Goal: Task Accomplishment & Management: Manage account settings

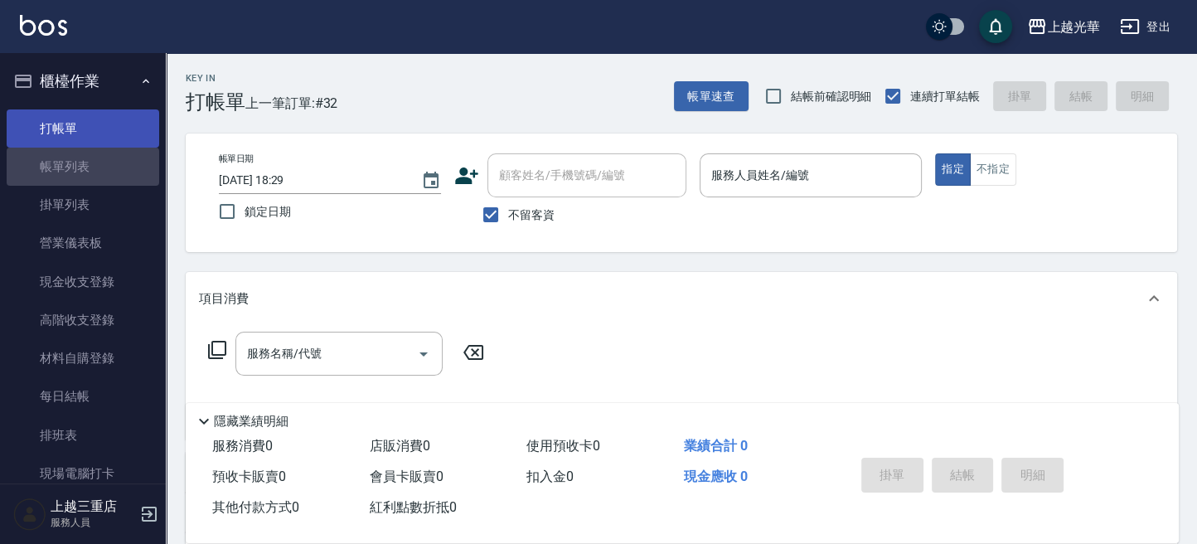
drag, startPoint x: 88, startPoint y: 156, endPoint x: 102, endPoint y: 132, distance: 27.9
click at [89, 155] on link "帳單列表" at bounding box center [83, 167] width 152 height 38
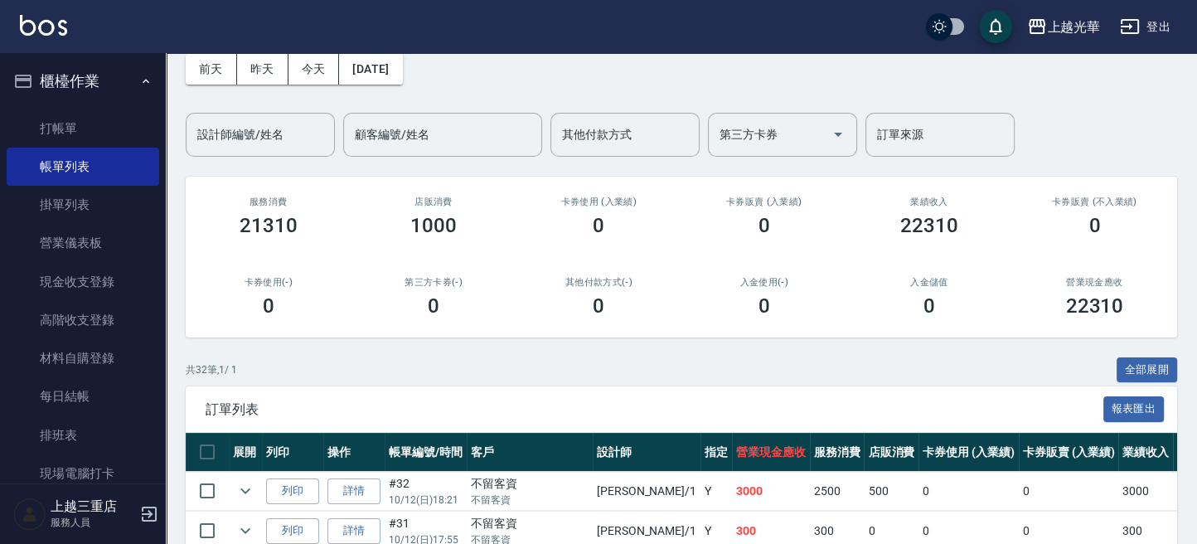
scroll to position [110, 0]
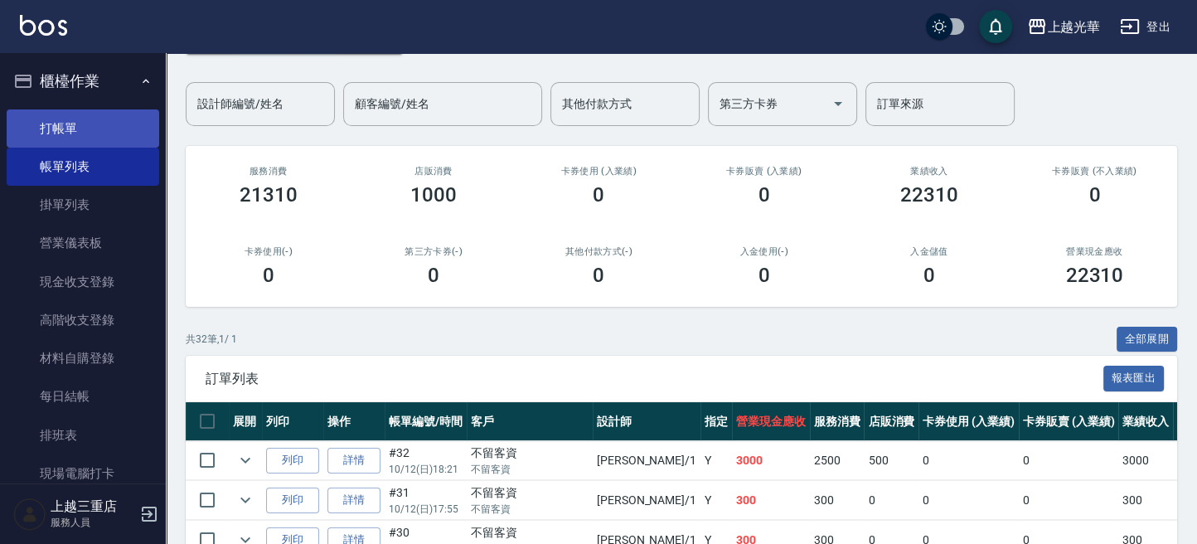
click at [133, 109] on link "打帳單" at bounding box center [83, 128] width 152 height 38
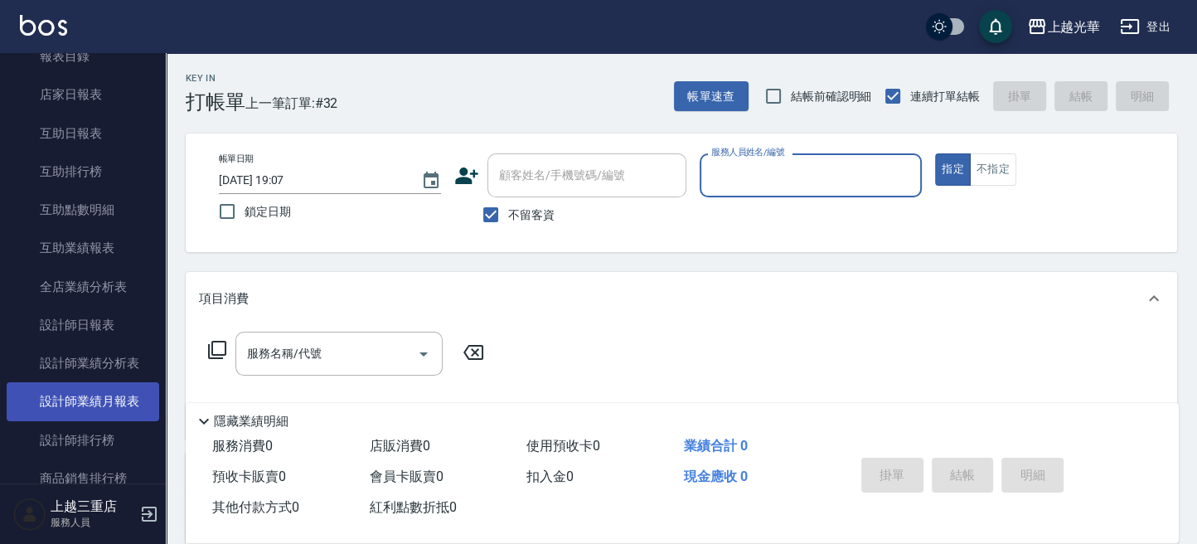
scroll to position [552, 0]
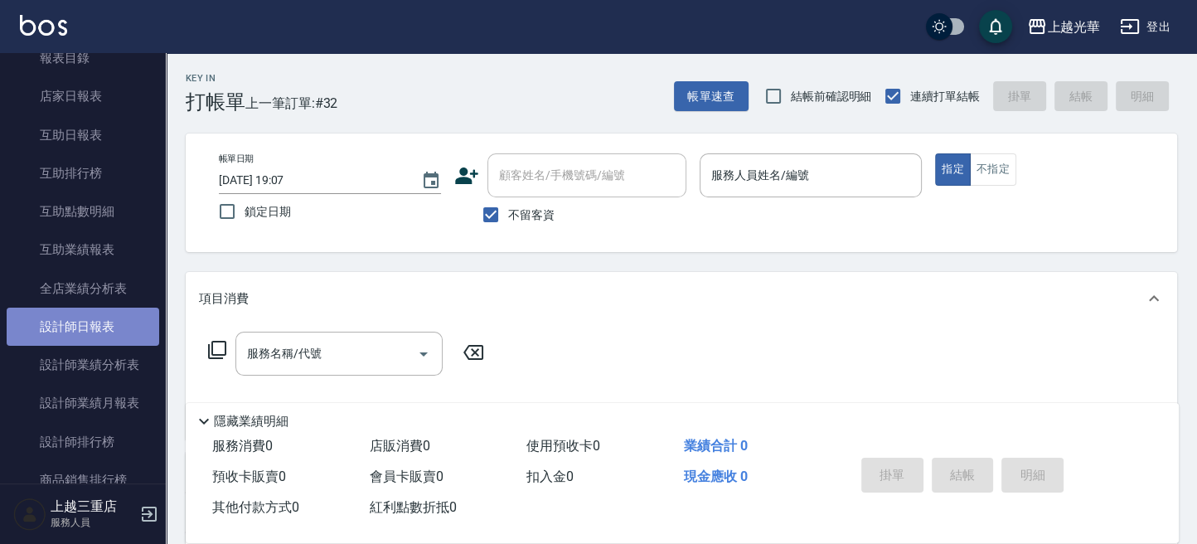
click at [124, 327] on link "設計師日報表" at bounding box center [83, 326] width 152 height 38
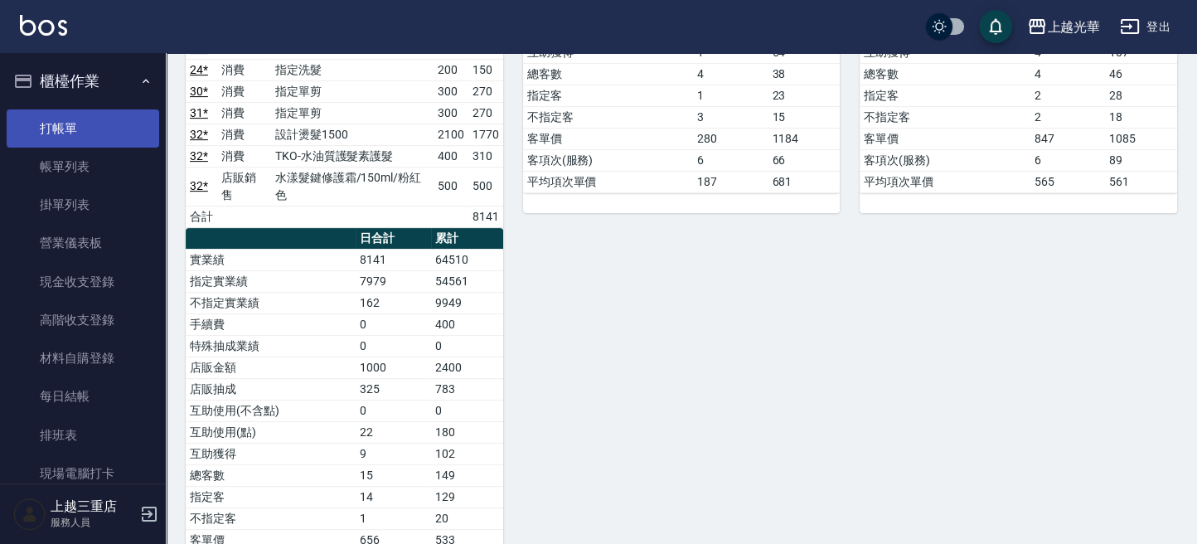
click at [69, 134] on link "打帳單" at bounding box center [83, 128] width 152 height 38
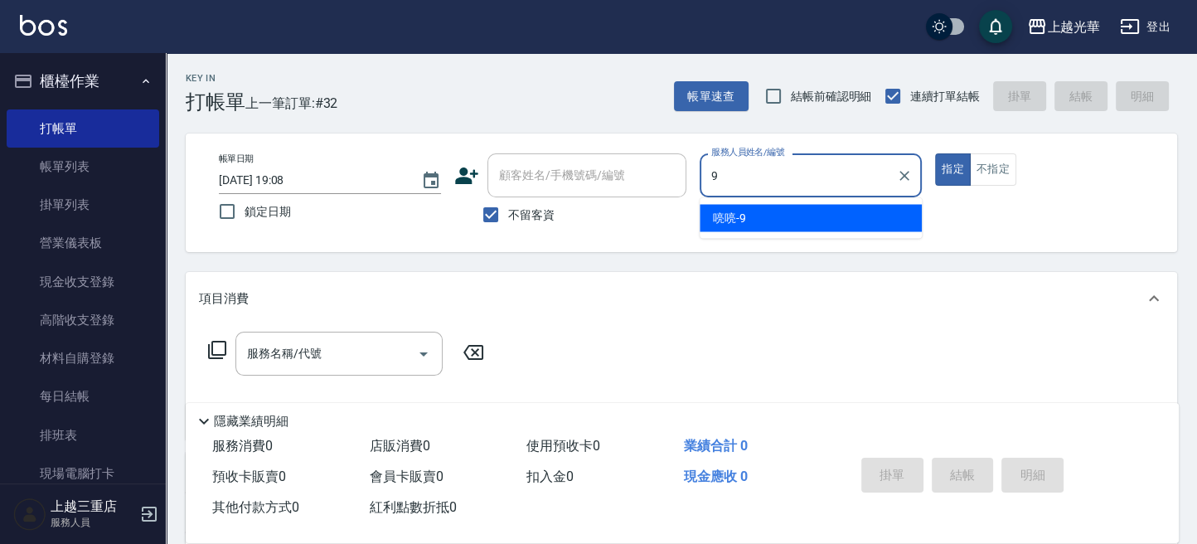
type input "喨喨-9"
type button "true"
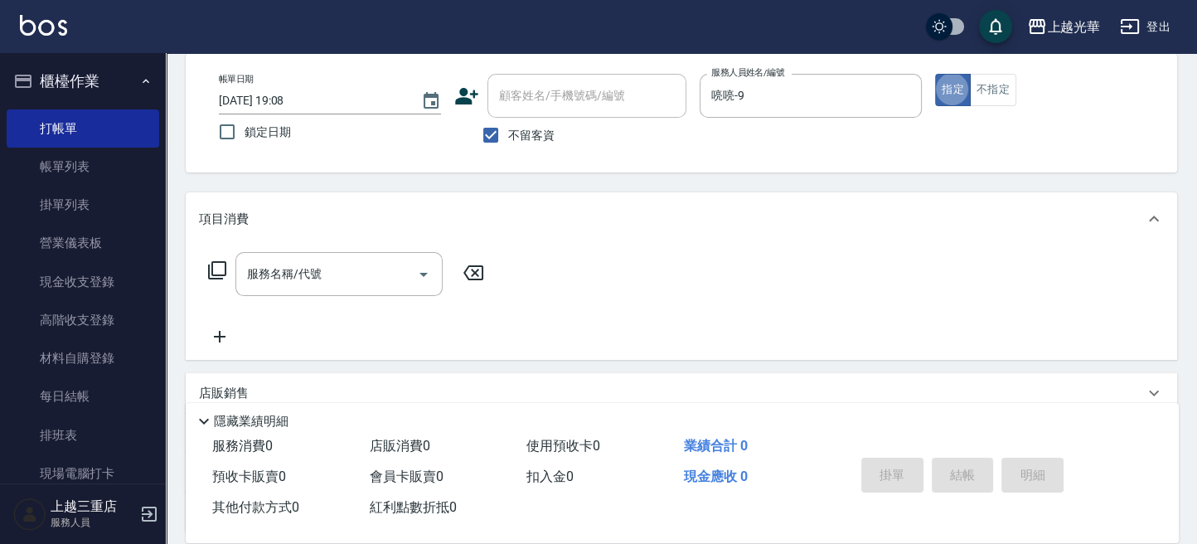
scroll to position [110, 0]
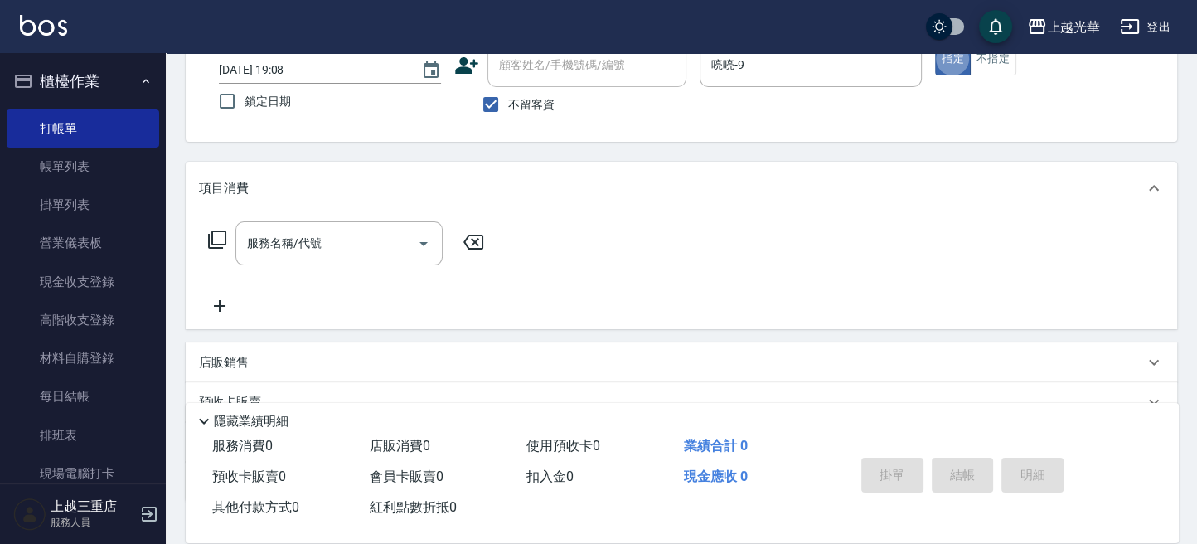
drag, startPoint x: 275, startPoint y: 248, endPoint x: 0, endPoint y: 325, distance: 285.7
click at [273, 248] on input "服務名稱/代號" at bounding box center [326, 243] width 167 height 29
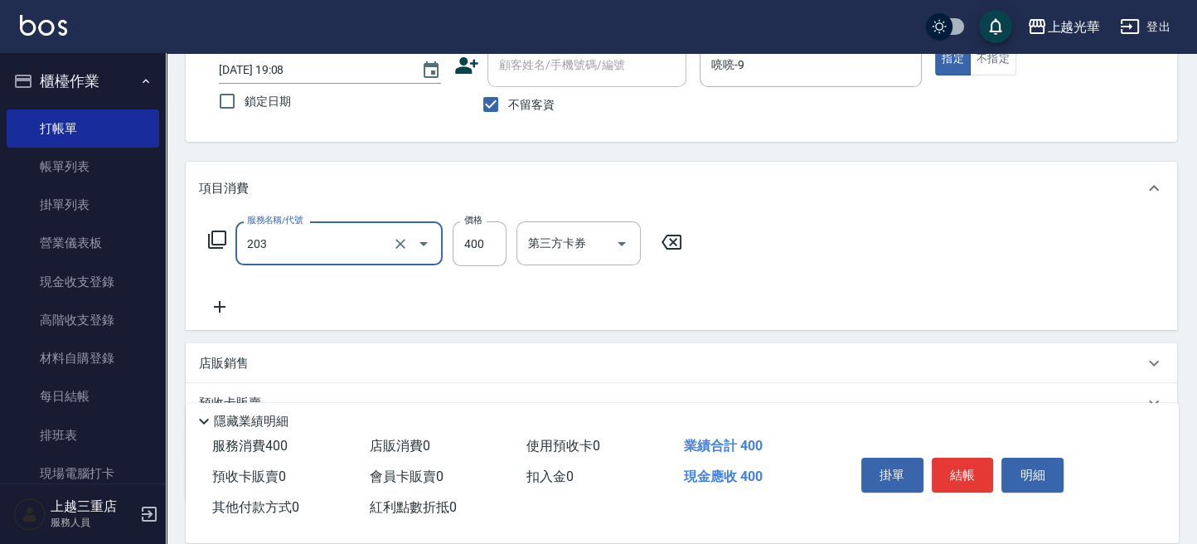
type input "指定單剪(203)"
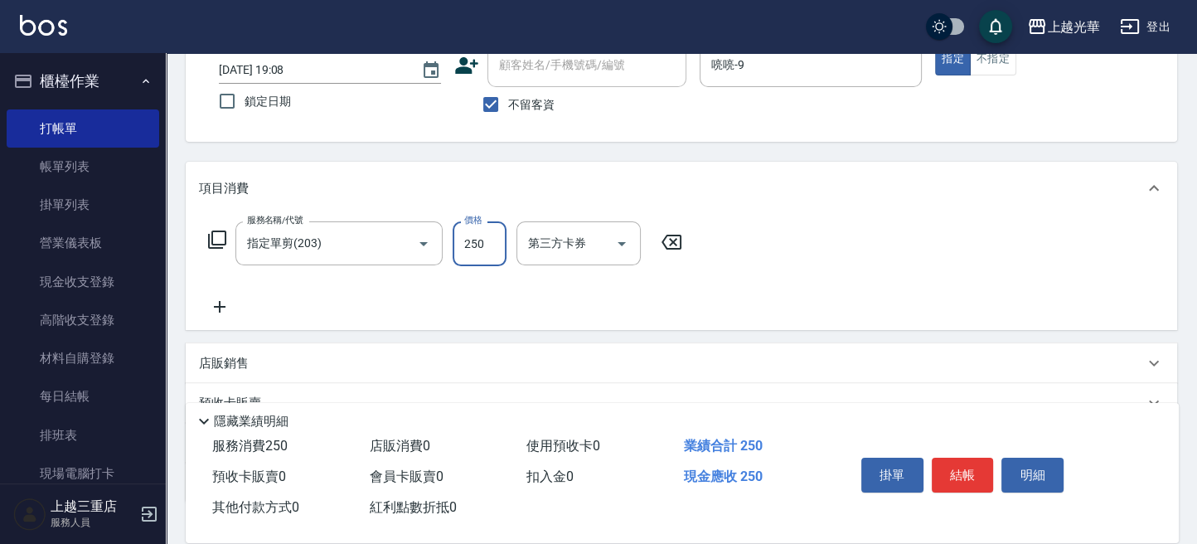
type input "250"
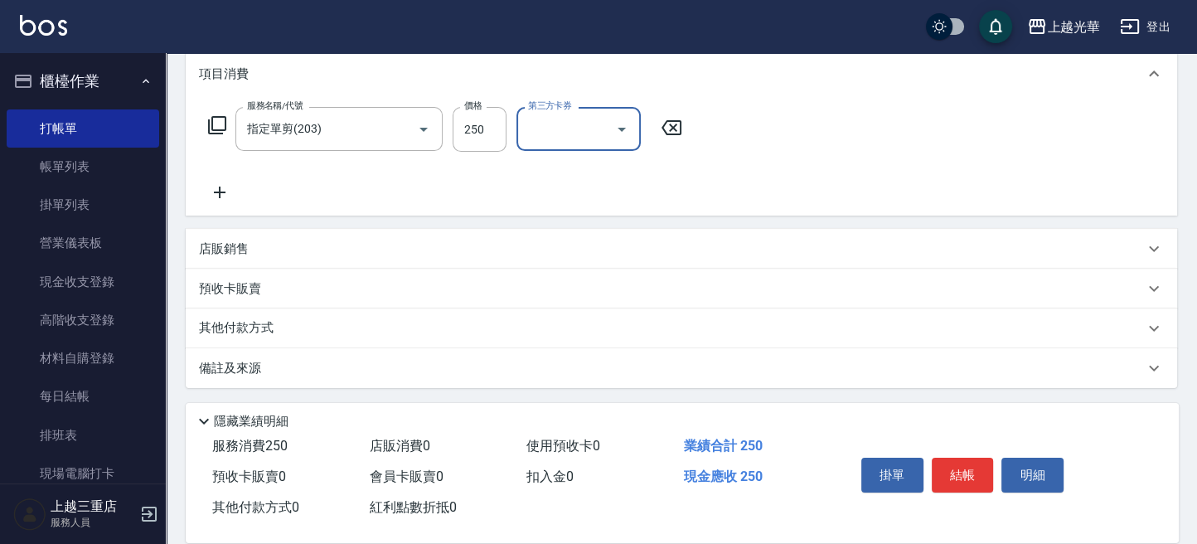
scroll to position [225, 0]
click at [970, 468] on button "結帳" at bounding box center [962, 474] width 62 height 35
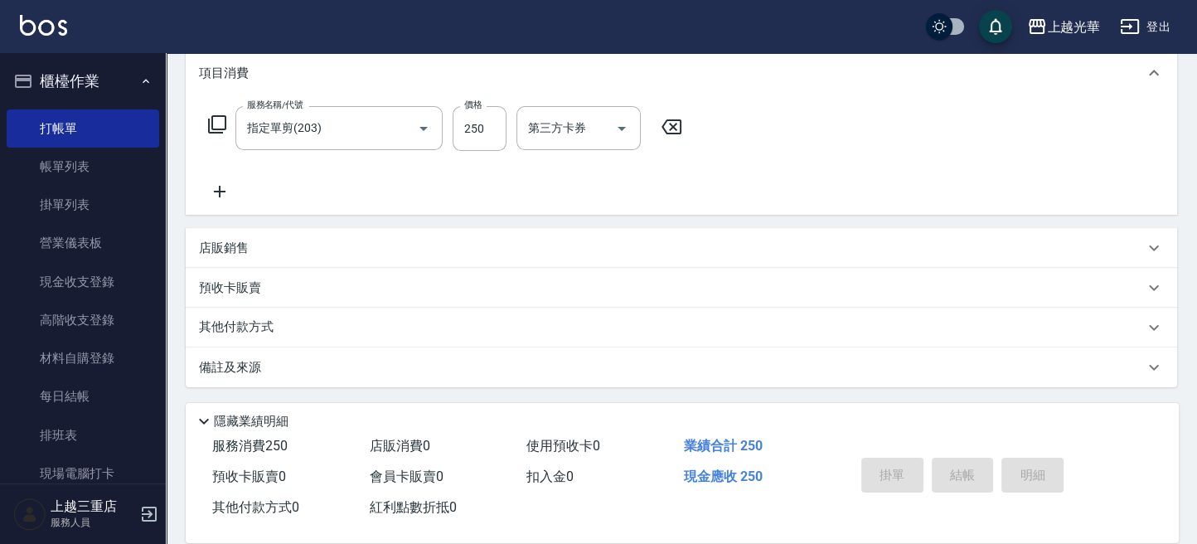
type input "2025/10/12 19:31"
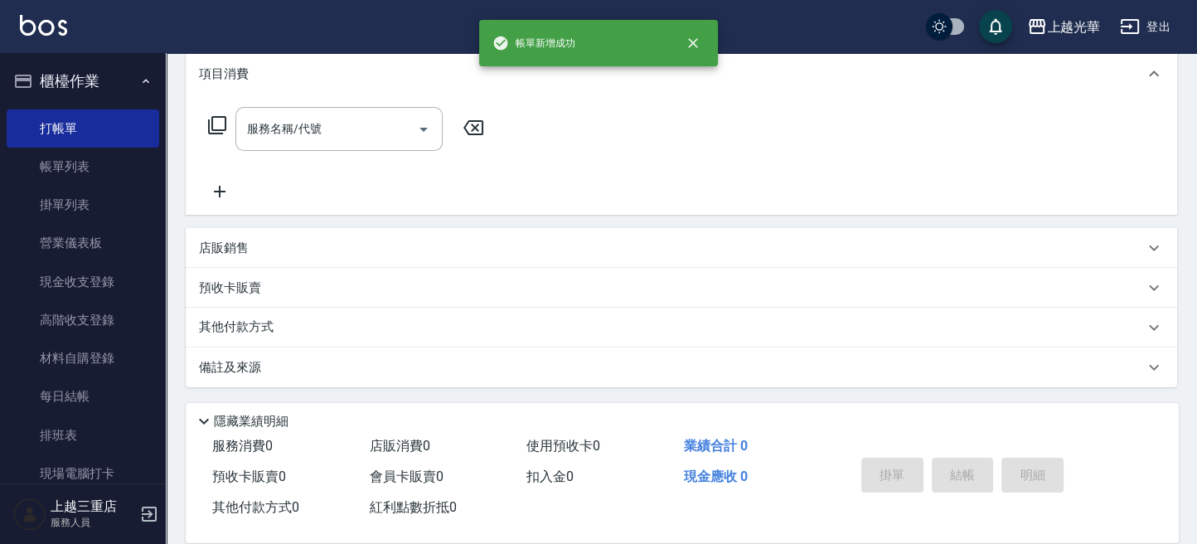
scroll to position [0, 0]
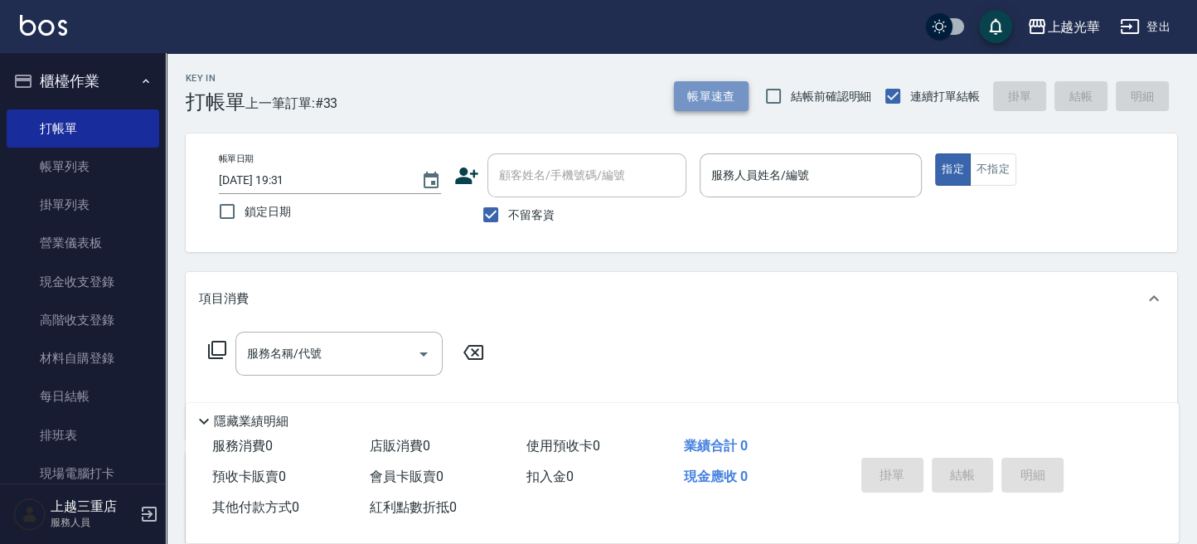
click at [713, 93] on button "帳單速查" at bounding box center [711, 96] width 75 height 31
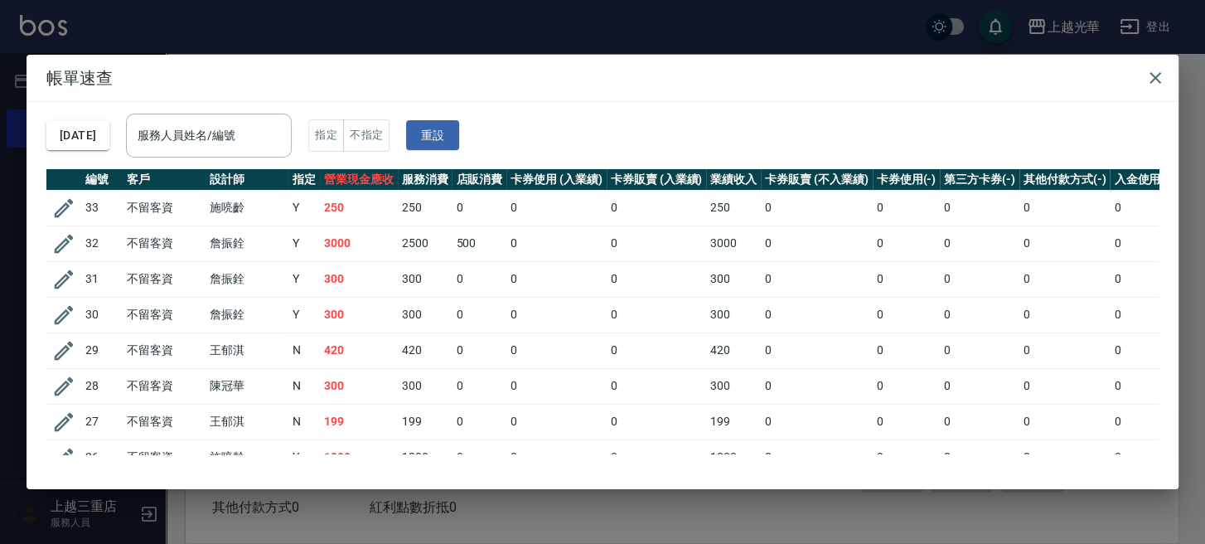
drag, startPoint x: 224, startPoint y: 121, endPoint x: 278, endPoint y: 109, distance: 55.9
click at [248, 118] on div "服務人員姓名/編號" at bounding box center [209, 136] width 166 height 44
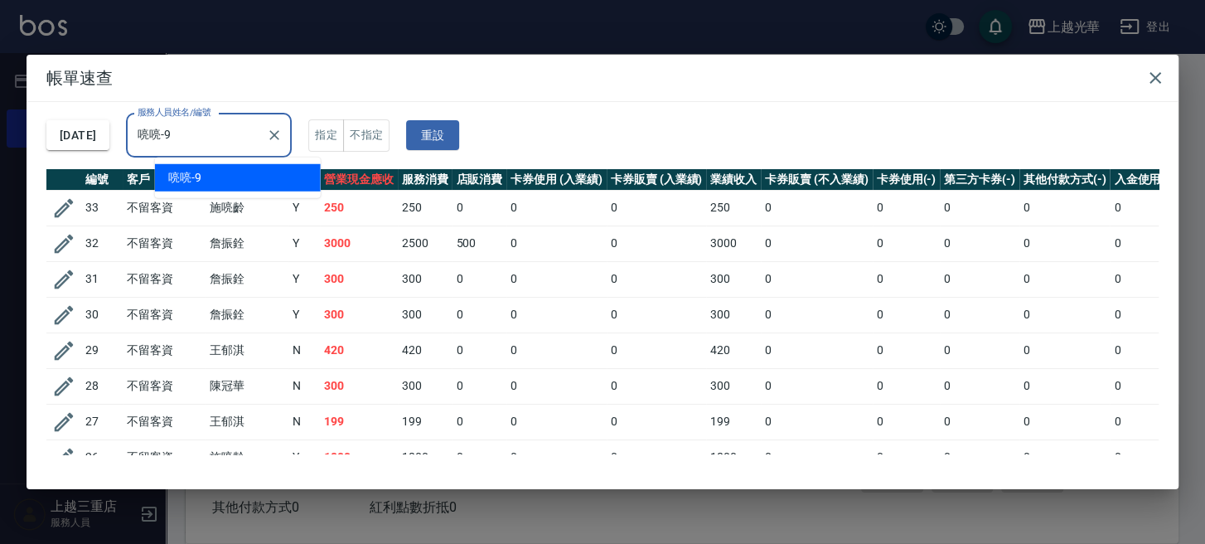
type input "喨喨-9"
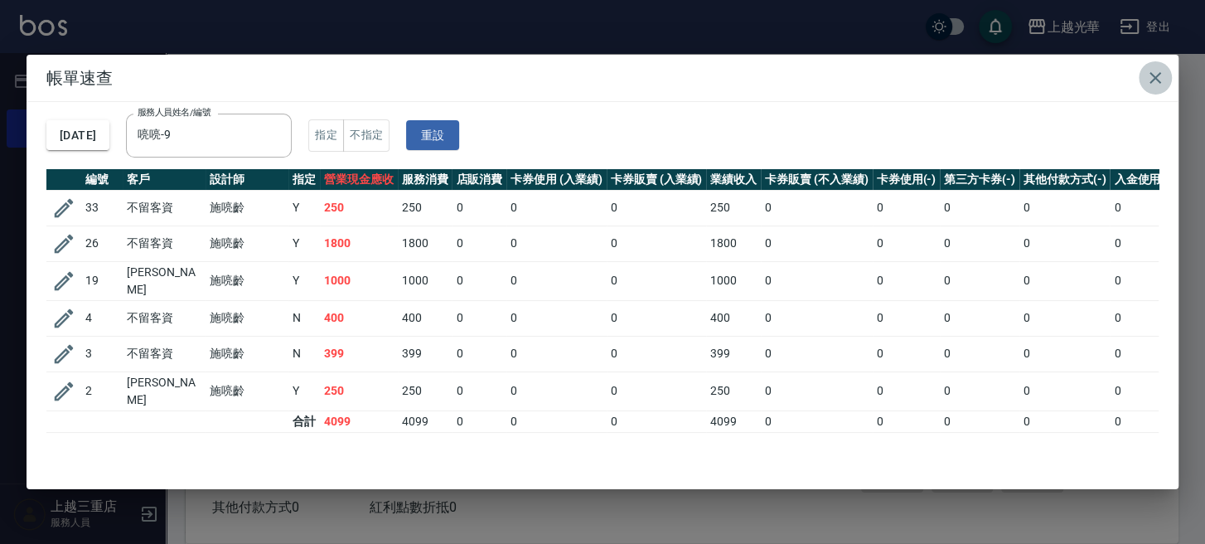
click at [1156, 77] on icon "button" at bounding box center [1155, 78] width 20 height 20
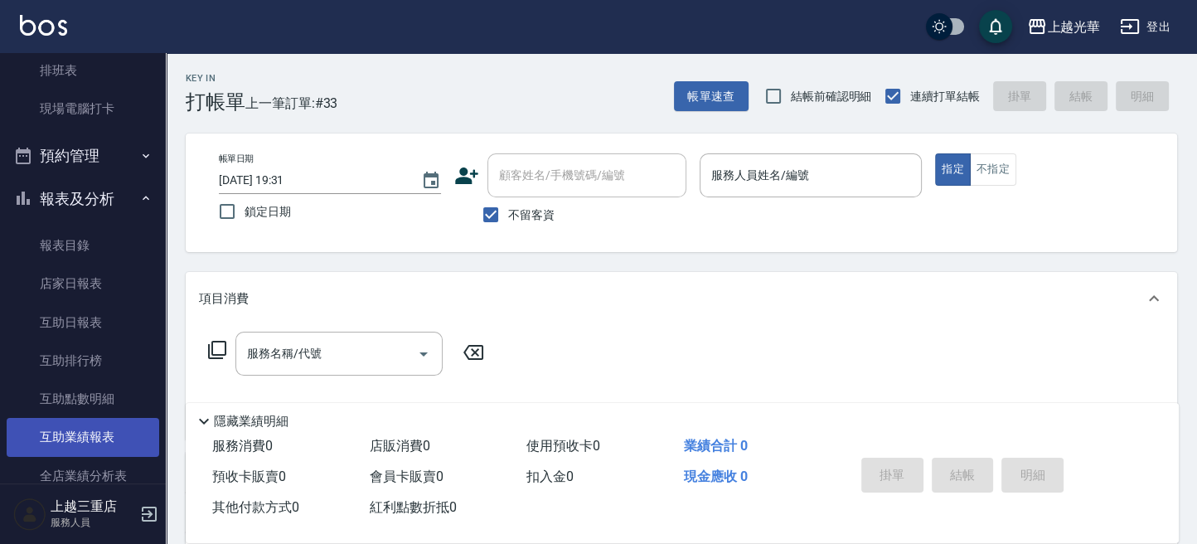
scroll to position [442, 0]
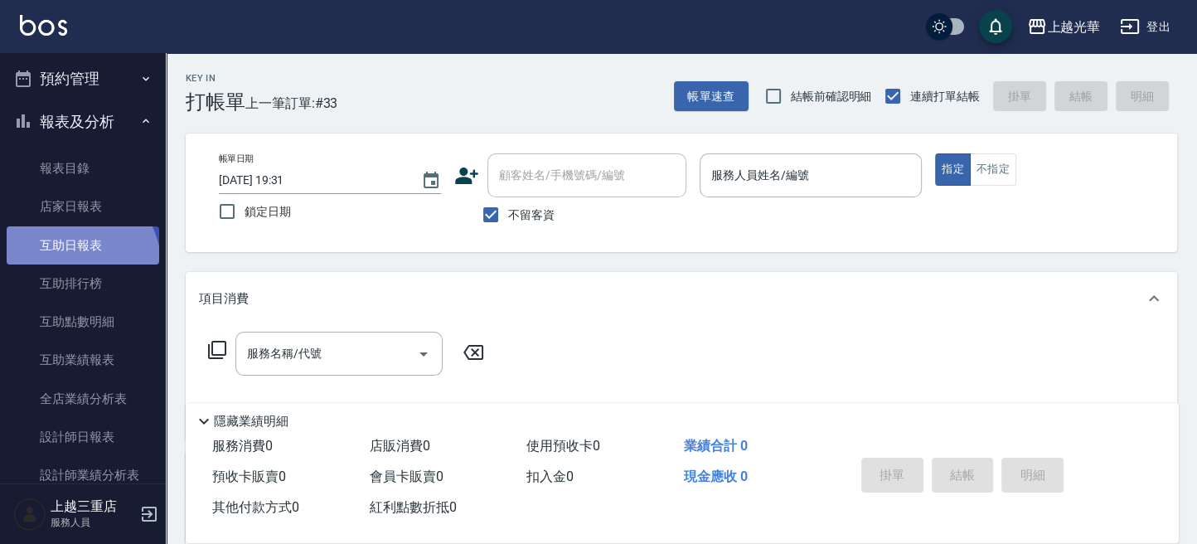
click at [79, 263] on link "互助日報表" at bounding box center [83, 245] width 152 height 38
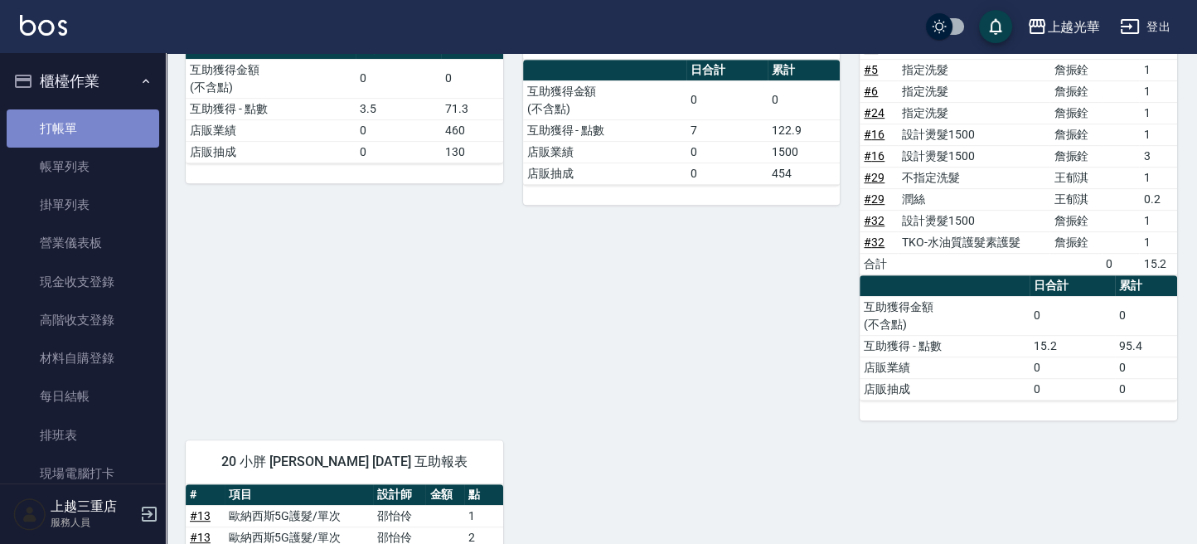
click at [99, 133] on link "打帳單" at bounding box center [83, 128] width 152 height 38
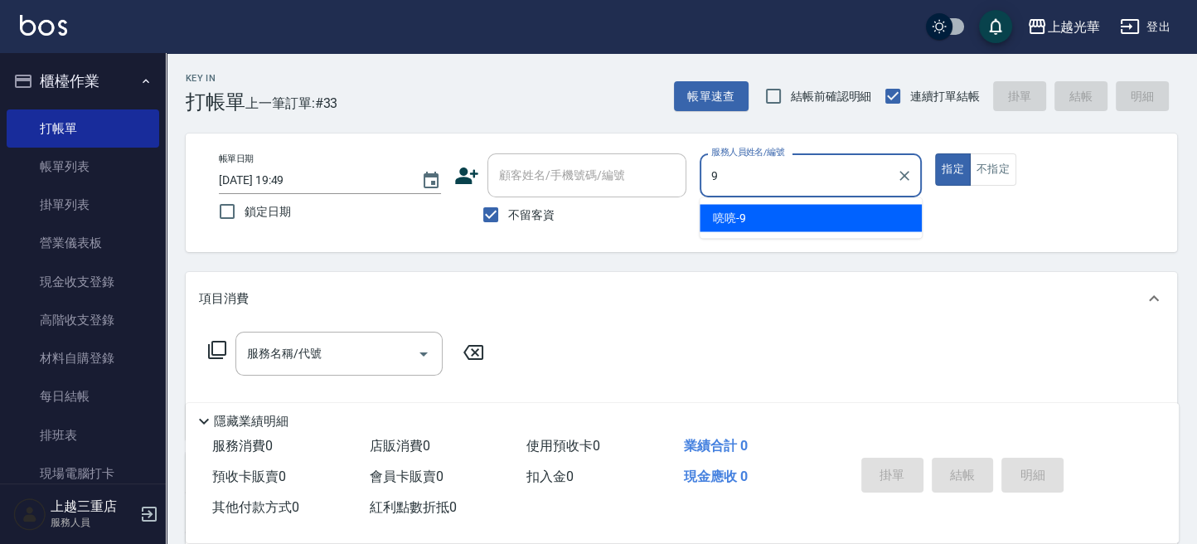
type input "喨喨-9"
type button "true"
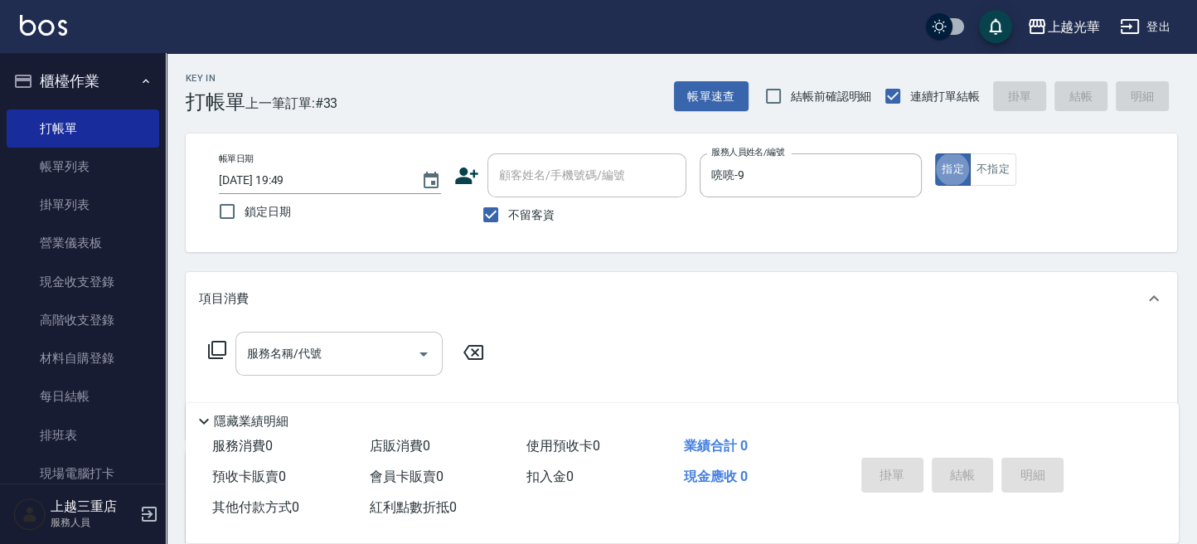
click at [262, 348] on input "服務名稱/代號" at bounding box center [326, 353] width 167 height 29
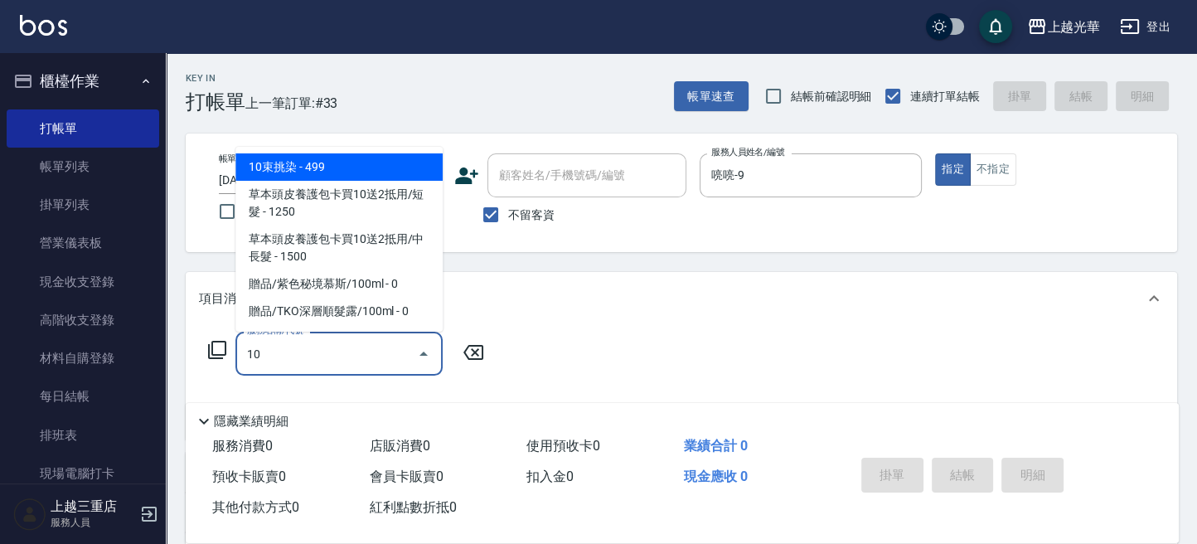
type input "1"
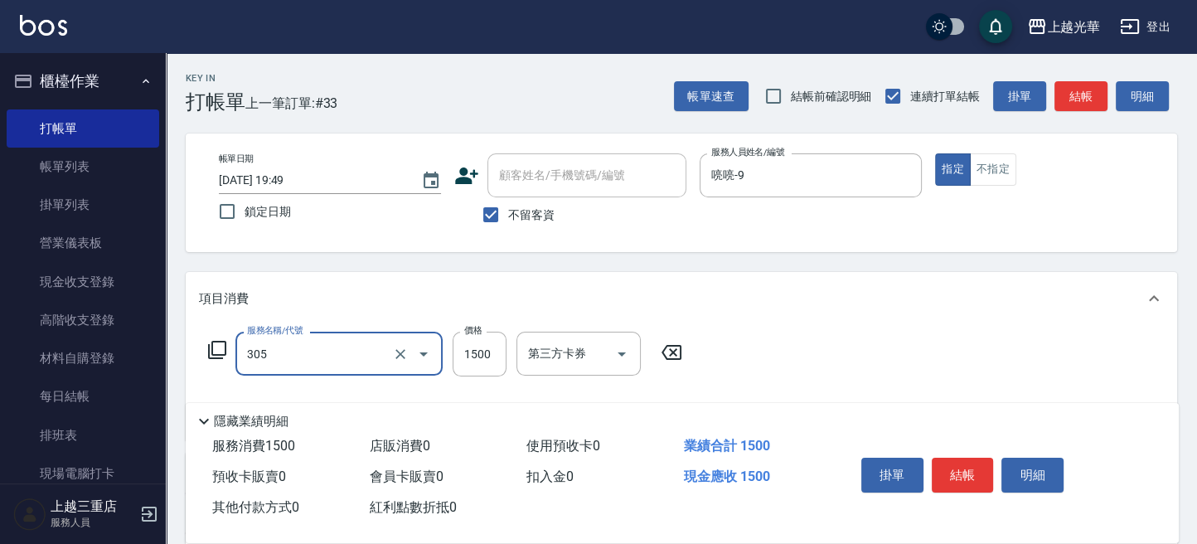
type input "設計燙髮1500(305)"
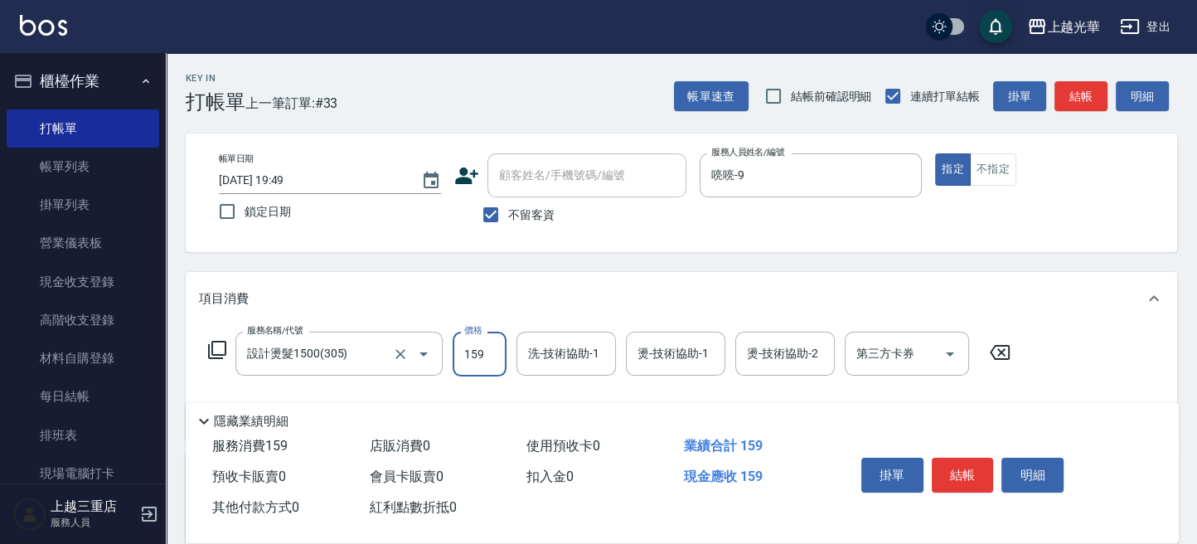
type input "159"
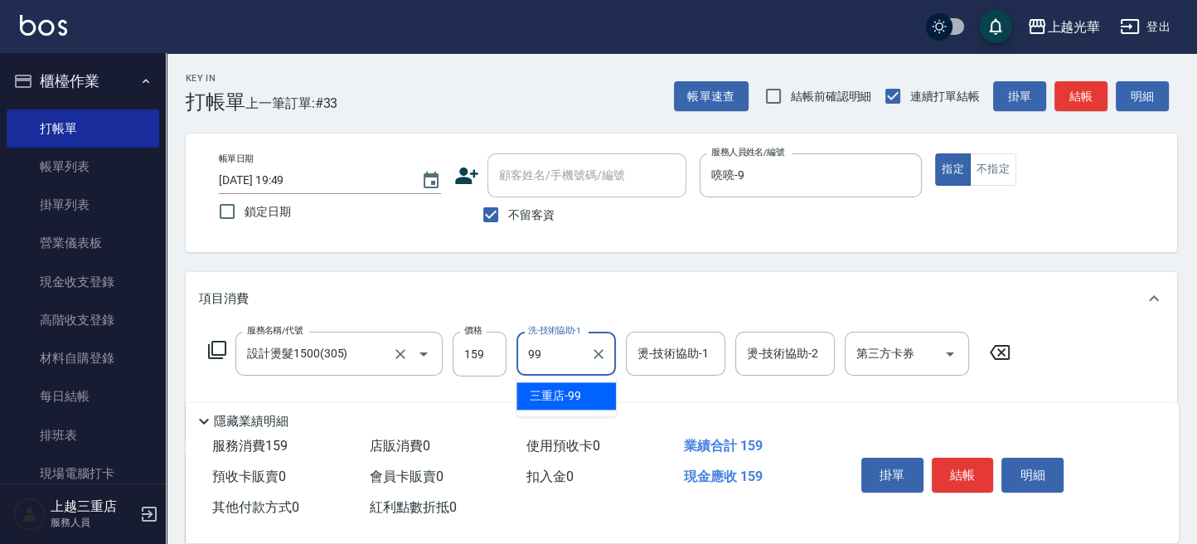
type input "9"
type input "小胖-20"
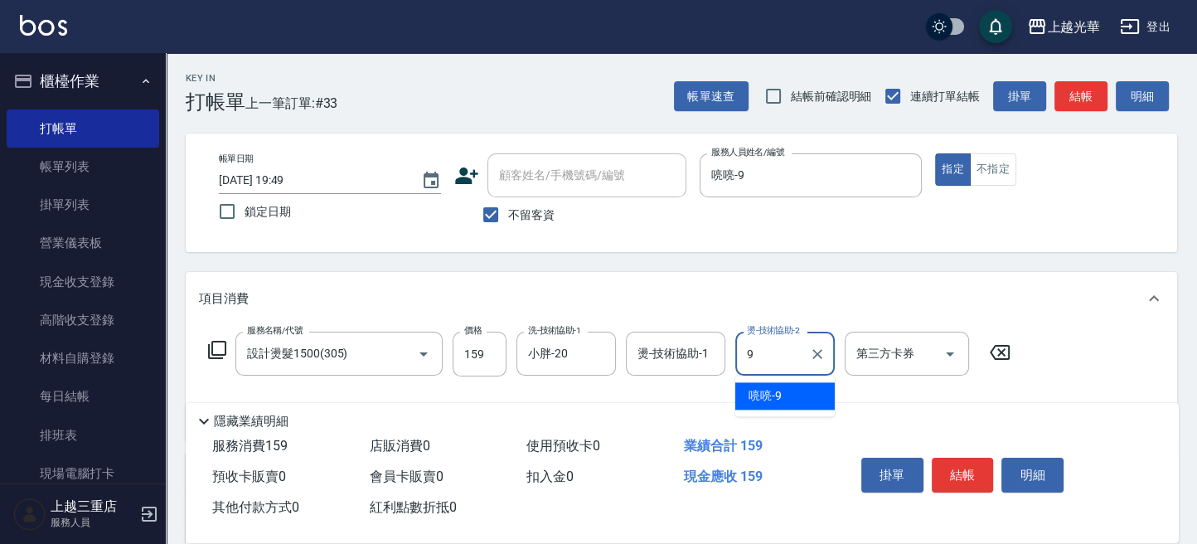
type input "喨喨-9"
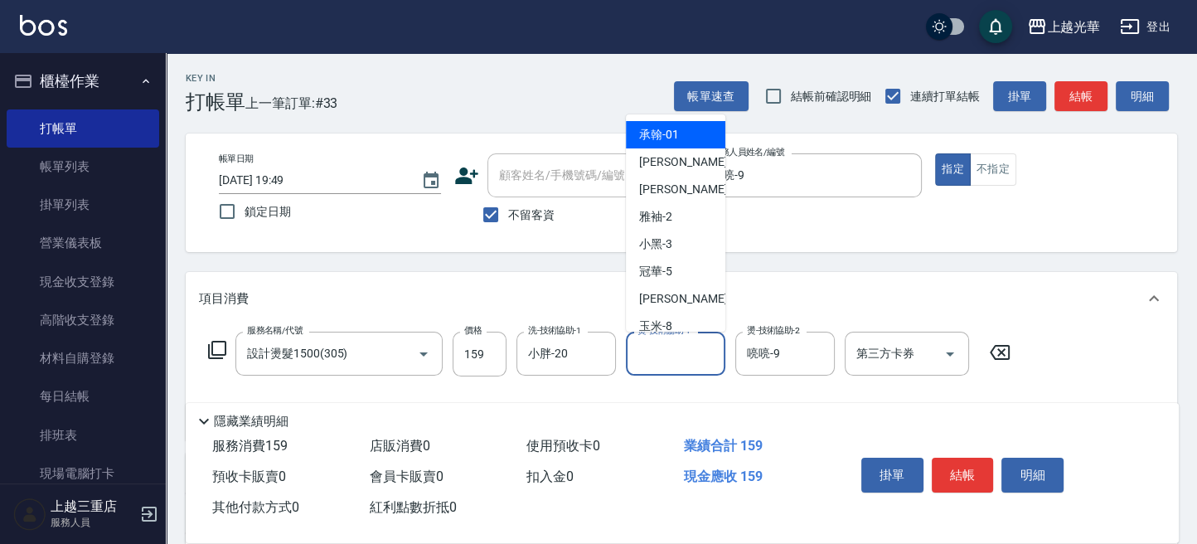
drag, startPoint x: 644, startPoint y: 355, endPoint x: 655, endPoint y: 355, distance: 10.8
click at [645, 355] on input "燙-技術協助-1" at bounding box center [675, 353] width 85 height 29
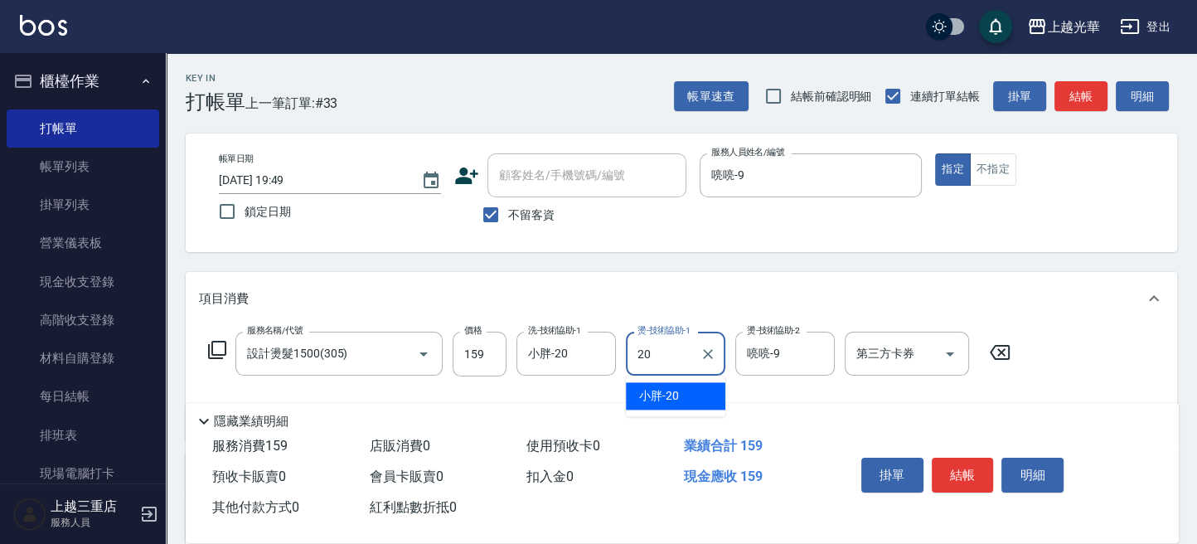
type input "小胖-20"
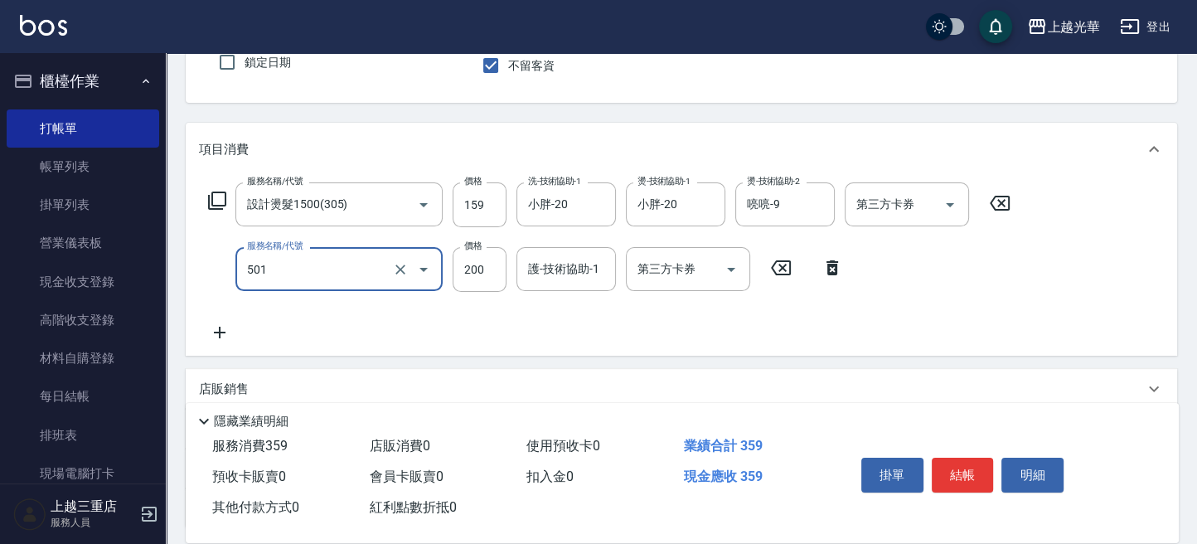
scroll to position [220, 0]
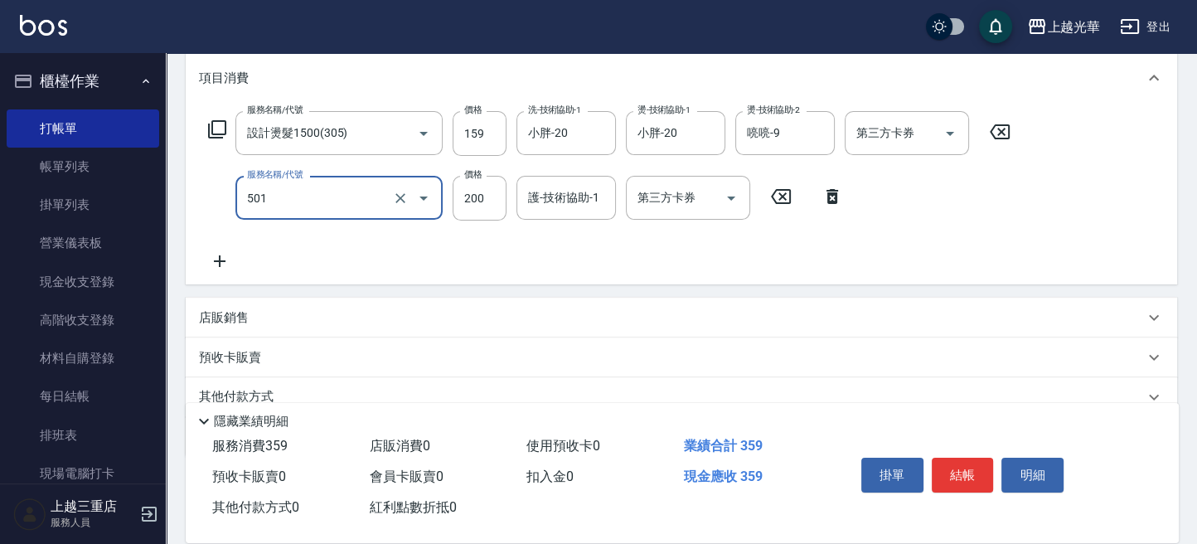
type input "瞬間護髮(501)"
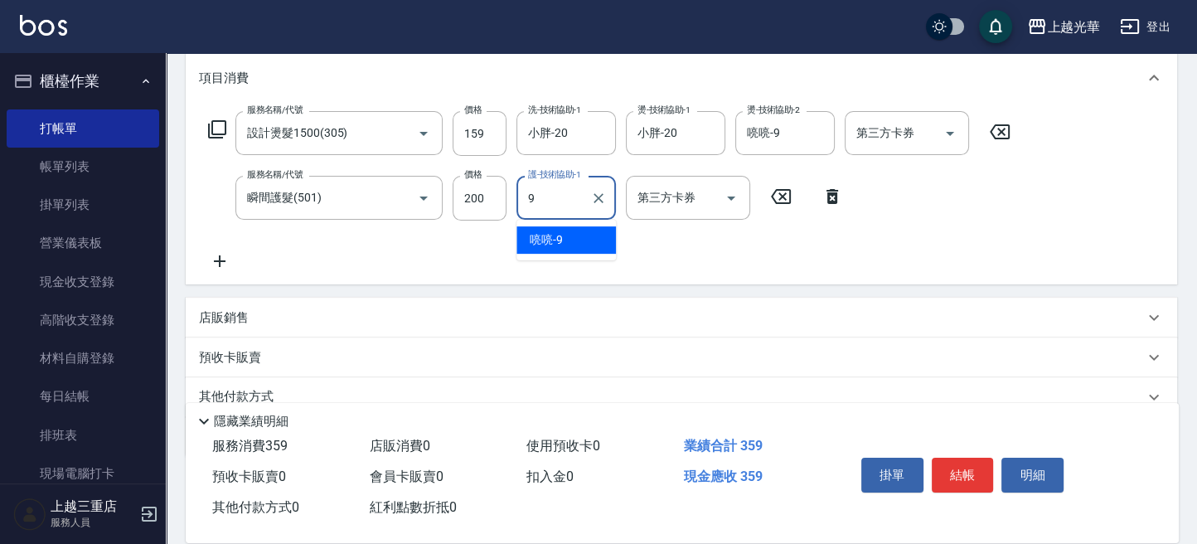
type input "喨喨-9"
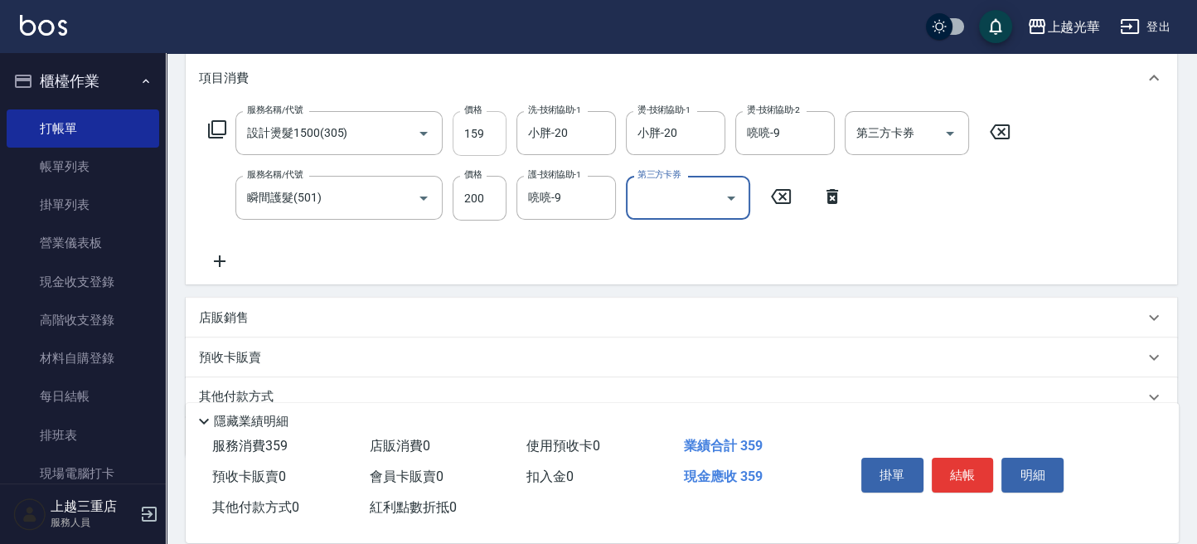
click at [481, 134] on input "159" at bounding box center [479, 133] width 54 height 45
click at [491, 134] on input "159" at bounding box center [479, 133] width 54 height 45
type input "1599"
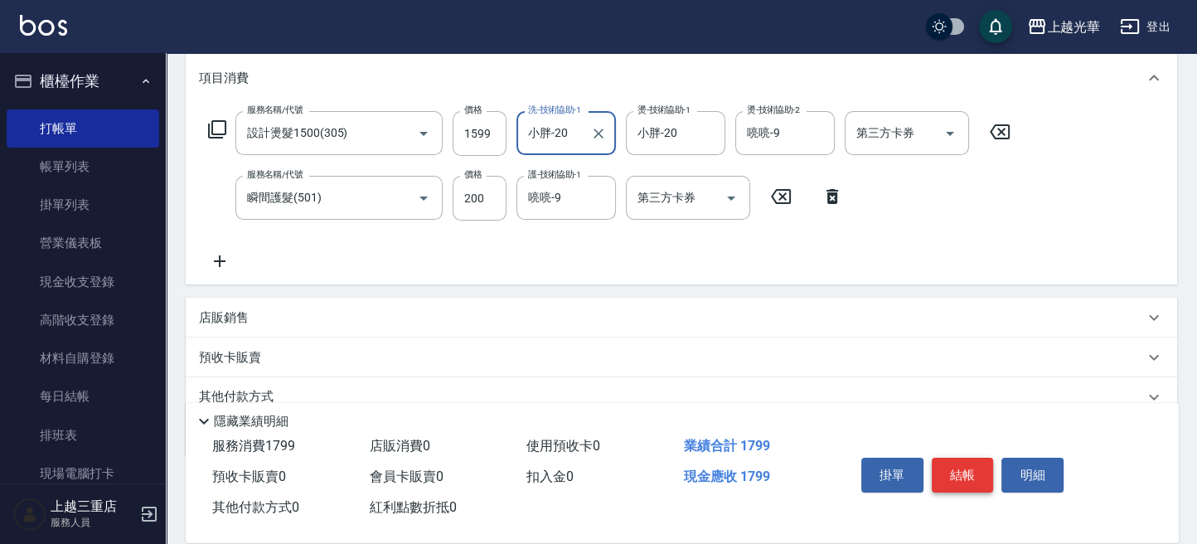
click at [975, 468] on button "結帳" at bounding box center [962, 474] width 62 height 35
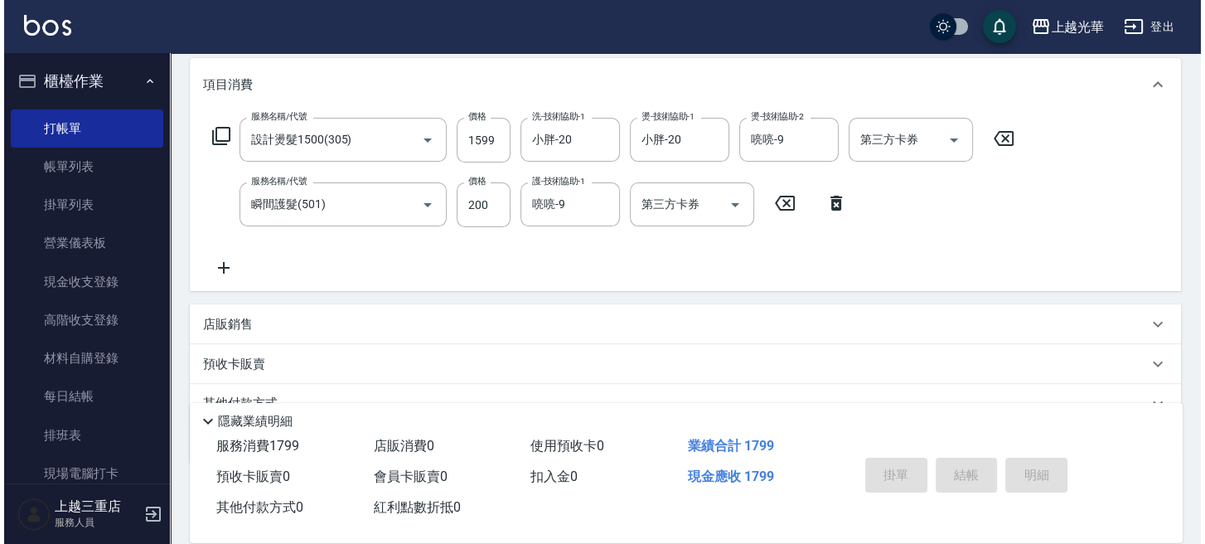
scroll to position [0, 0]
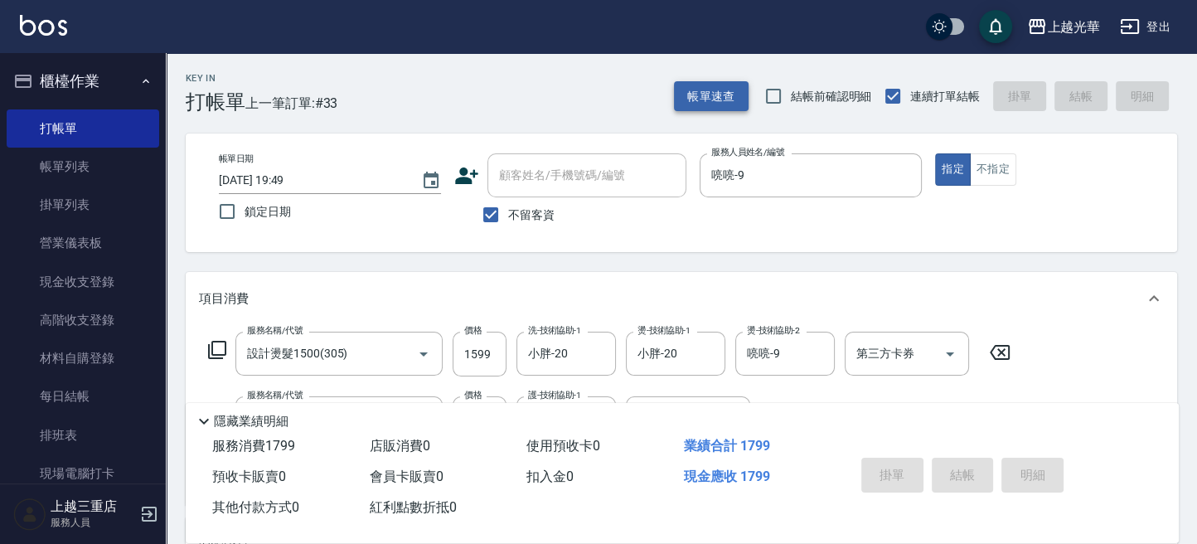
click at [730, 99] on button "帳單速查" at bounding box center [711, 96] width 75 height 31
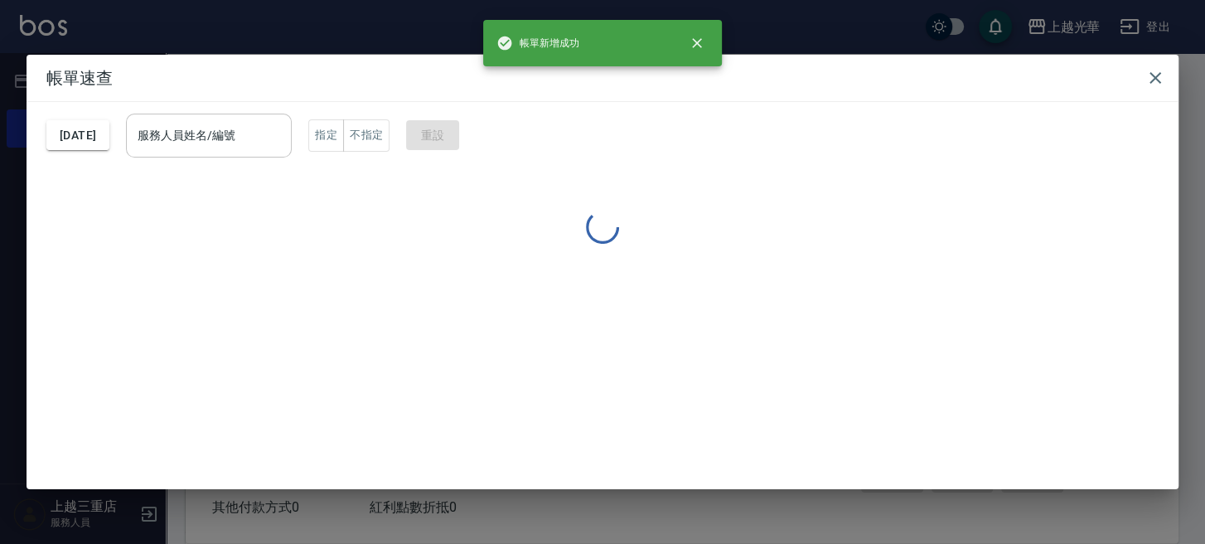
click at [278, 141] on input "服務人員姓名/編號" at bounding box center [208, 135] width 151 height 29
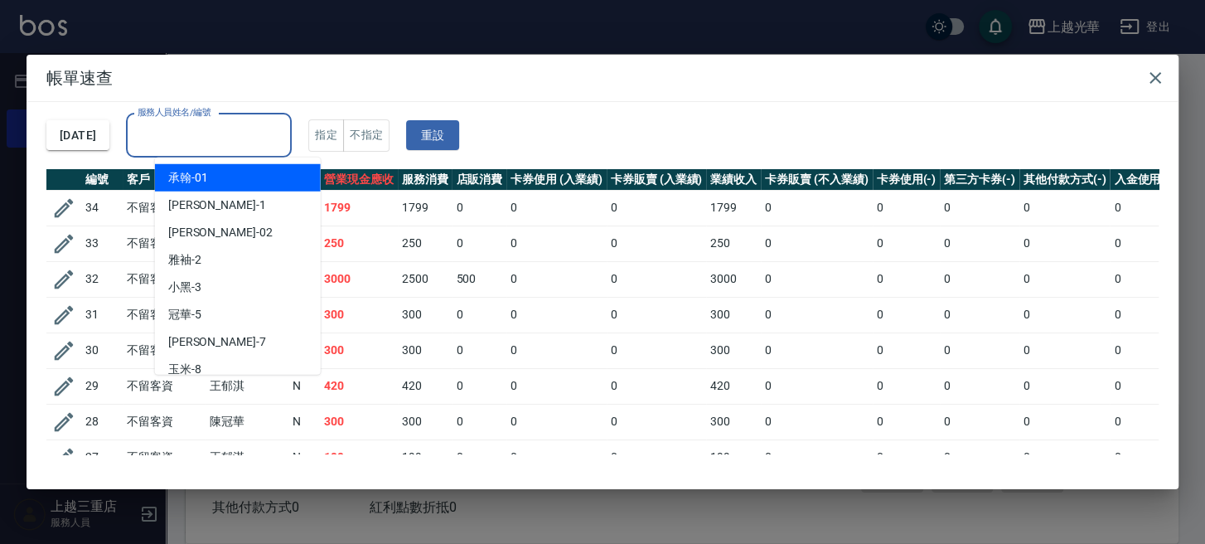
click at [278, 149] on div "服務人員姓名/編號" at bounding box center [209, 136] width 166 height 44
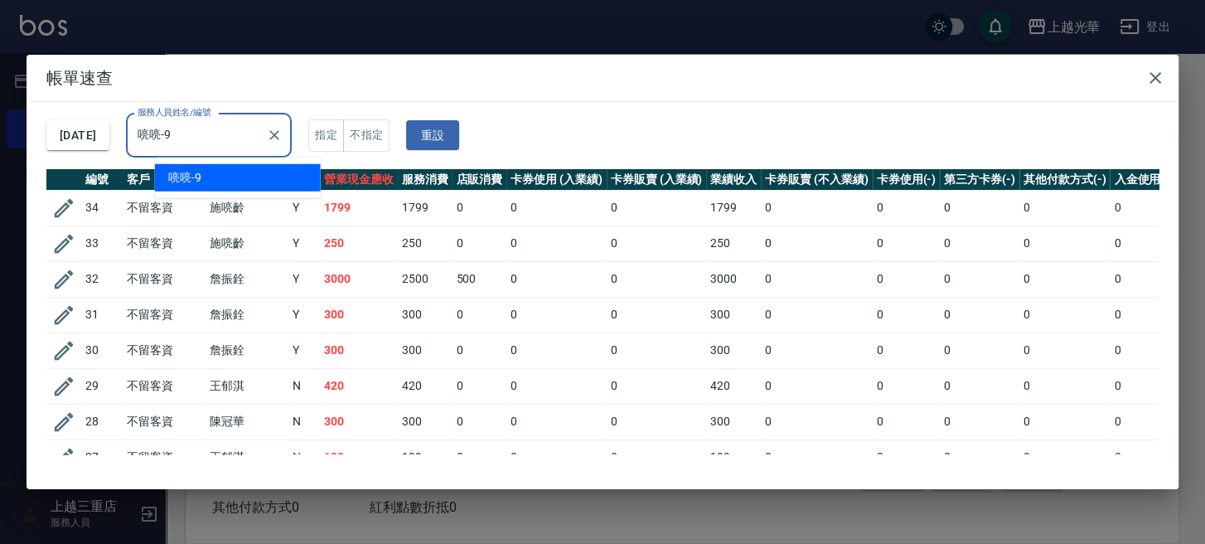
type input "喨喨-9"
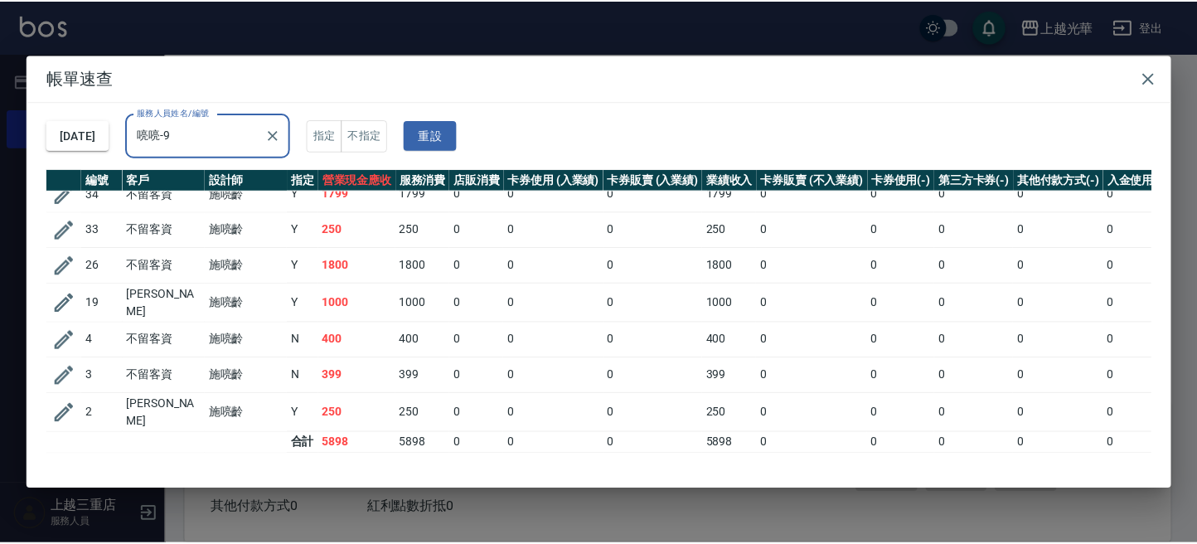
scroll to position [22, 0]
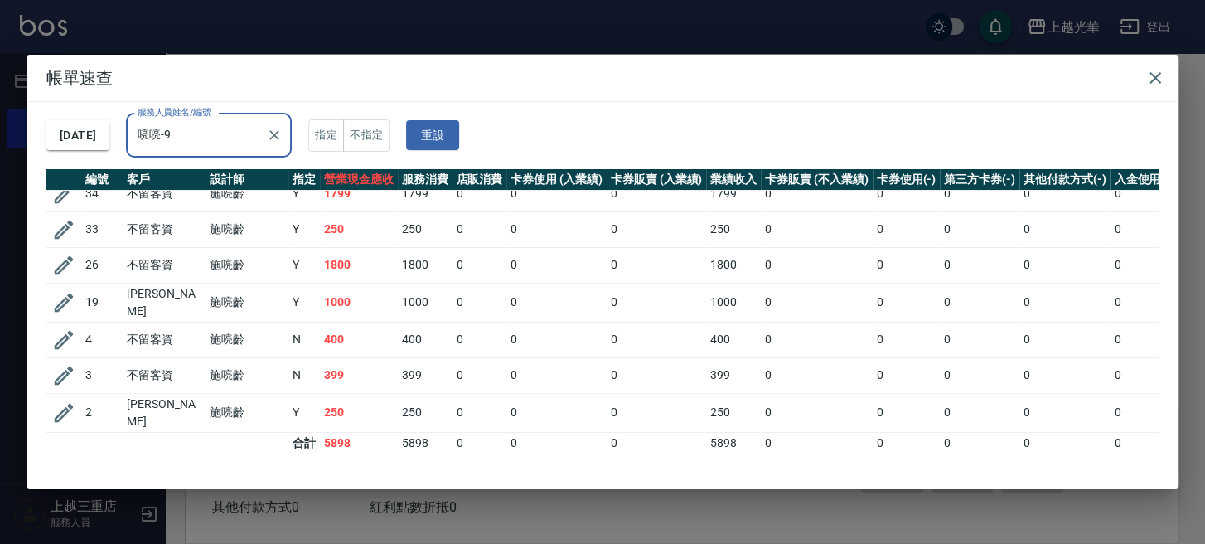
drag, startPoint x: 1167, startPoint y: 77, endPoint x: 636, endPoint y: 80, distance: 530.3
click at [1166, 78] on button "button" at bounding box center [1155, 77] width 33 height 33
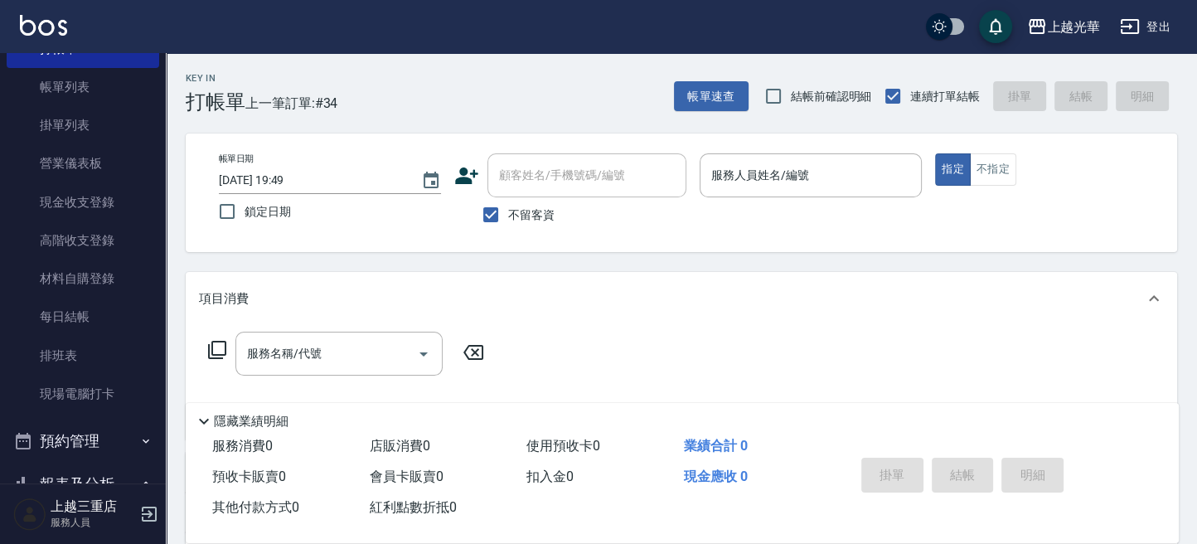
scroll to position [110, 0]
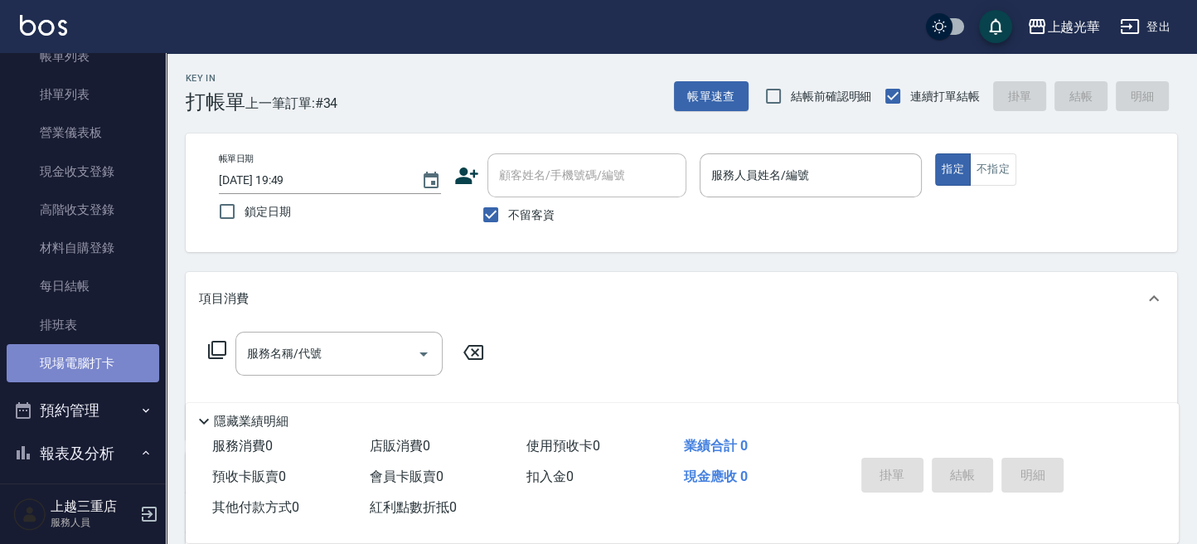
click at [100, 356] on link "現場電腦打卡" at bounding box center [83, 363] width 152 height 38
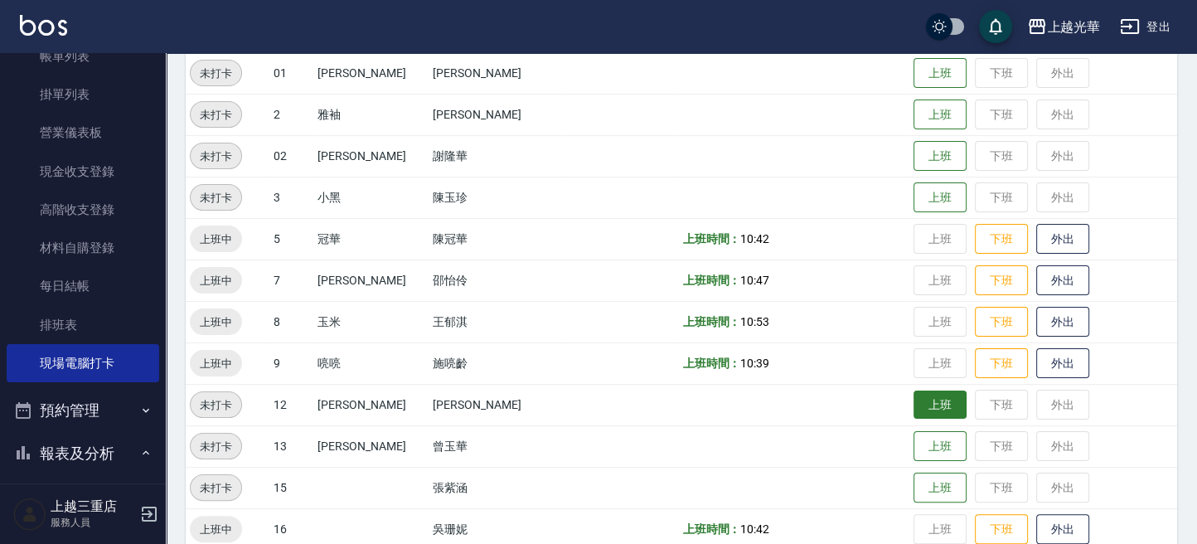
scroll to position [331, 0]
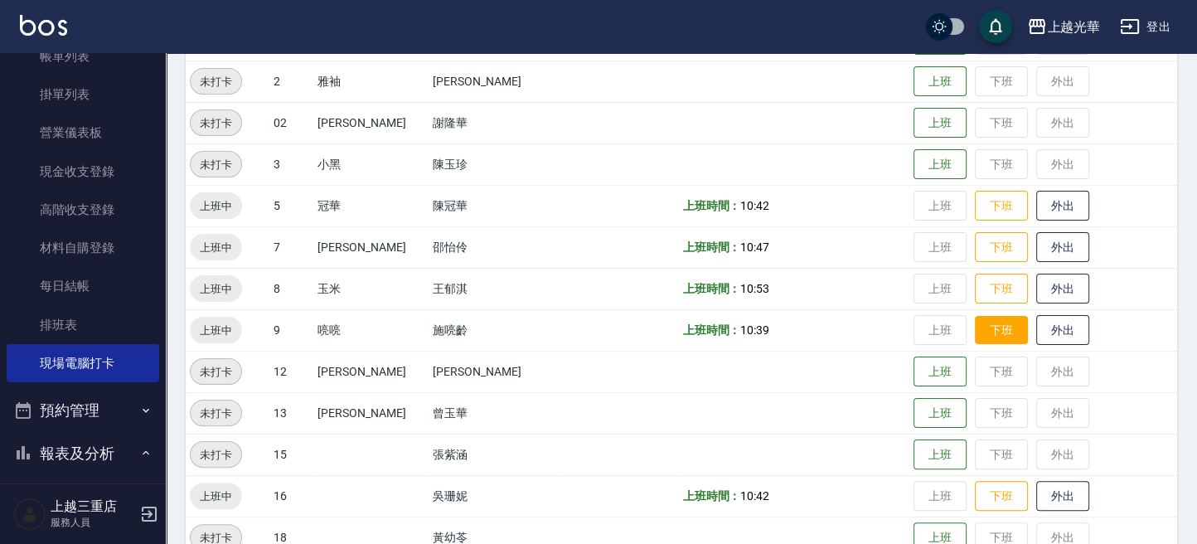
click at [999, 332] on button "下班" at bounding box center [1001, 330] width 53 height 29
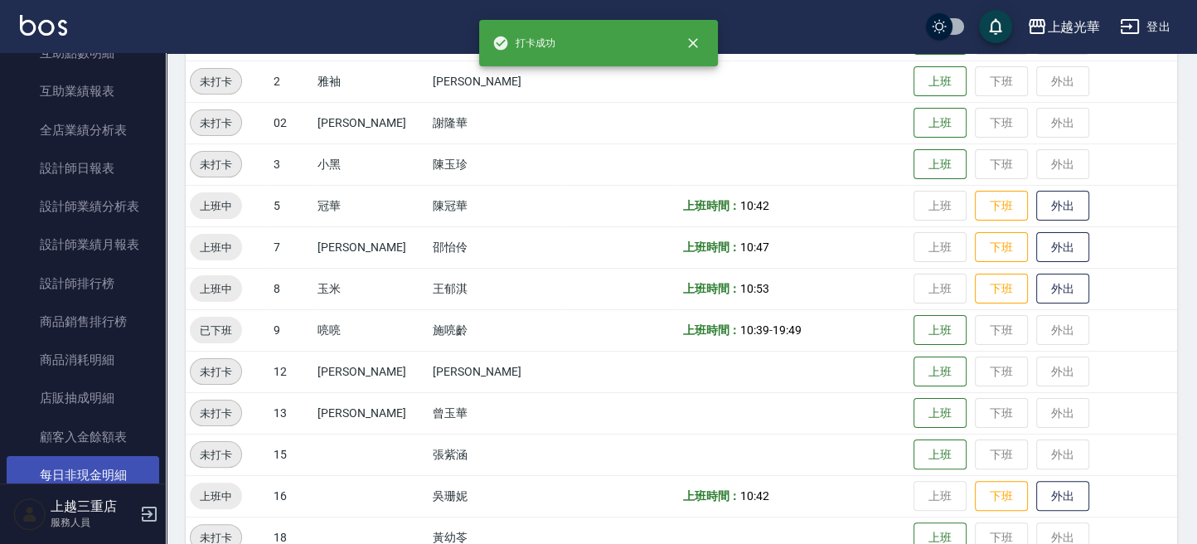
scroll to position [773, 0]
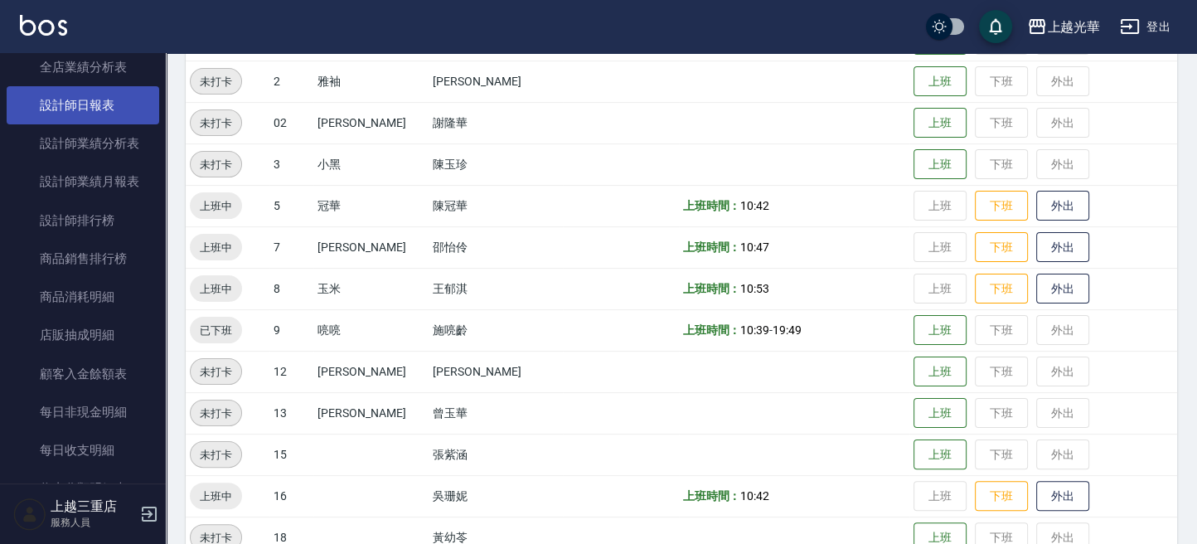
click at [90, 89] on link "設計師日報表" at bounding box center [83, 105] width 152 height 38
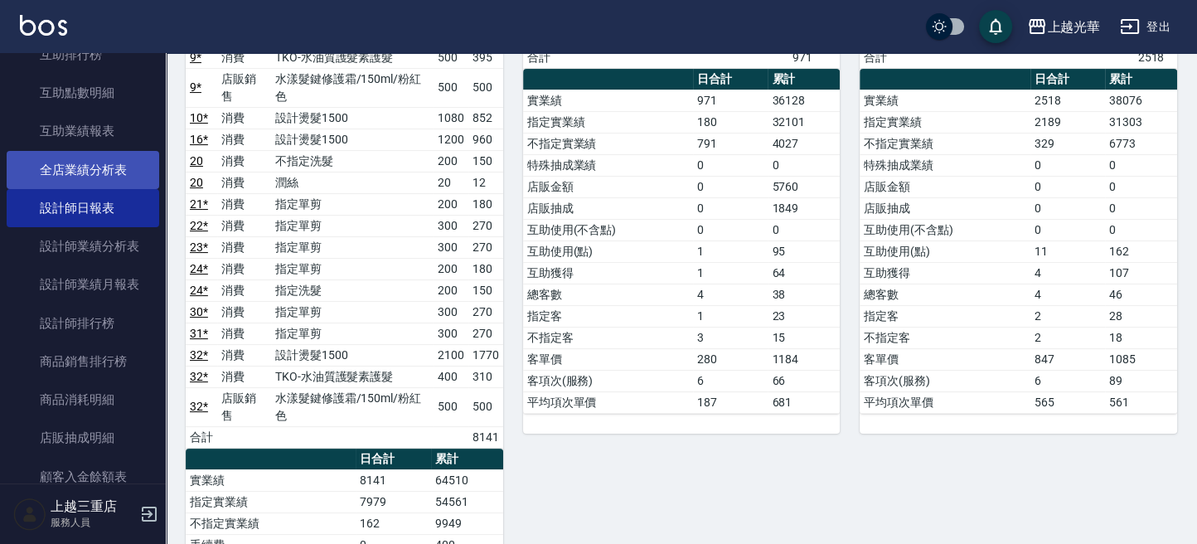
scroll to position [552, 0]
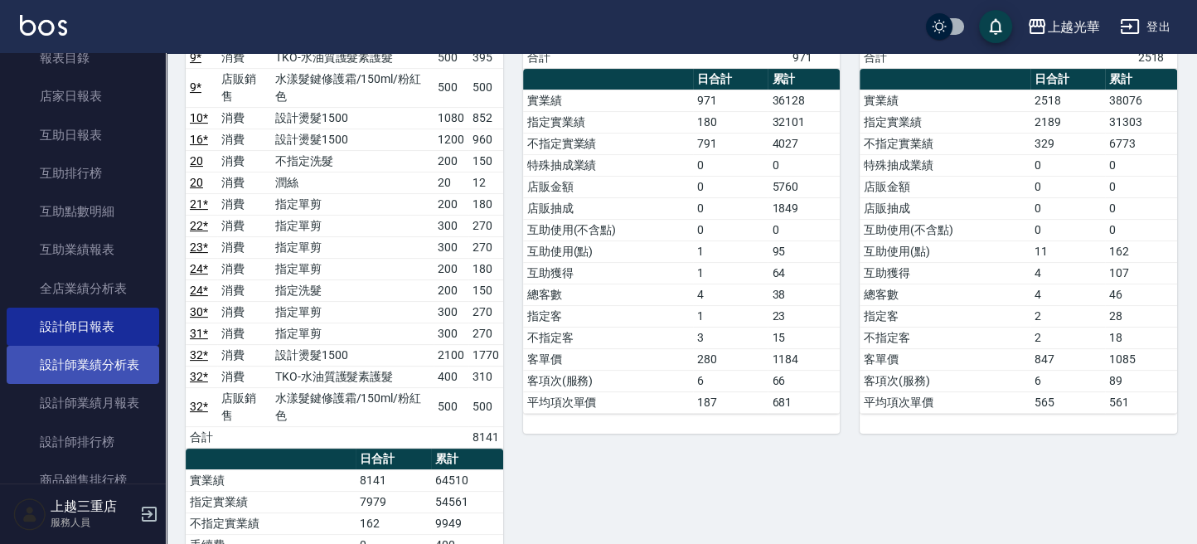
click at [76, 360] on link "設計師業績分析表" at bounding box center [83, 365] width 152 height 38
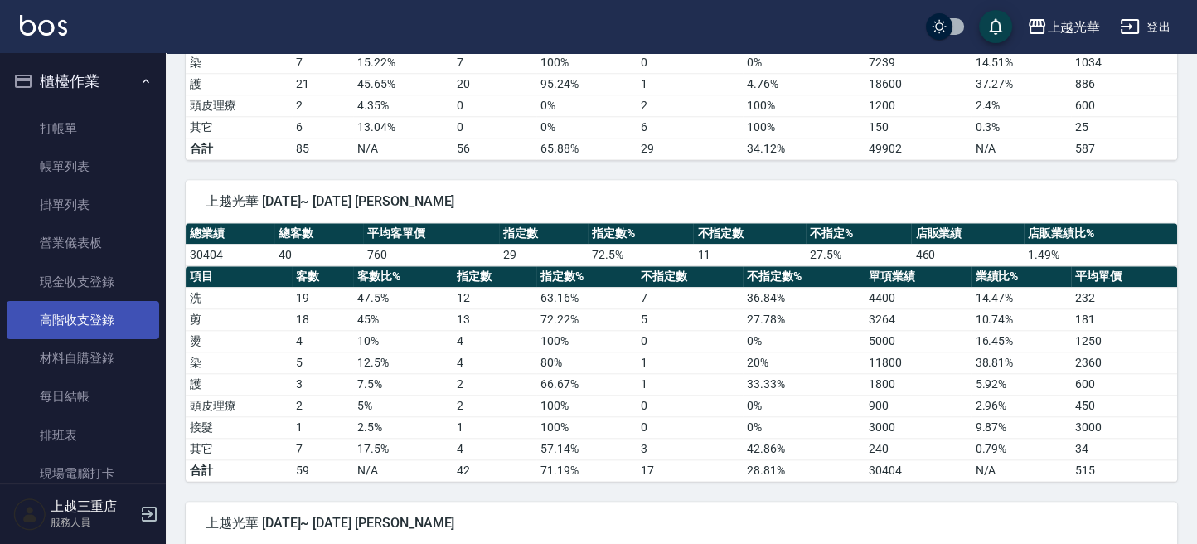
scroll to position [1436, 0]
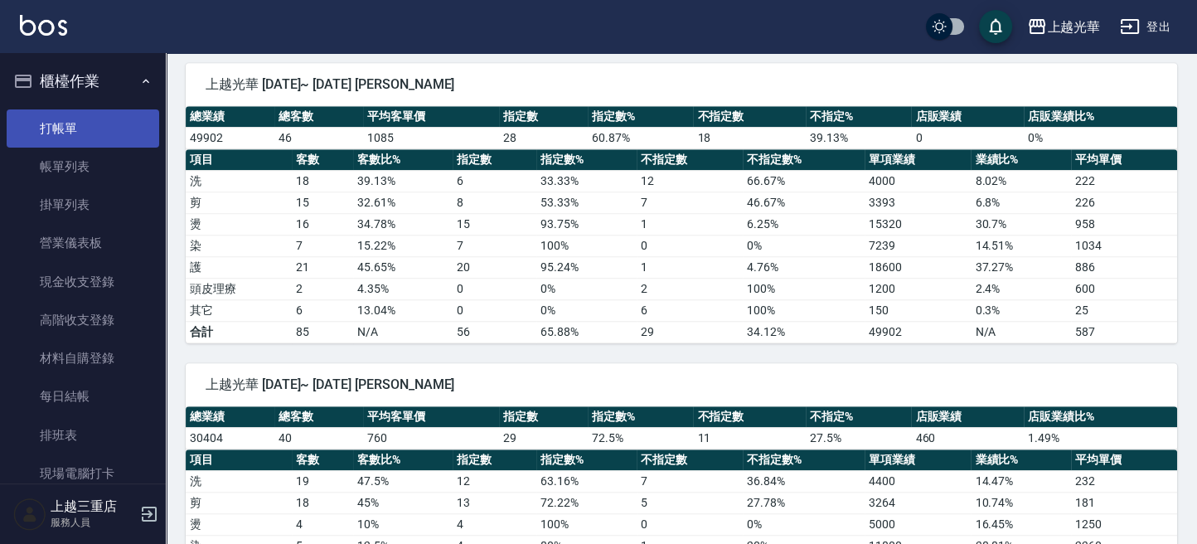
click at [80, 130] on link "打帳單" at bounding box center [83, 128] width 152 height 38
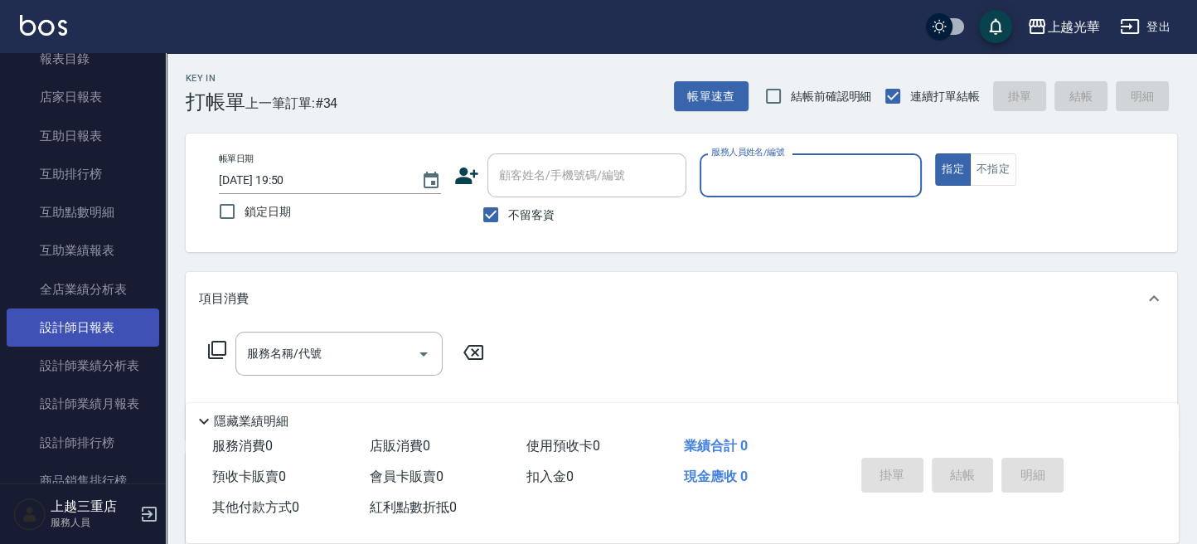
scroll to position [552, 0]
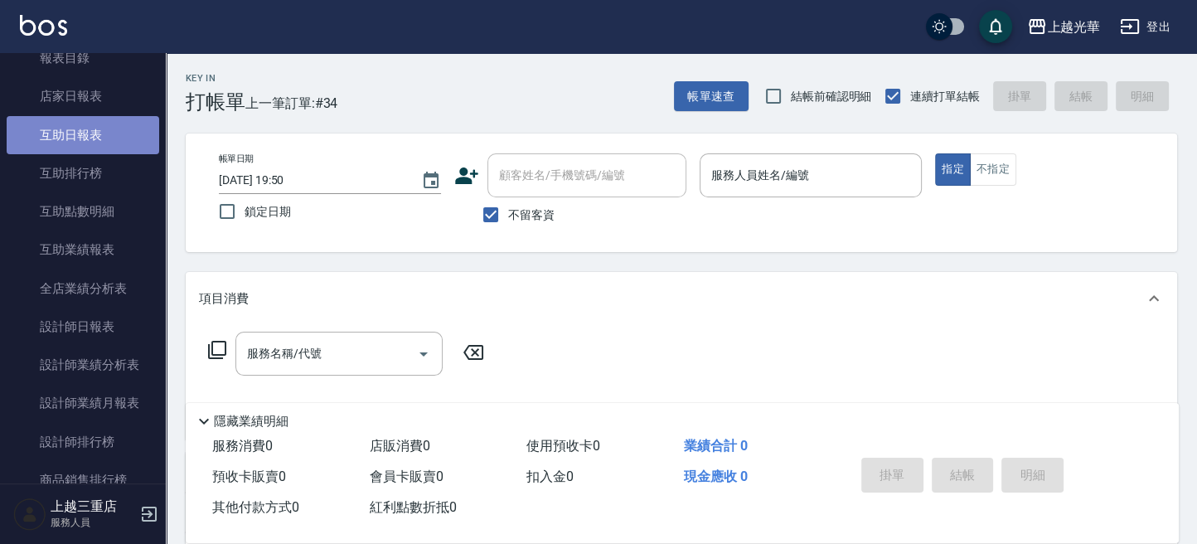
click at [93, 135] on link "互助日報表" at bounding box center [83, 135] width 152 height 38
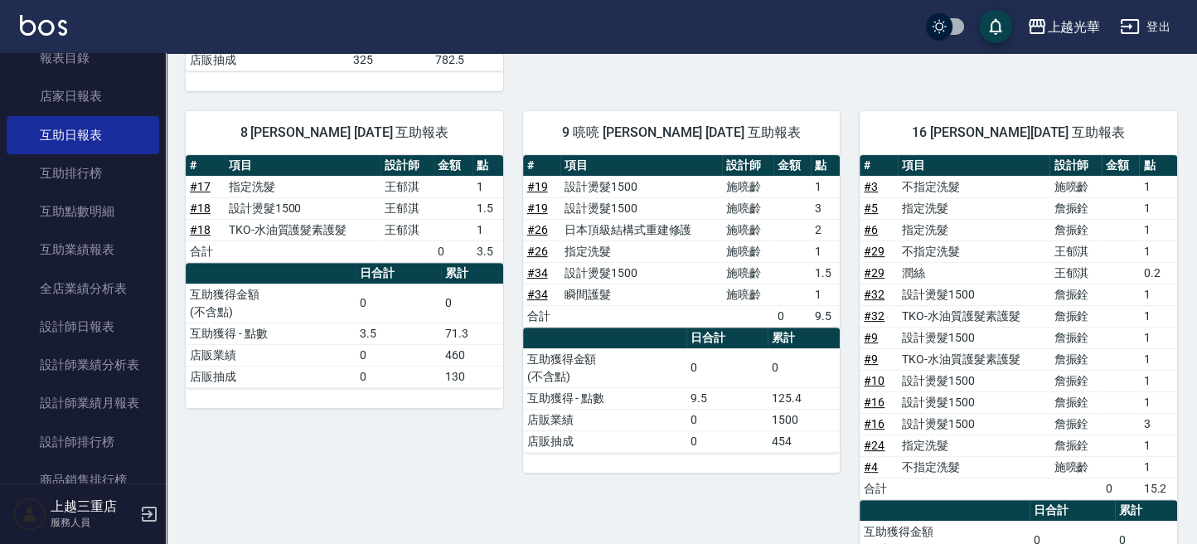
scroll to position [591, 0]
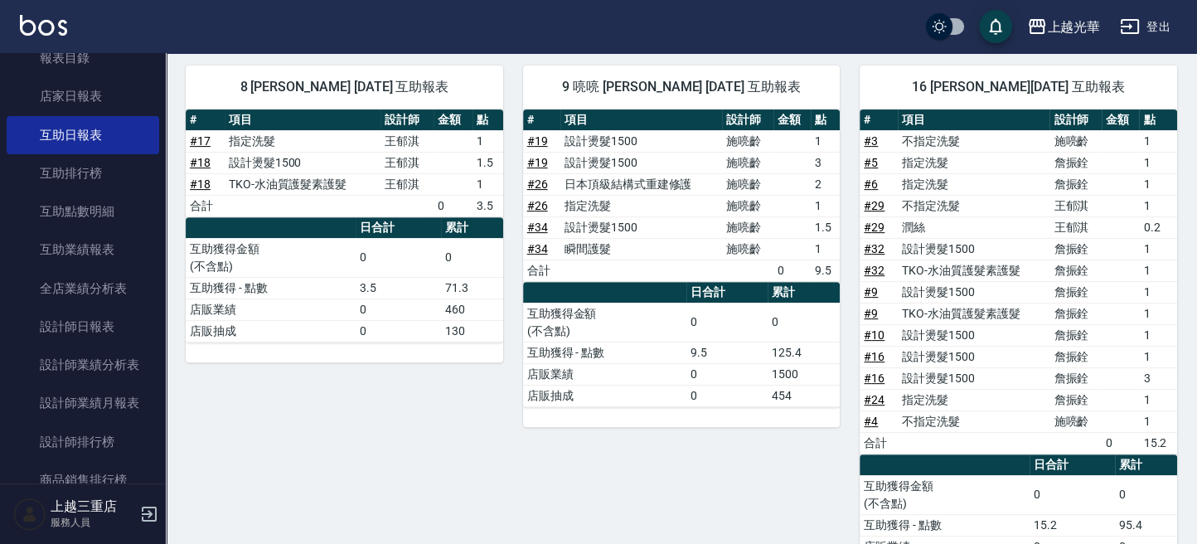
click at [874, 371] on link "# 16" at bounding box center [873, 377] width 21 height 13
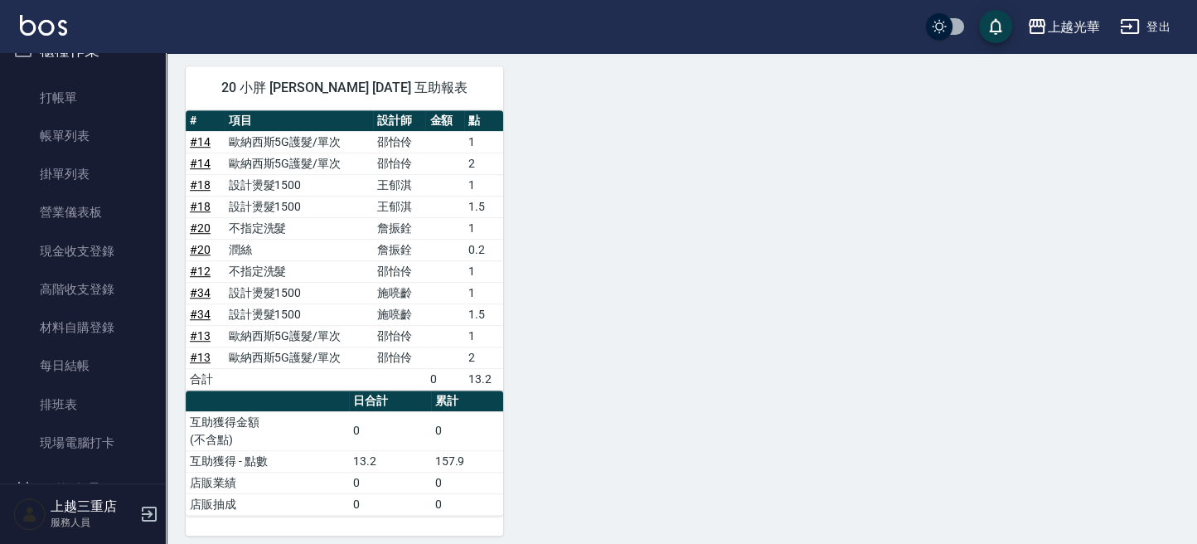
scroll to position [0, 0]
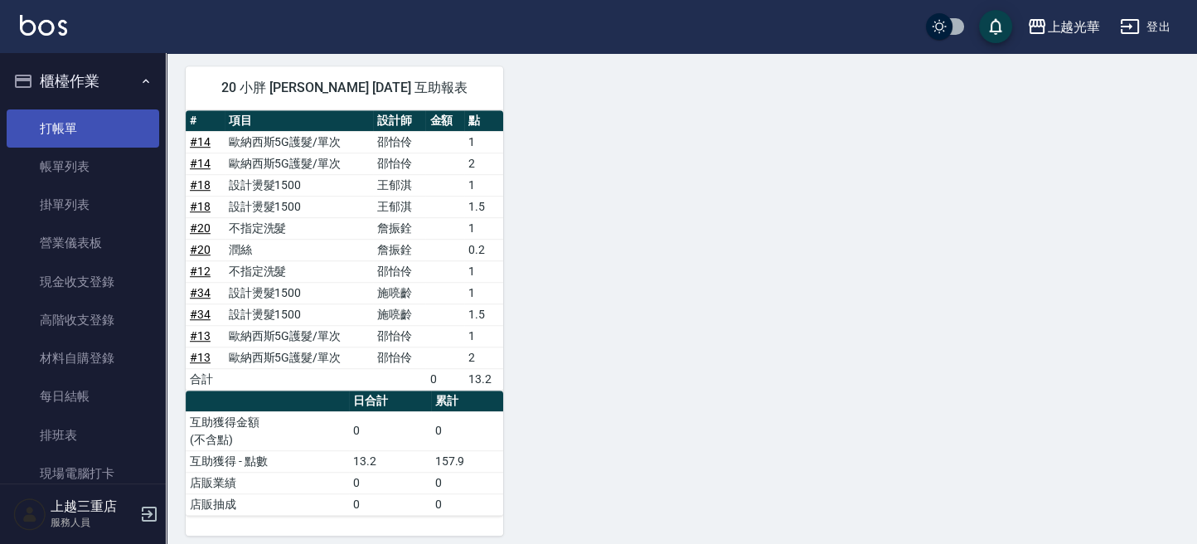
click at [73, 127] on link "打帳單" at bounding box center [83, 128] width 152 height 38
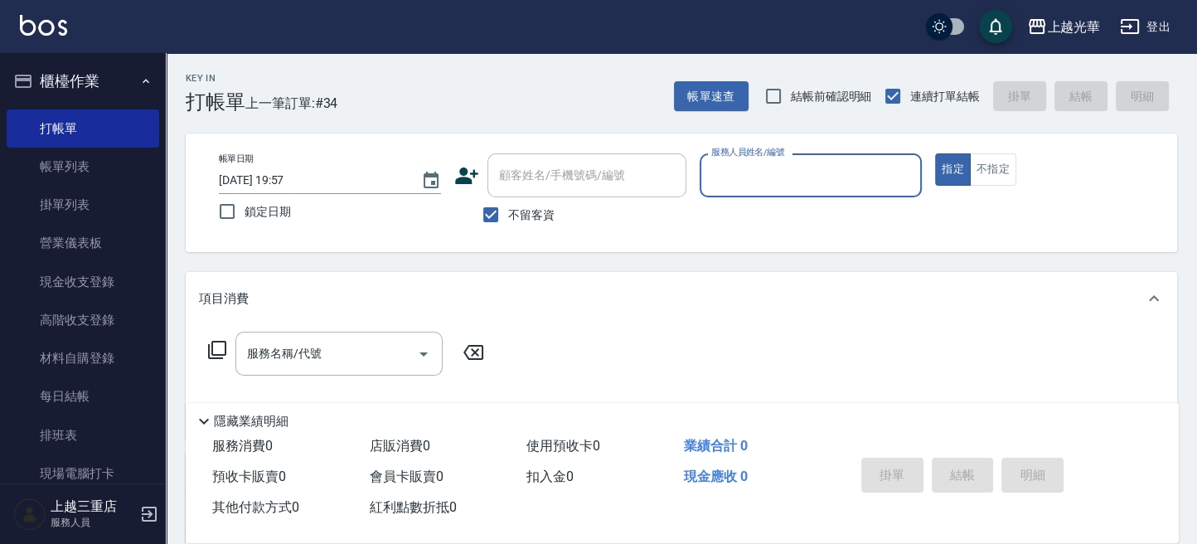
click at [856, 173] on input "服務人員姓名/編號" at bounding box center [810, 175] width 207 height 29
type input "玉米-8"
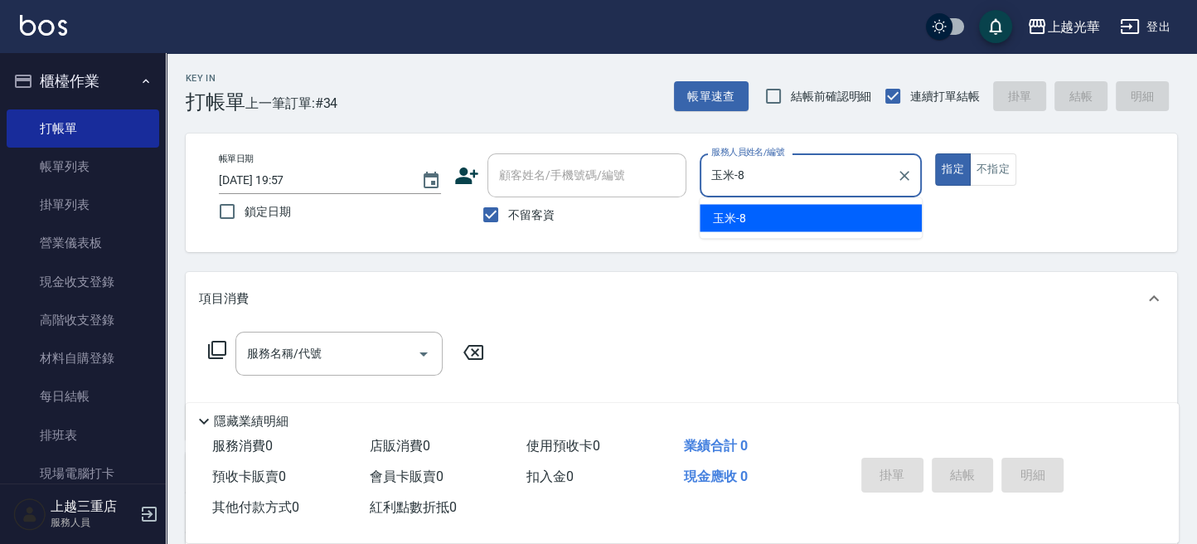
type button "true"
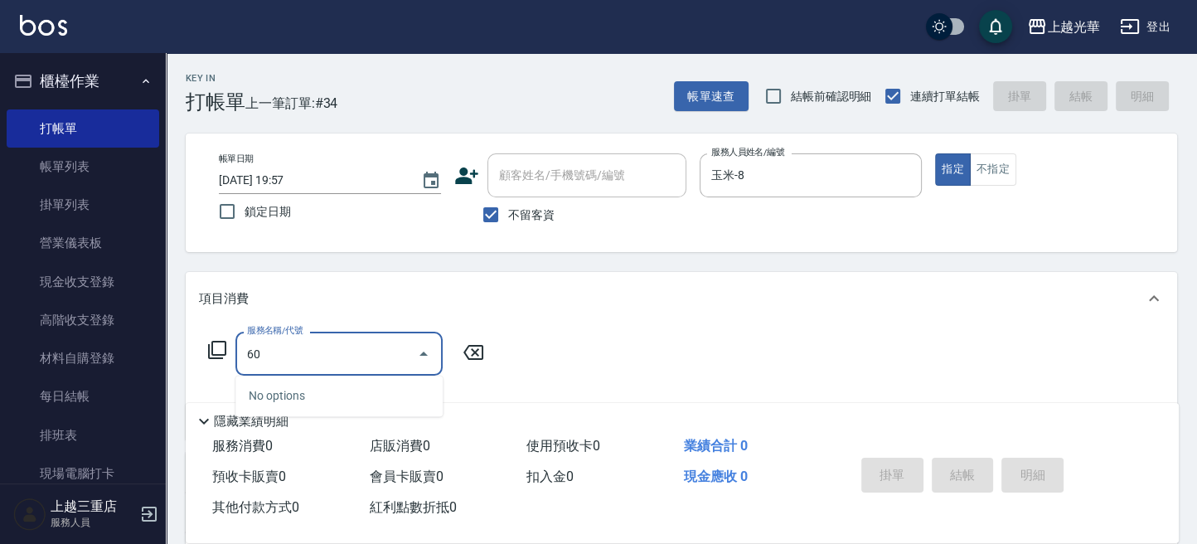
type input "6"
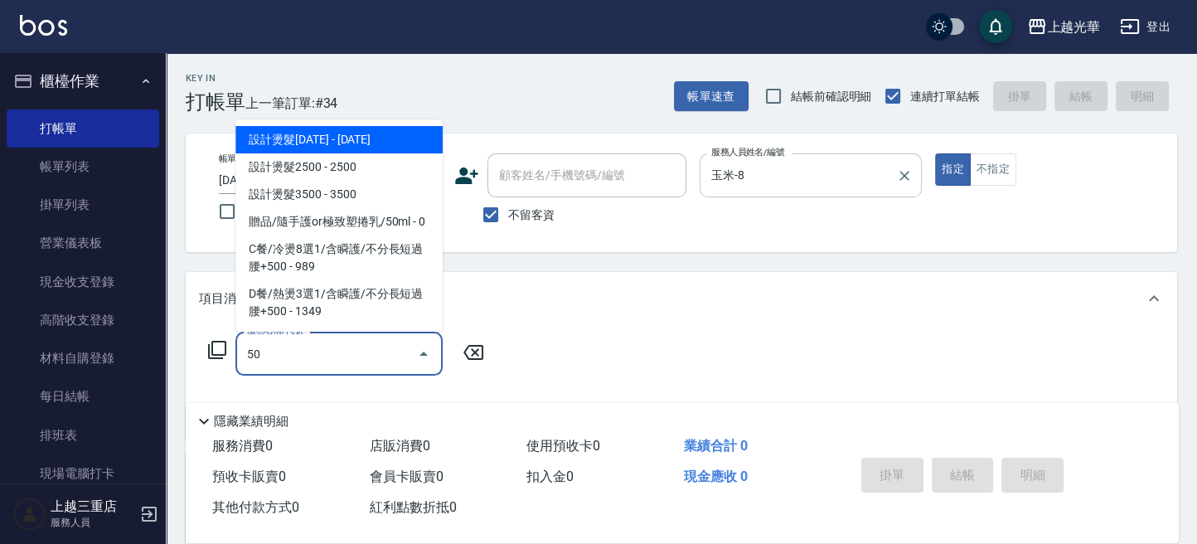
type input "5"
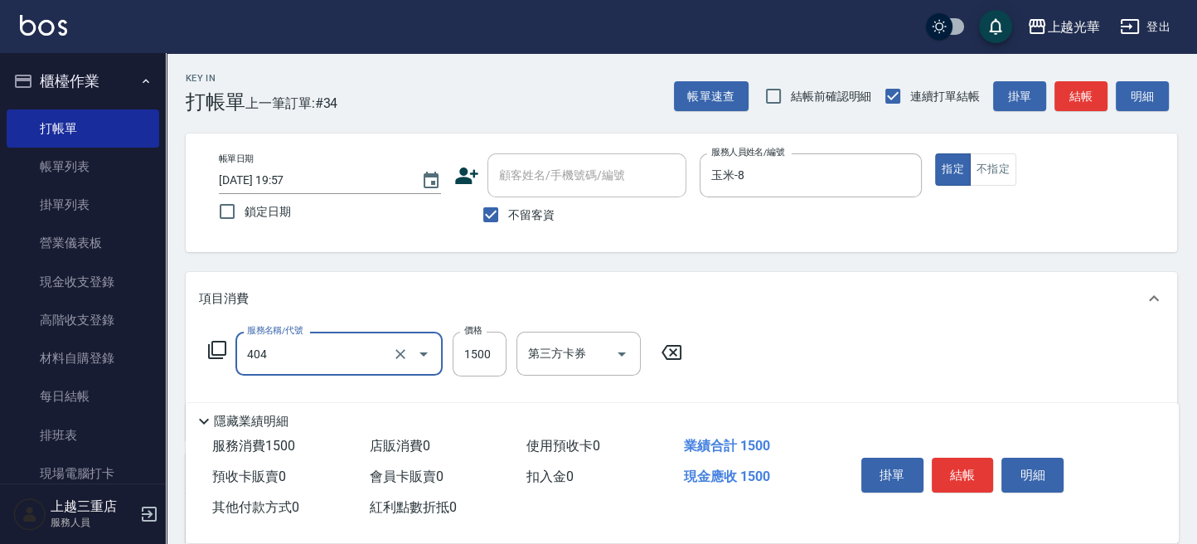
type input "設計染髮(404)"
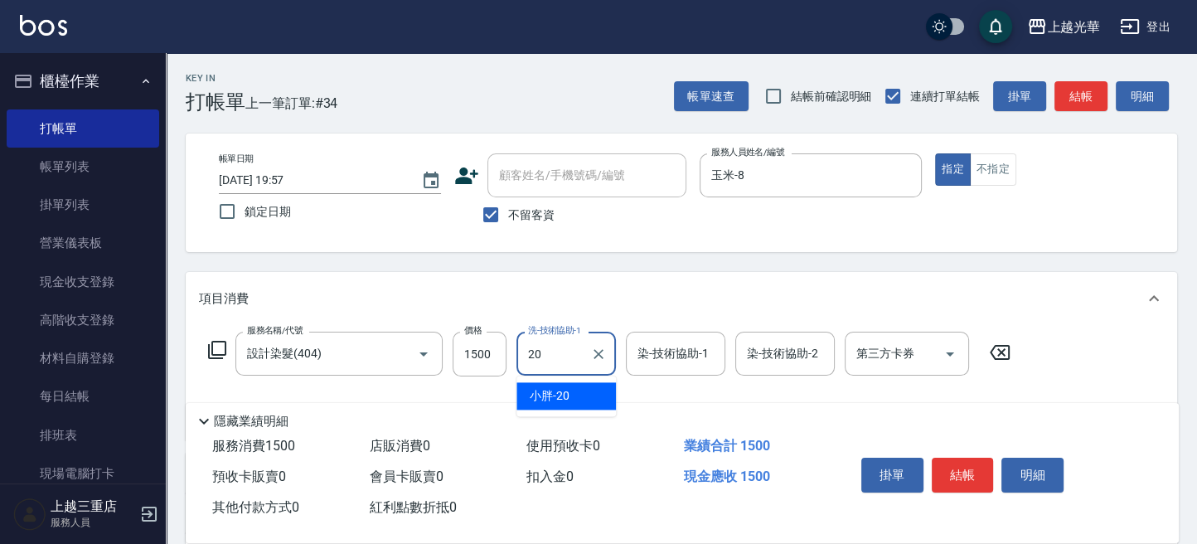
type input "2"
type input "小胖-20"
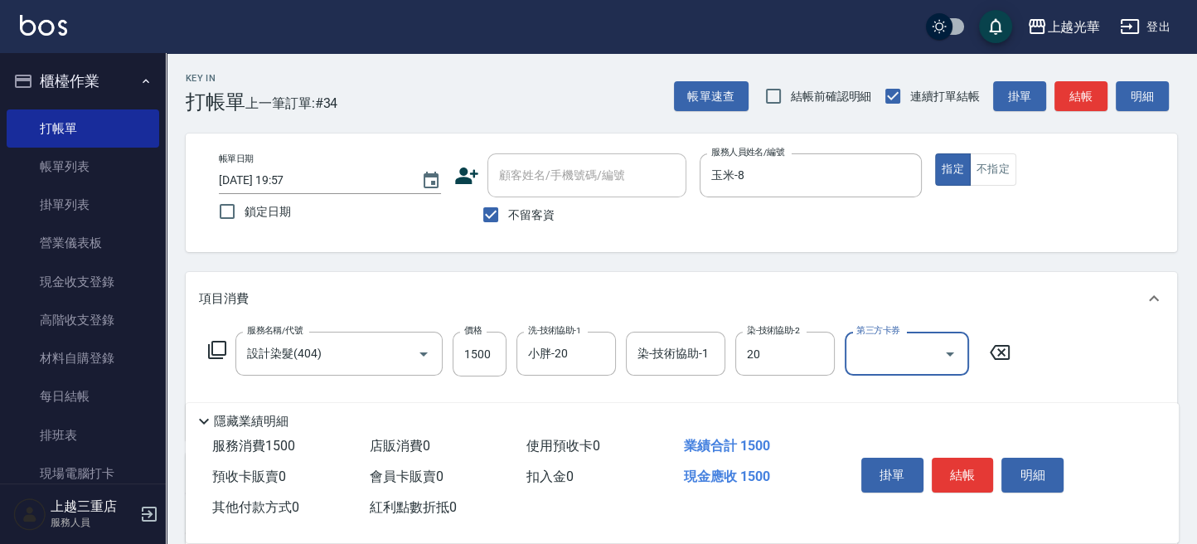
type input "小胖-20"
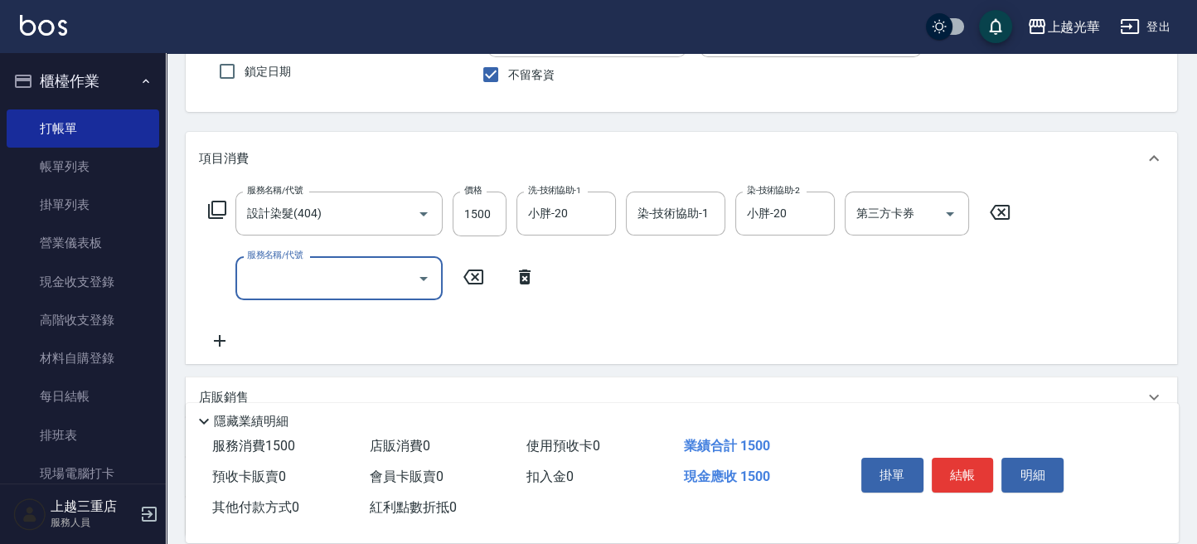
scroll to position [289, 0]
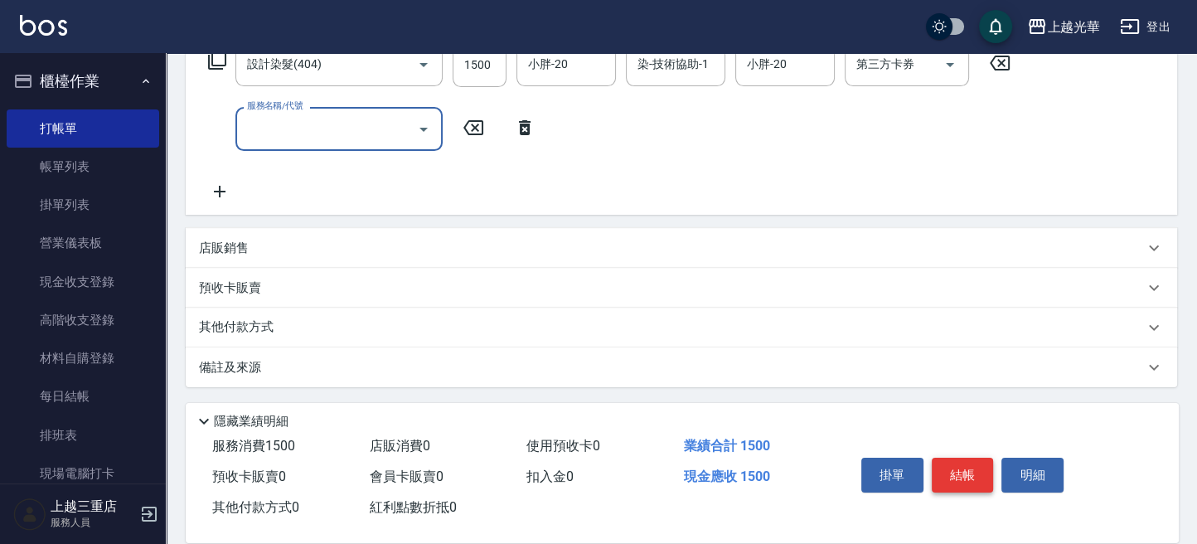
click at [973, 471] on button "結帳" at bounding box center [962, 474] width 62 height 35
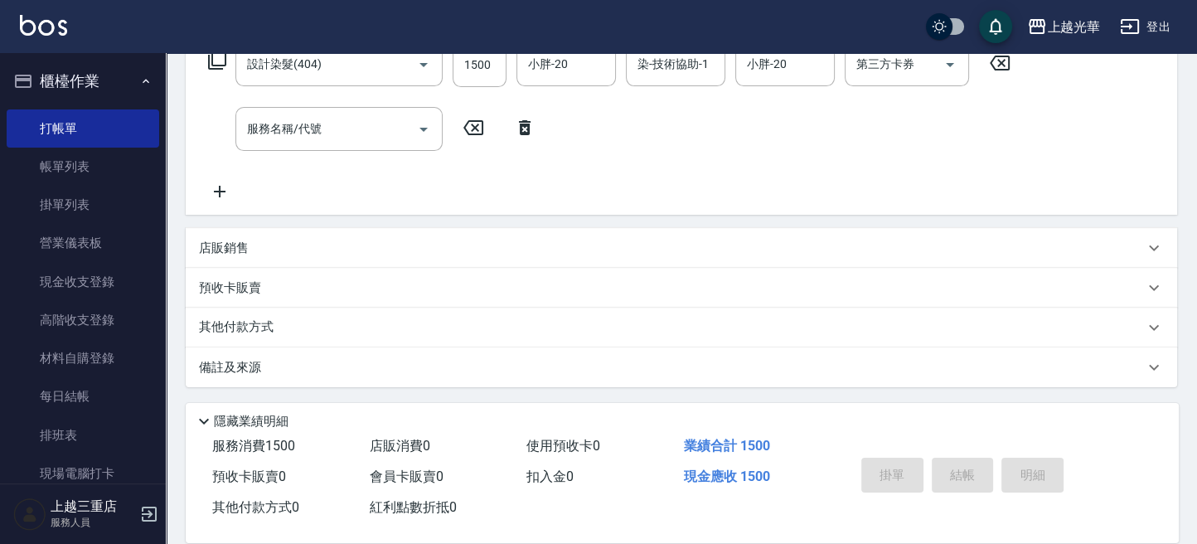
type input "2025/10/12 19:58"
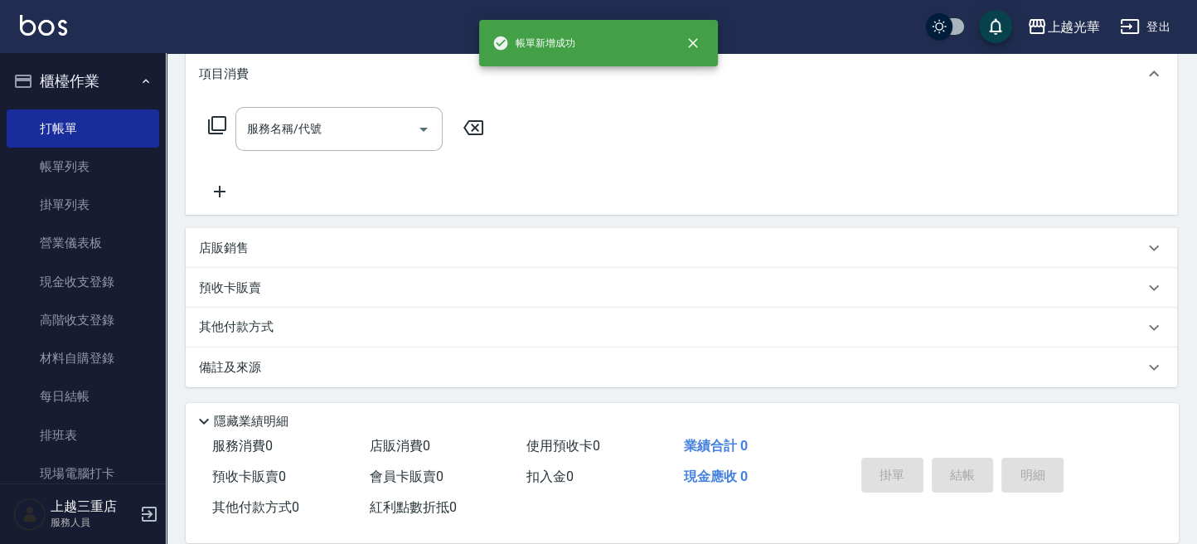
scroll to position [0, 0]
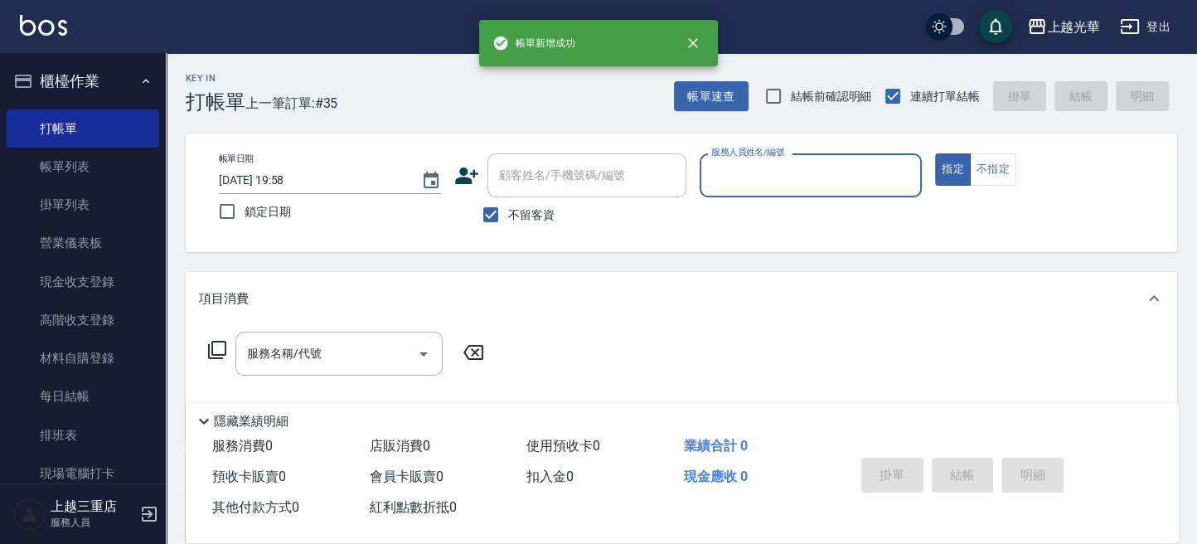
click at [786, 183] on input "服務人員姓名/編號" at bounding box center [810, 175] width 207 height 29
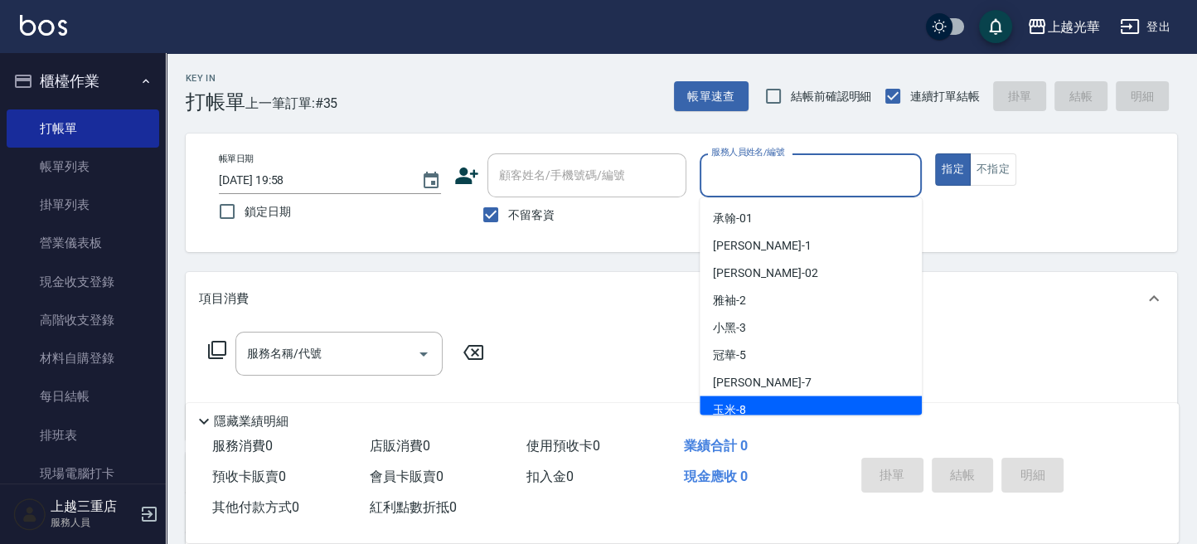
click at [819, 407] on div "玉米 -8" at bounding box center [810, 408] width 222 height 27
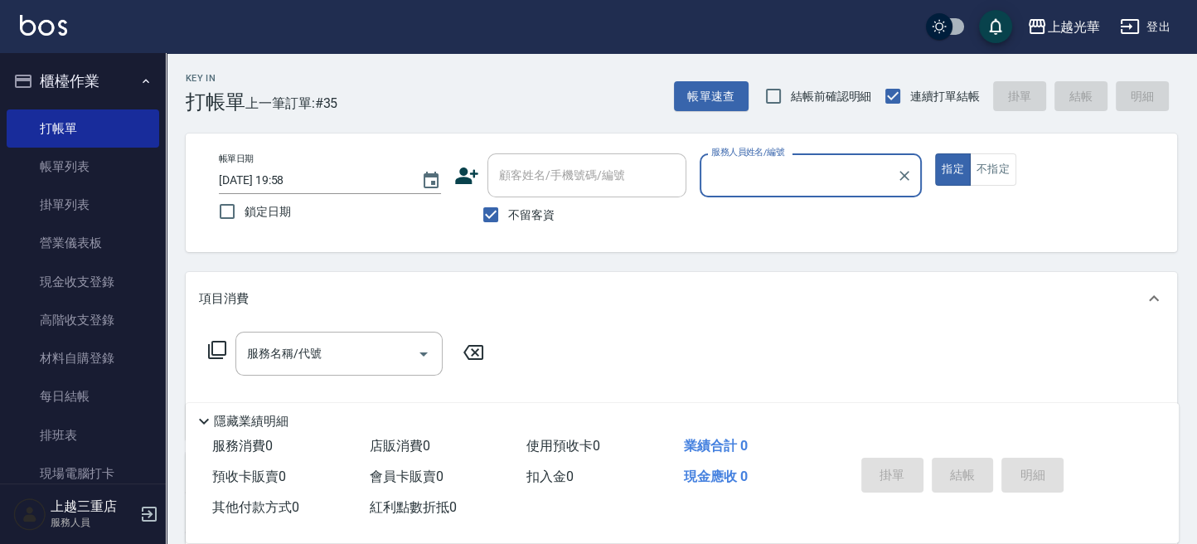
type input "玉米-8"
click at [355, 365] on input "服務名稱/代號" at bounding box center [326, 353] width 167 height 29
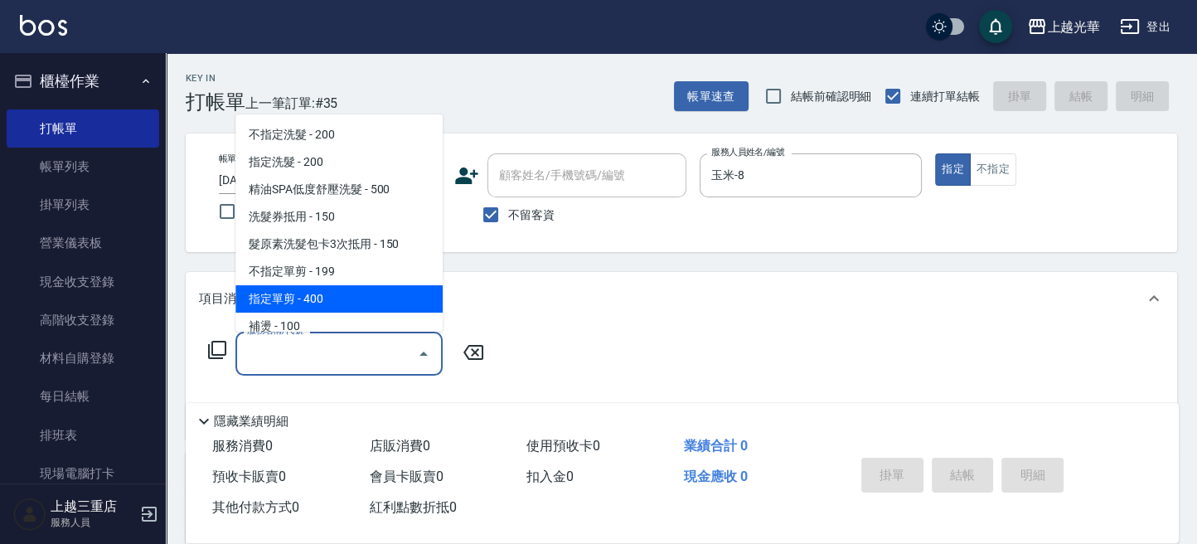
click at [351, 308] on span "指定單剪 - 400" at bounding box center [338, 298] width 207 height 27
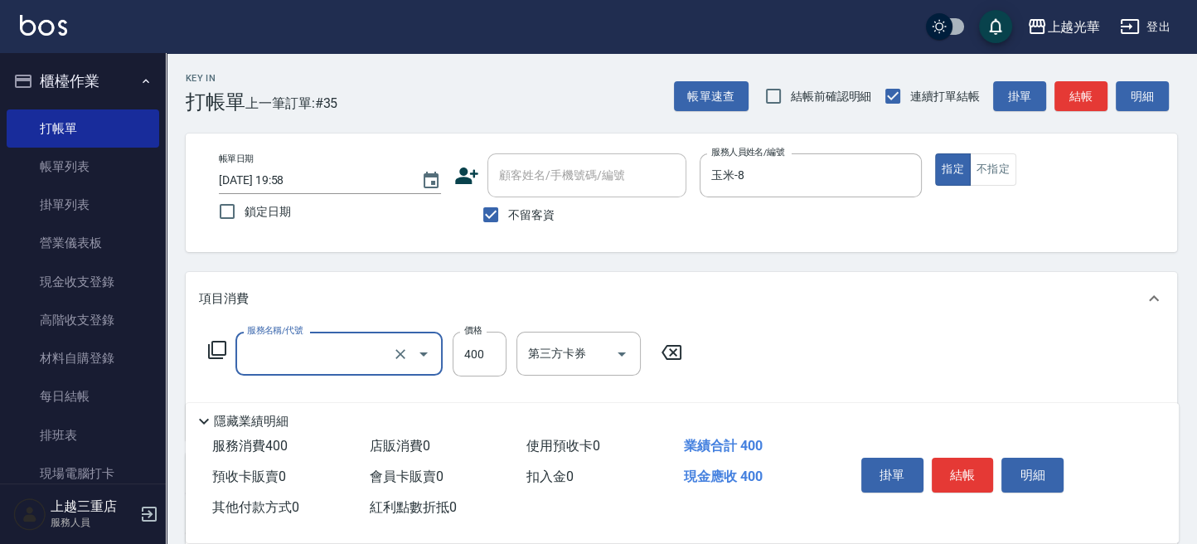
type input "指定單剪(203)"
click at [511, 337] on div "服務名稱/代號 指定單剪(203) 服務名稱/代號 價格 400 價格 第三方卡券 第三方卡券" at bounding box center [445, 353] width 493 height 45
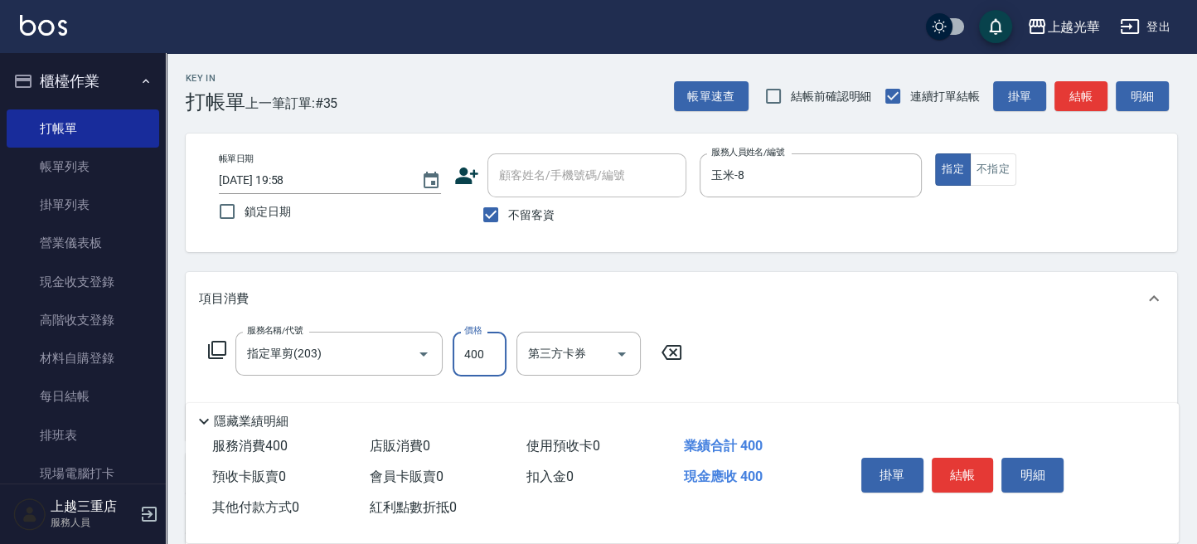
click at [498, 351] on input "400" at bounding box center [479, 353] width 54 height 45
type input "200"
drag, startPoint x: 998, startPoint y: 468, endPoint x: 983, endPoint y: 470, distance: 15.0
click at [984, 470] on div "掛單 結帳 明細" at bounding box center [962, 477] width 216 height 52
click at [976, 472] on button "結帳" at bounding box center [962, 474] width 62 height 35
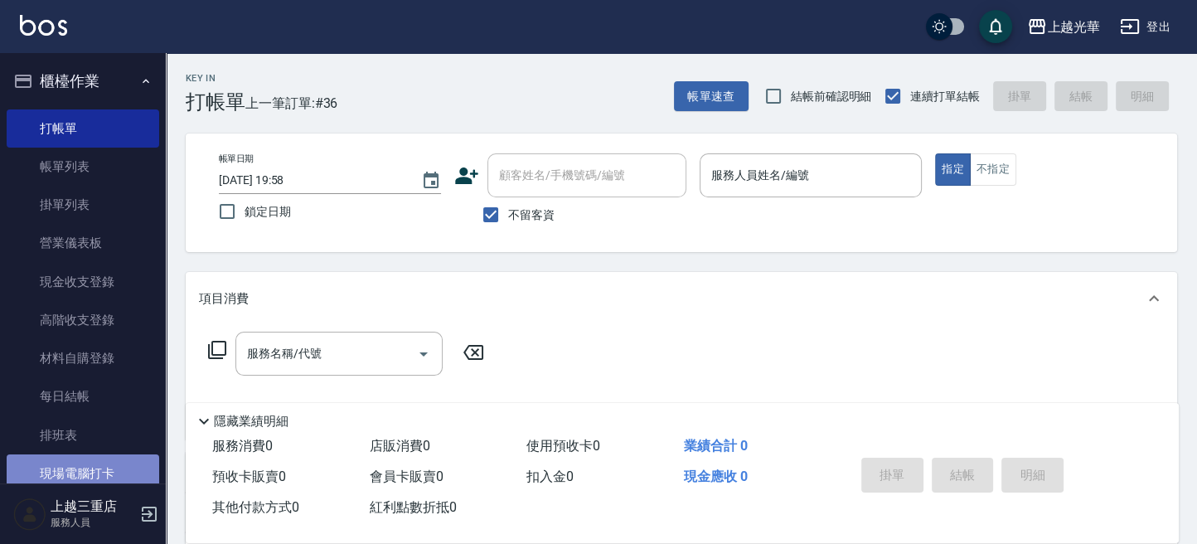
click at [80, 457] on link "現場電腦打卡" at bounding box center [83, 473] width 152 height 38
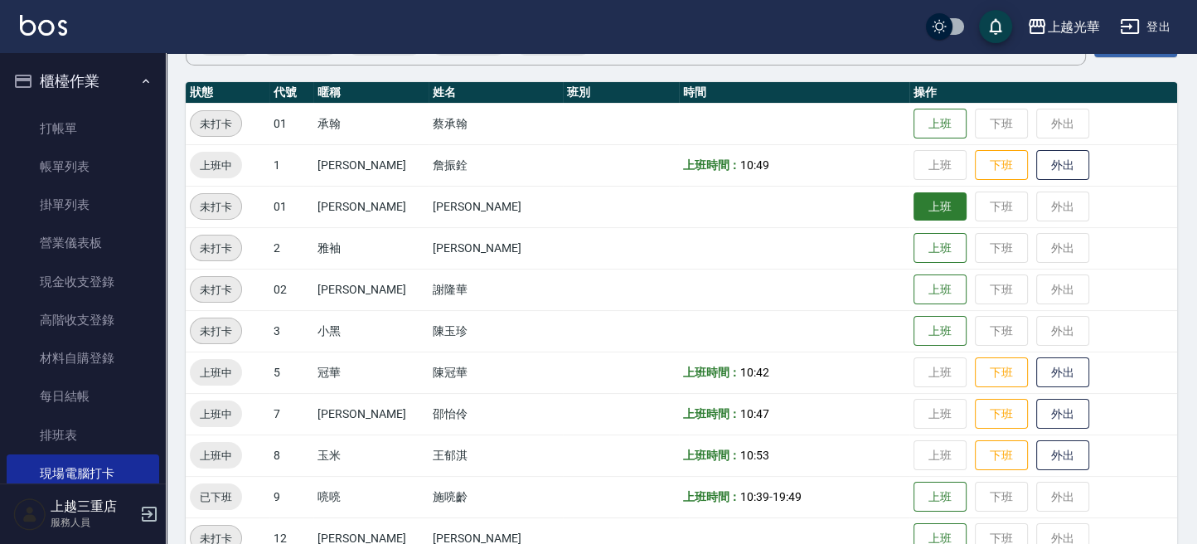
scroll to position [220, 0]
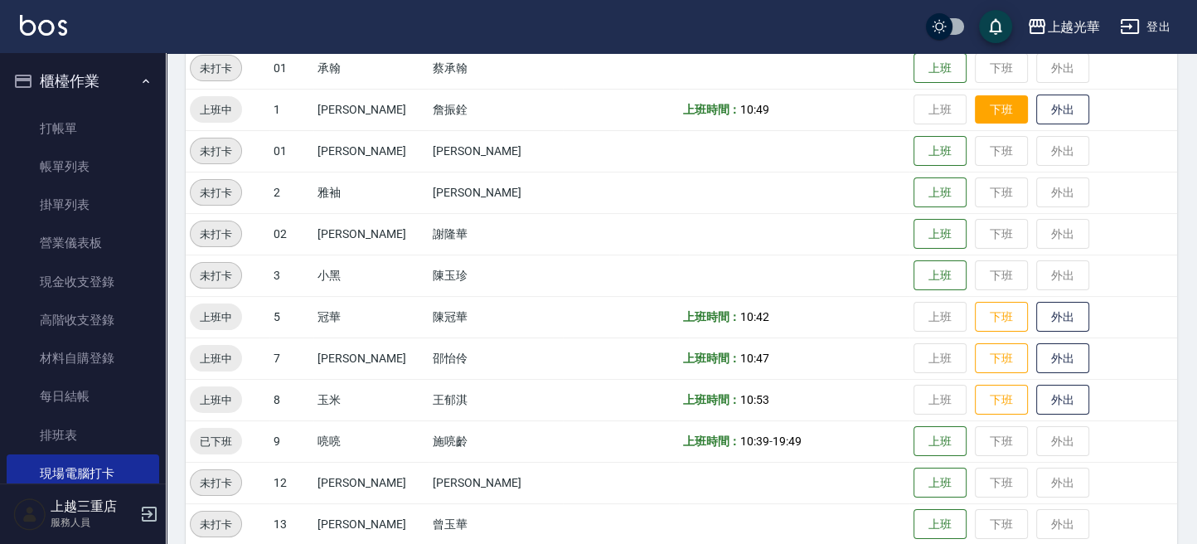
click at [983, 116] on button "下班" at bounding box center [1001, 109] width 53 height 29
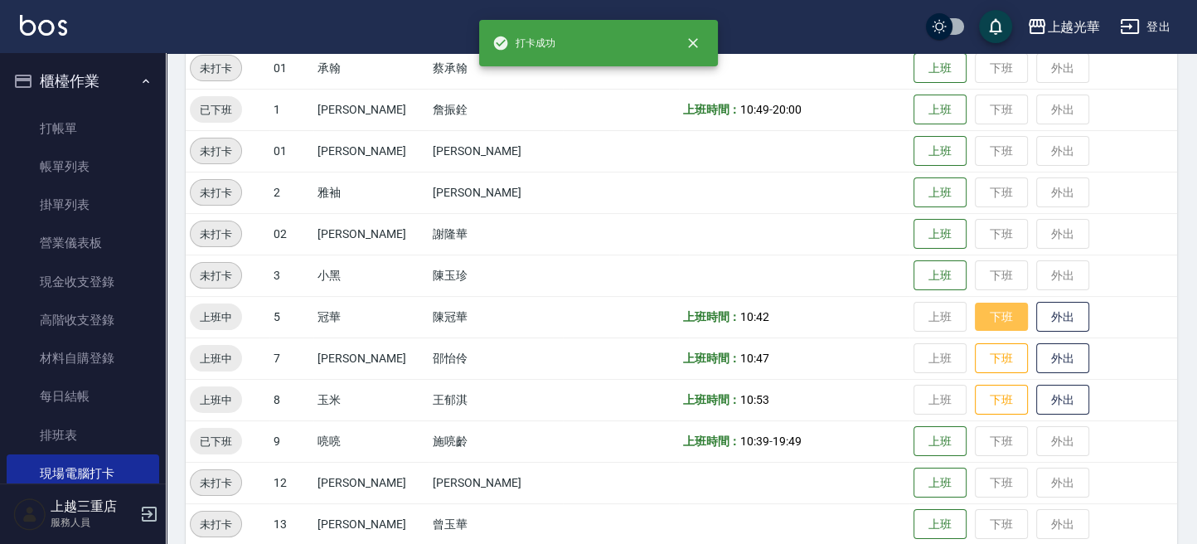
click at [984, 307] on button "下班" at bounding box center [1001, 316] width 53 height 29
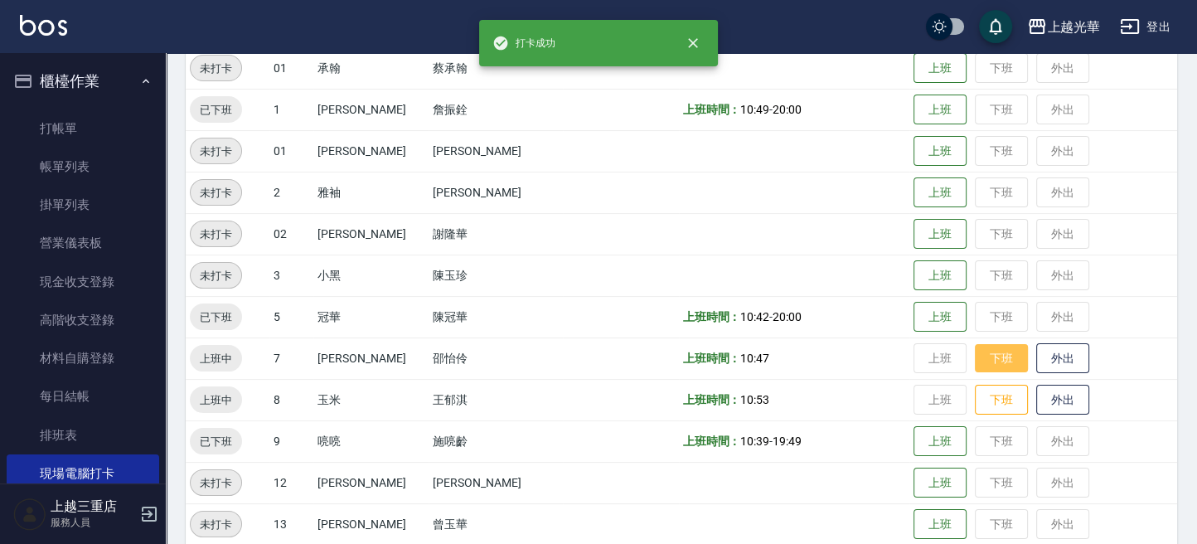
click at [984, 351] on button "下班" at bounding box center [1001, 358] width 53 height 29
click at [991, 394] on button "下班" at bounding box center [1001, 399] width 53 height 29
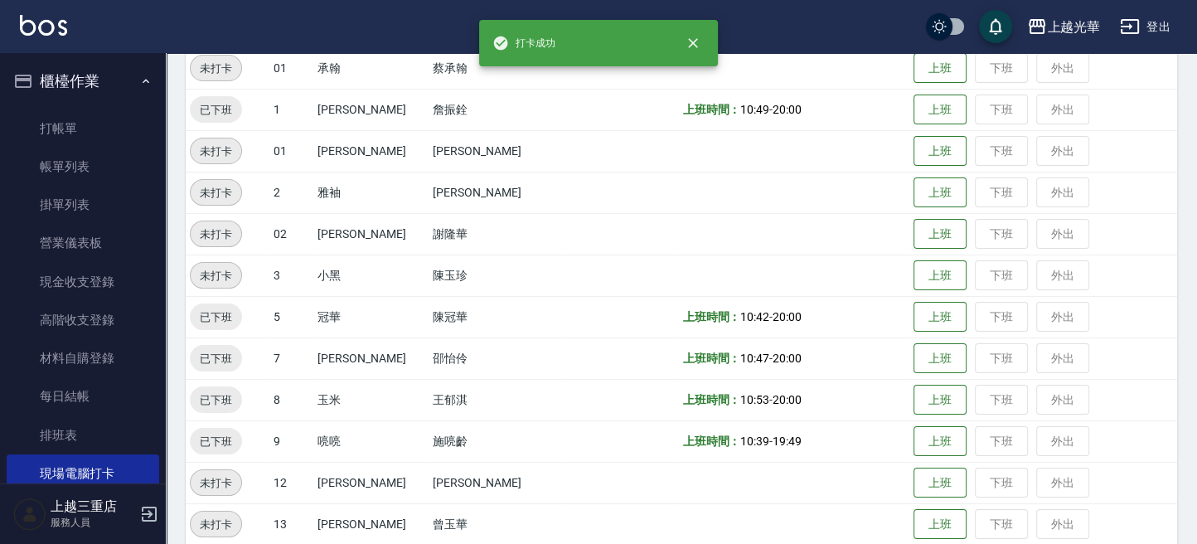
scroll to position [447, 0]
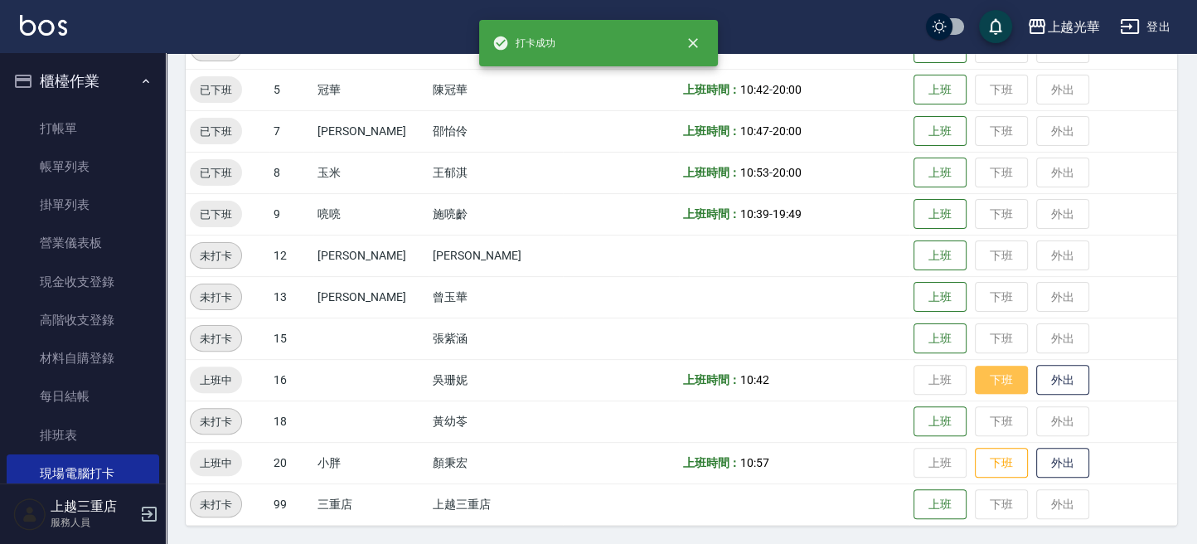
click at [997, 379] on button "下班" at bounding box center [1001, 379] width 53 height 29
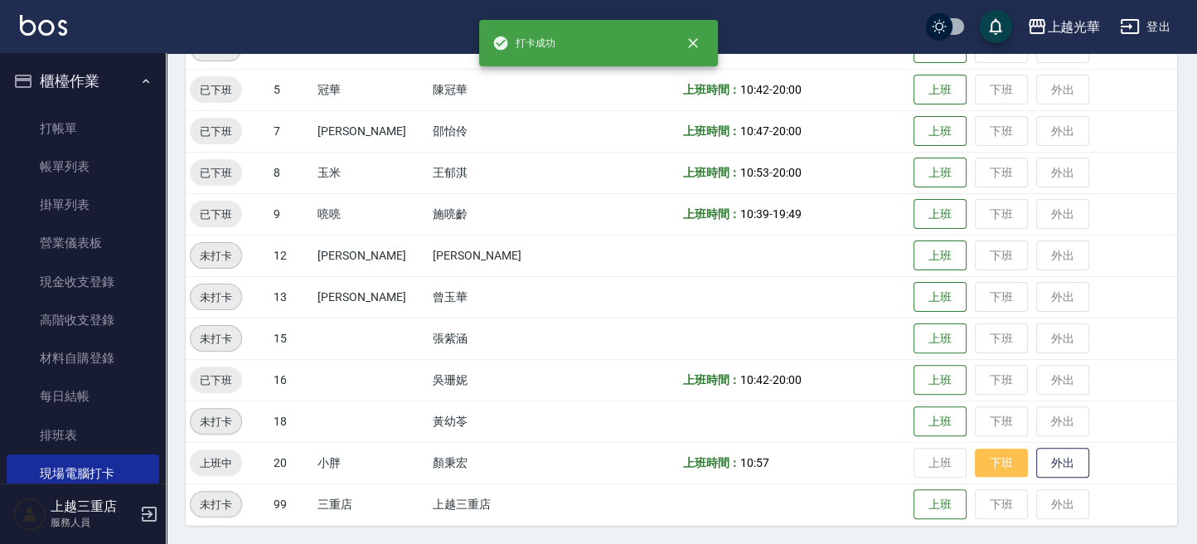
click at [994, 467] on button "下班" at bounding box center [1001, 462] width 53 height 29
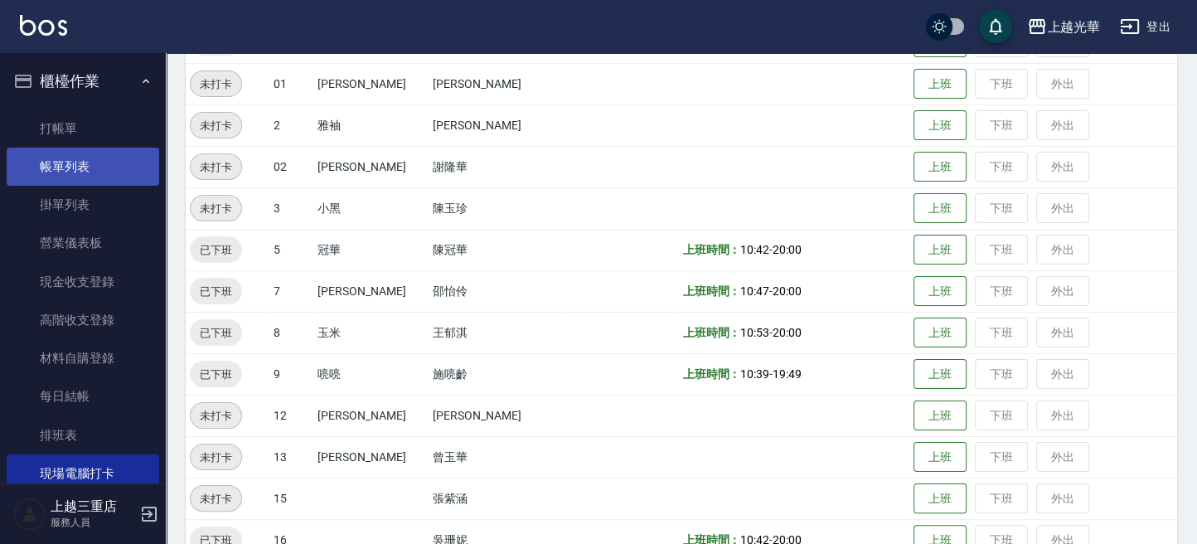
scroll to position [116, 0]
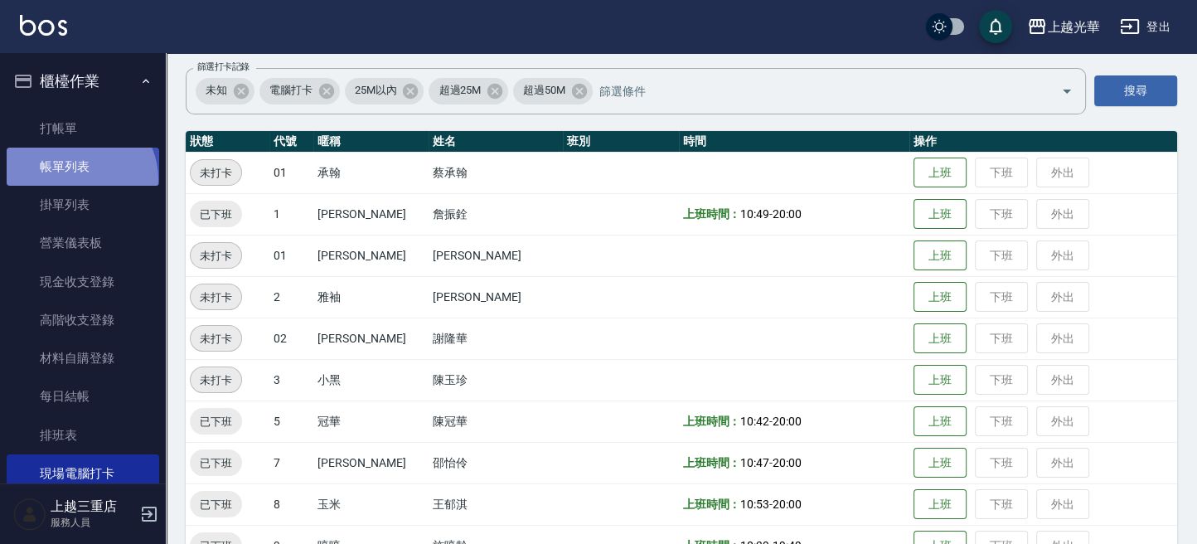
click at [77, 179] on link "帳單列表" at bounding box center [83, 167] width 152 height 38
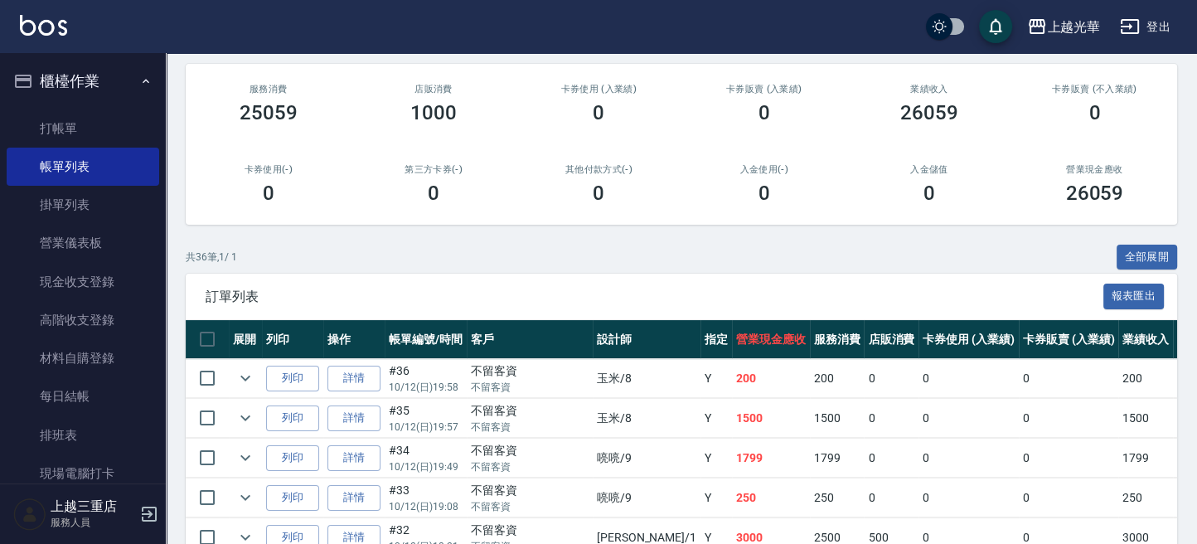
scroll to position [220, 0]
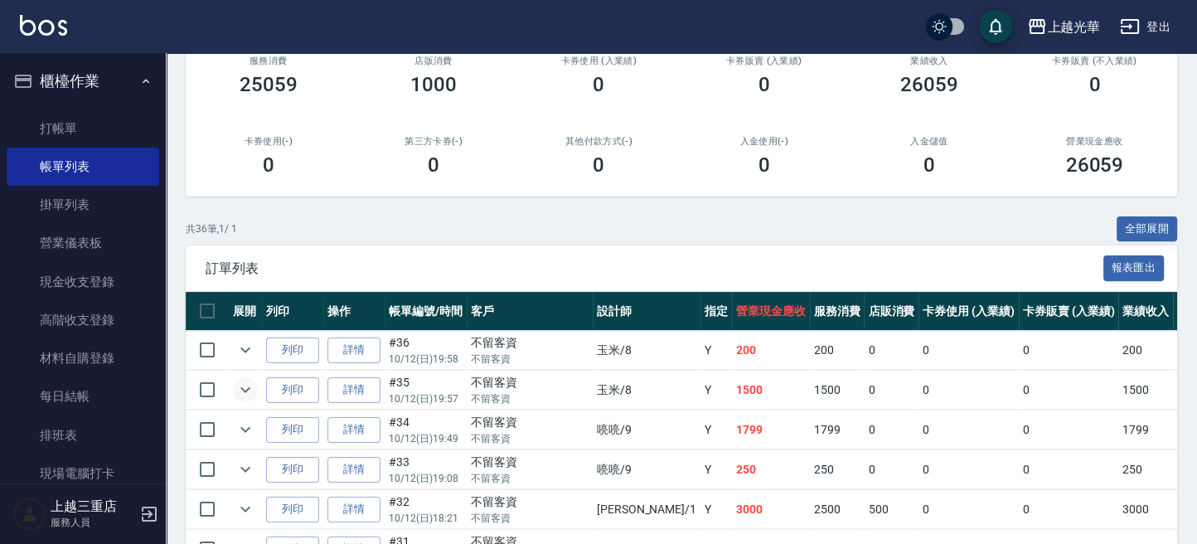
click at [240, 396] on icon "expand row" at bounding box center [245, 390] width 20 height 20
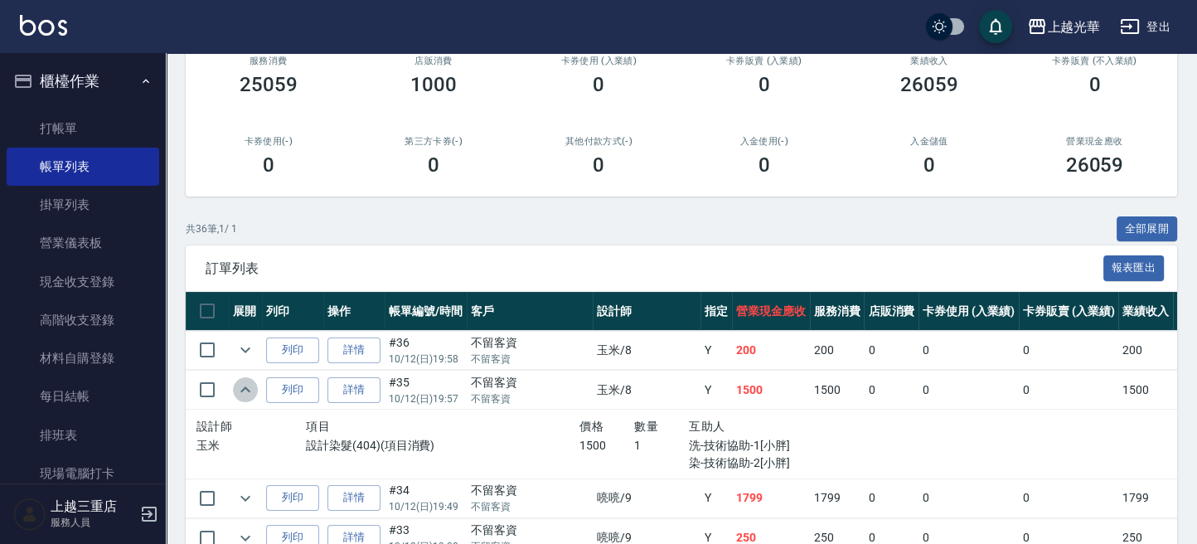
click at [244, 388] on icon "expand row" at bounding box center [245, 389] width 10 height 6
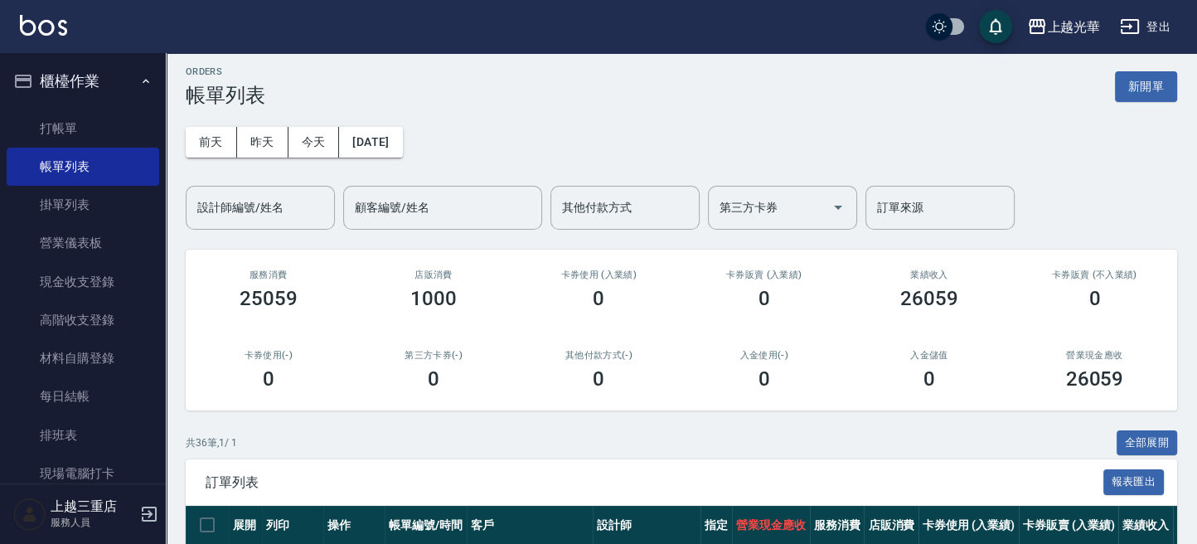
scroll to position [0, 0]
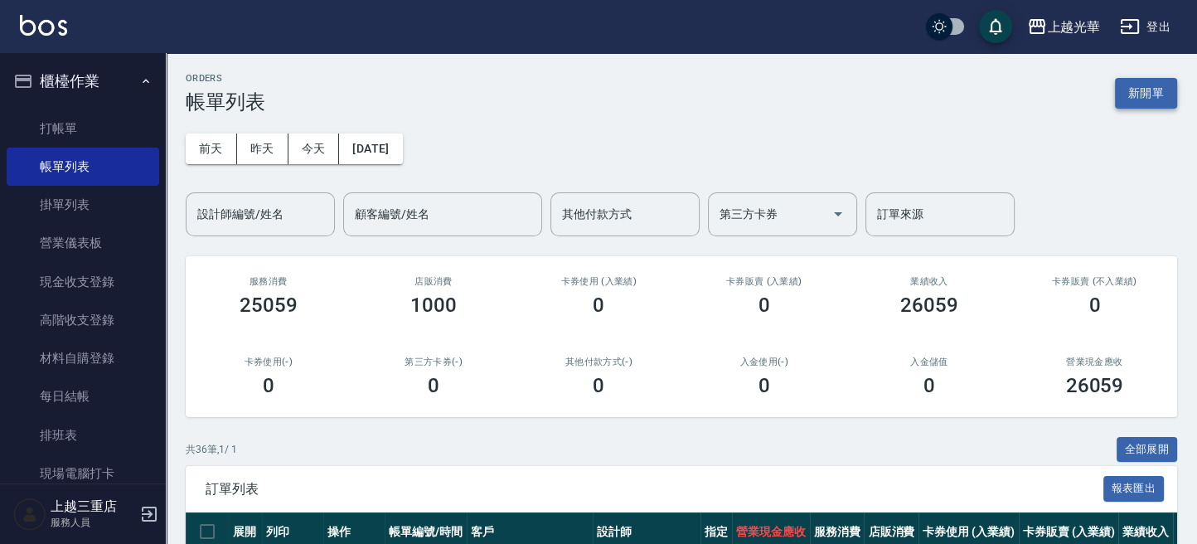
click at [1149, 97] on button "新開單" at bounding box center [1146, 93] width 62 height 31
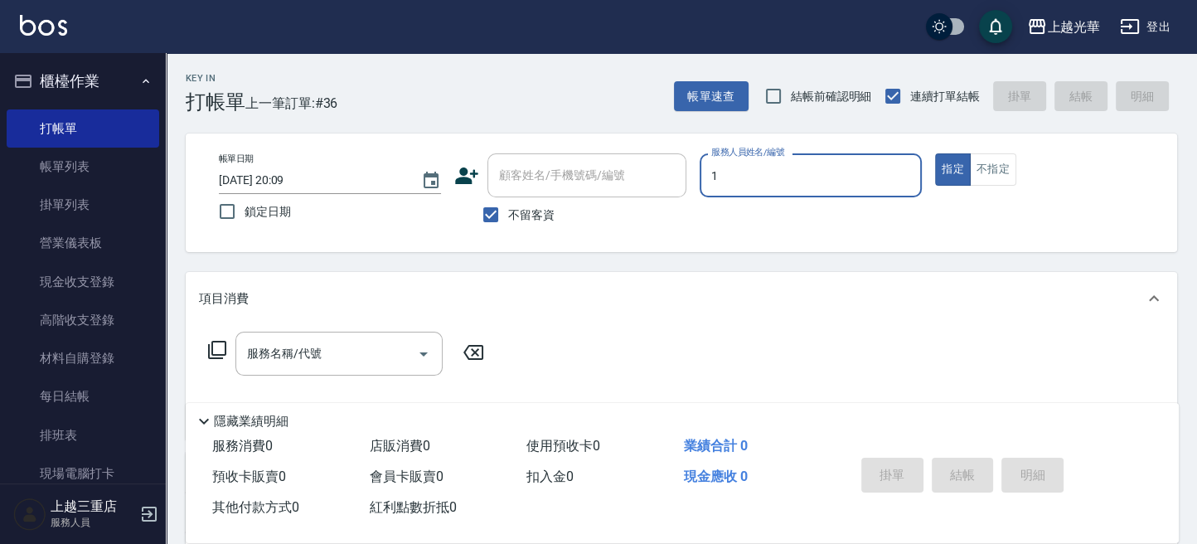
type input "1"
type button "true"
type input "小詹-1"
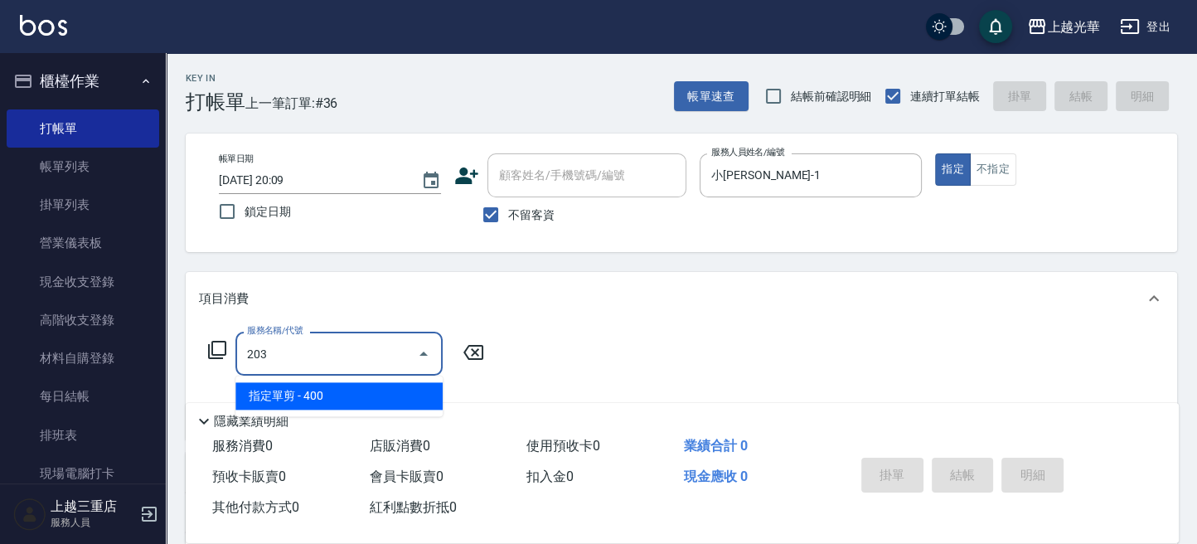
type input "指定單剪(203)"
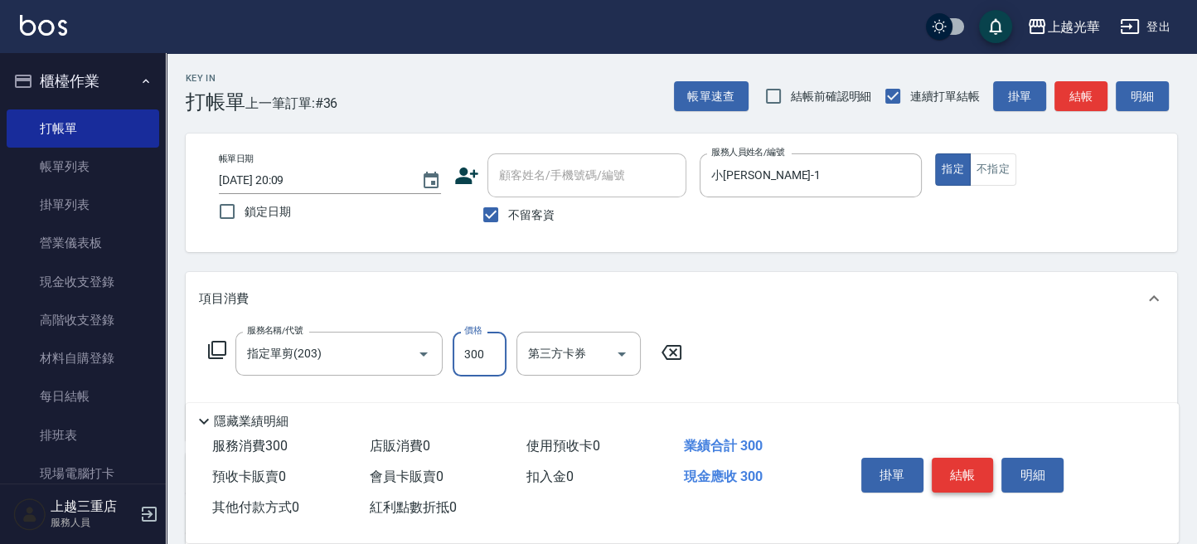
type input "300"
click at [946, 464] on button "結帳" at bounding box center [962, 474] width 62 height 35
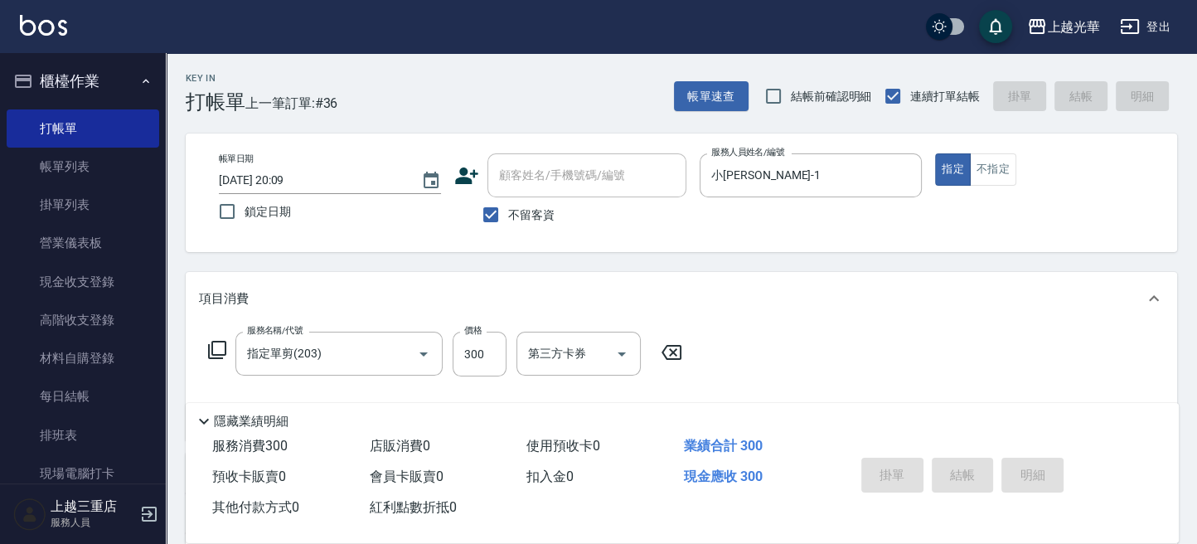
type input "2025/10/12 20:10"
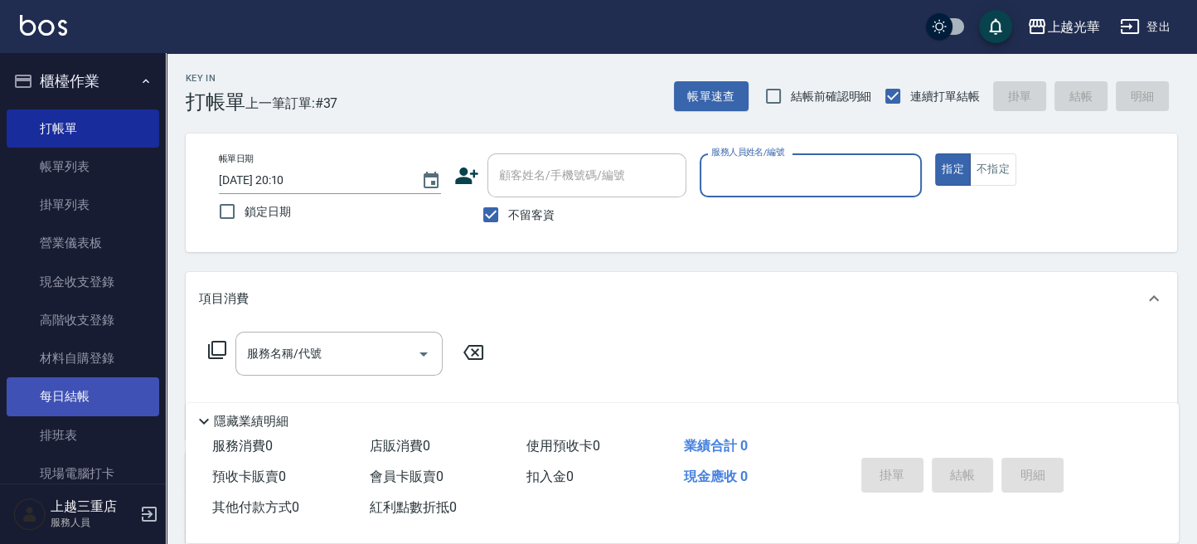
click at [50, 404] on link "每日結帳" at bounding box center [83, 396] width 152 height 38
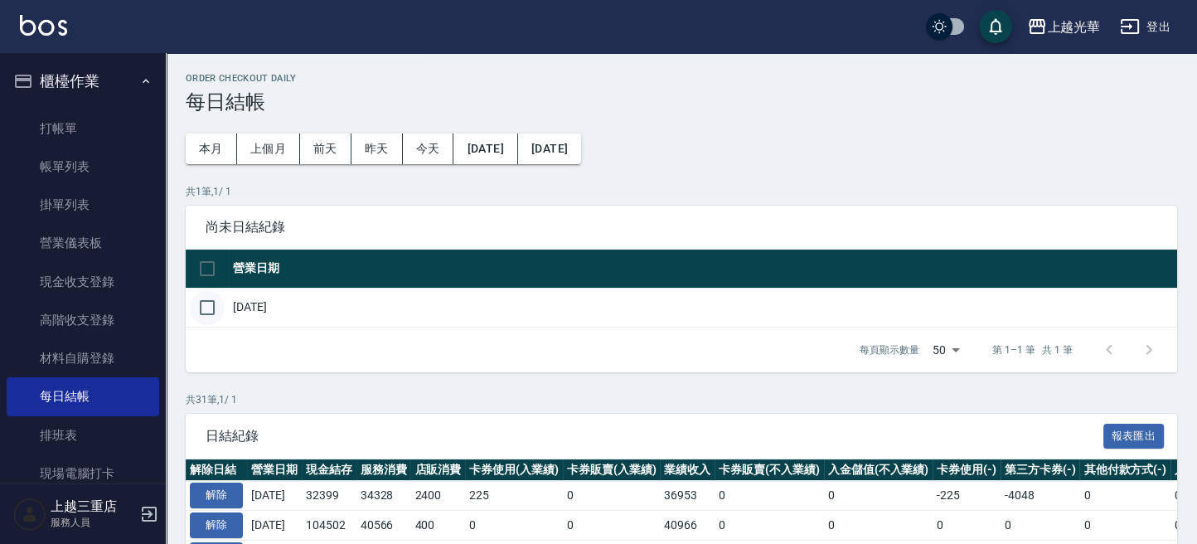
click at [206, 308] on input "checkbox" at bounding box center [207, 307] width 35 height 35
checkbox input "true"
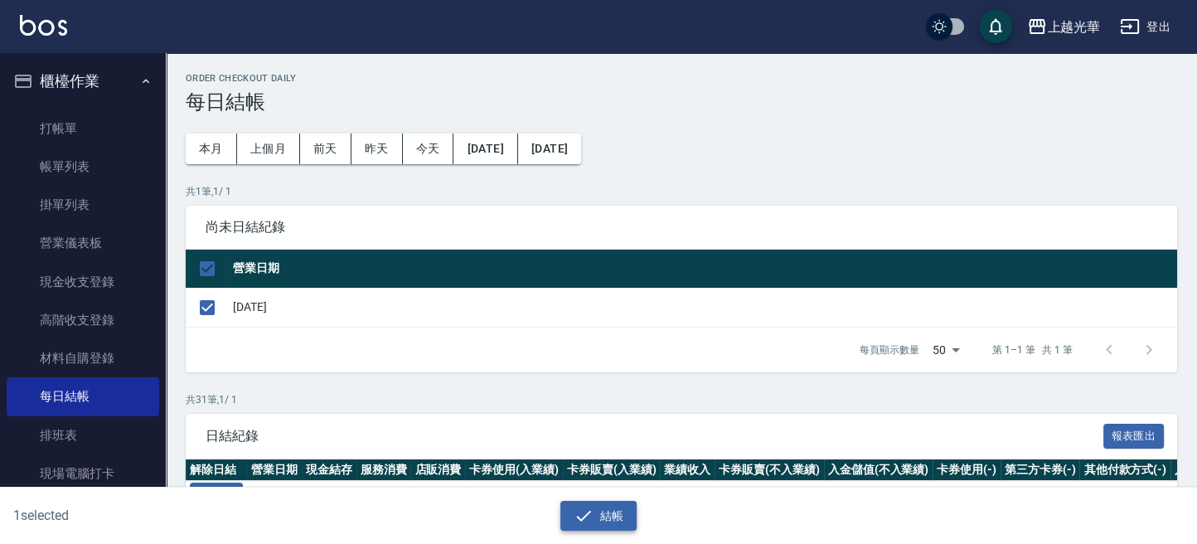
click at [591, 510] on icon "button" at bounding box center [583, 515] width 20 height 20
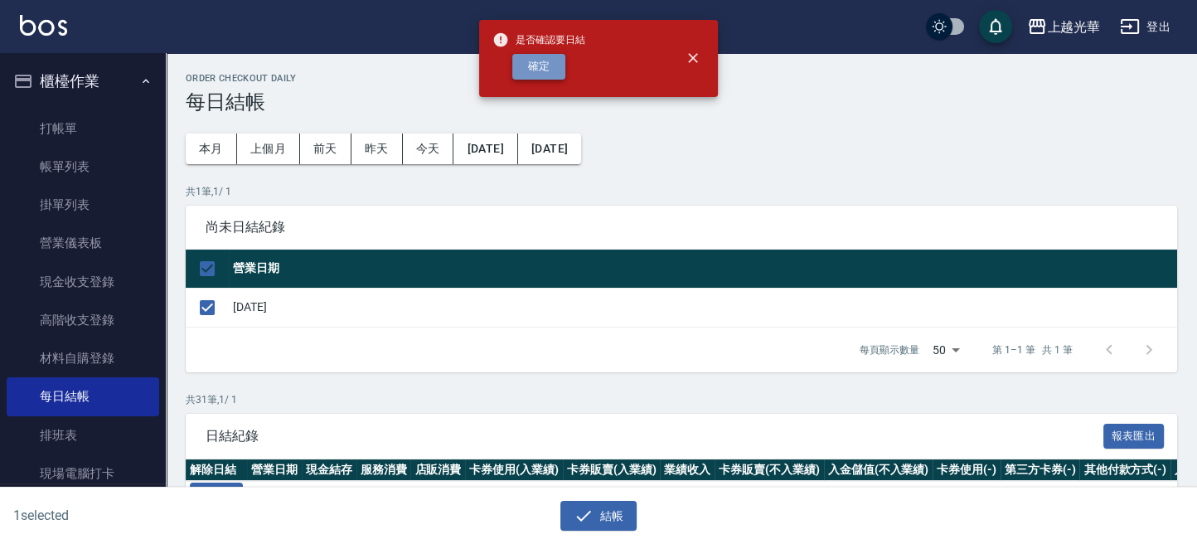
click at [532, 65] on button "確定" at bounding box center [538, 67] width 53 height 26
checkbox input "false"
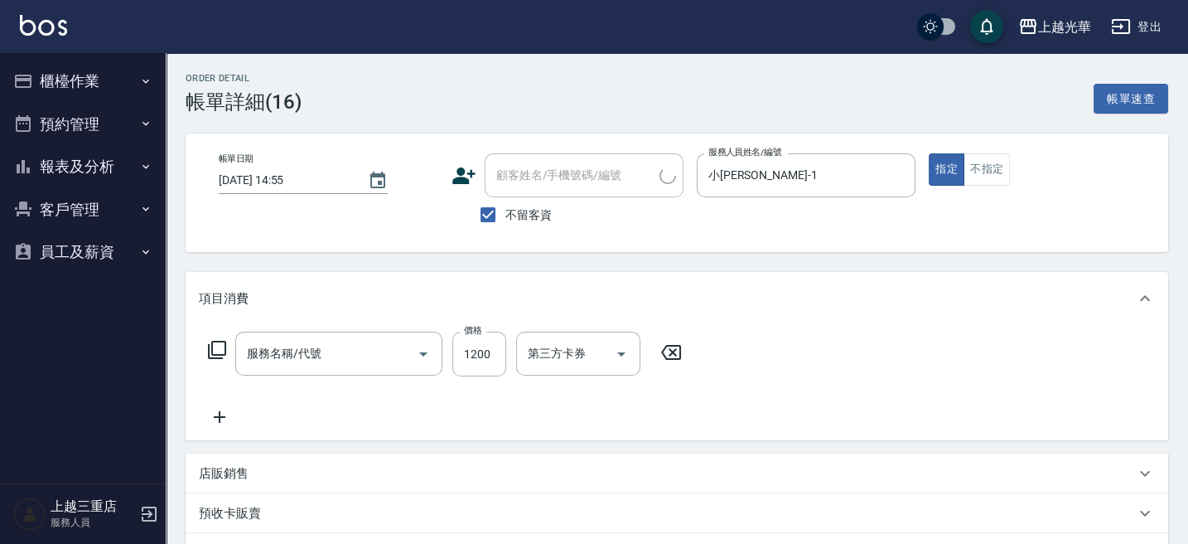
type input "[DATE] 14:55"
checkbox input "true"
type input "小[PERSON_NAME]-1"
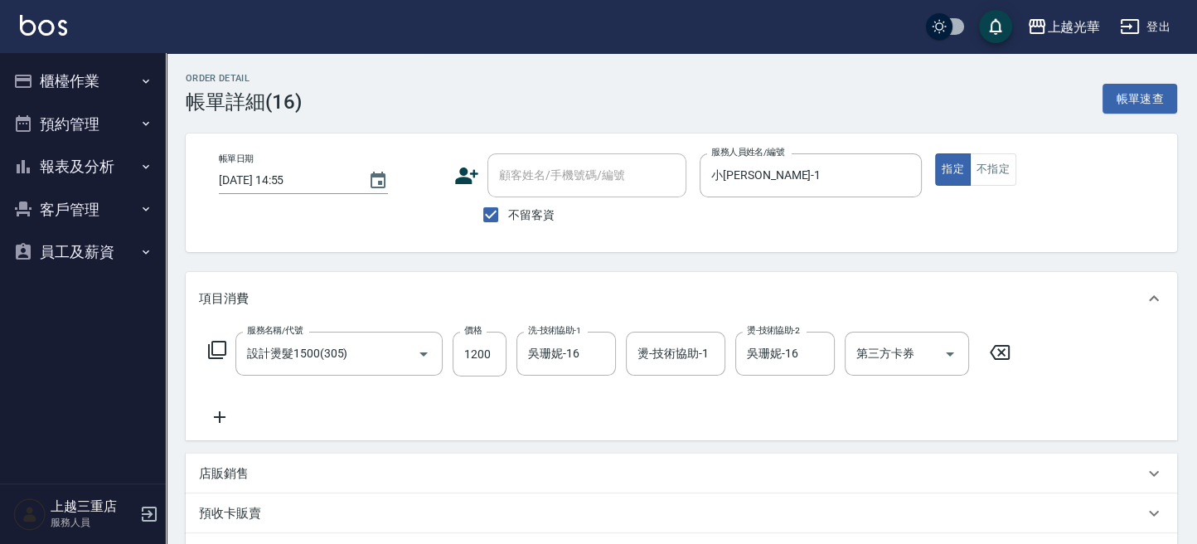
type input "設計燙髮1500(305)"
click at [43, 23] on img at bounding box center [43, 25] width 47 height 21
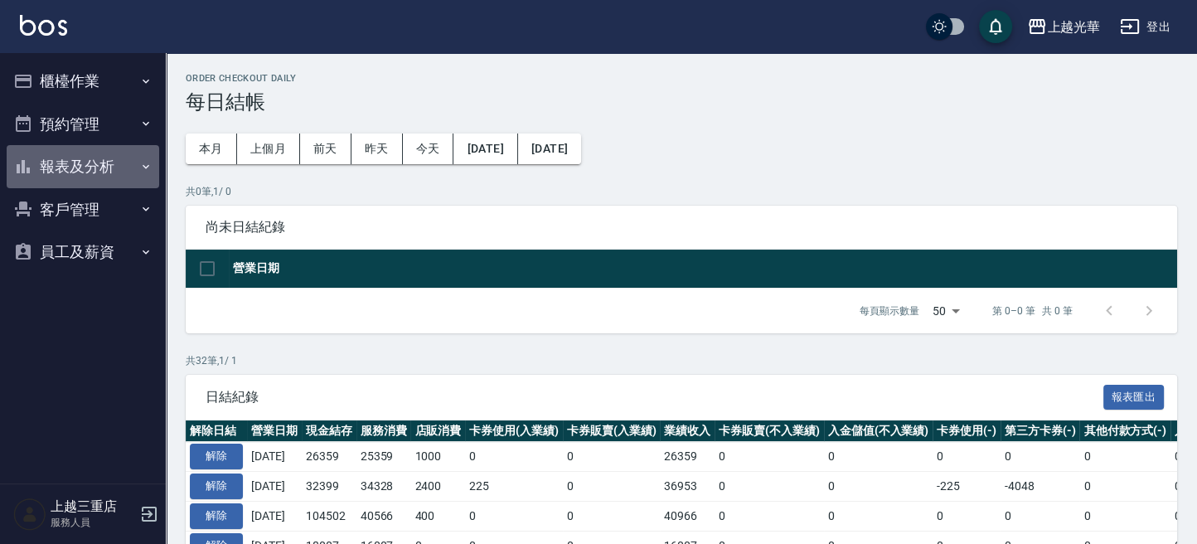
click at [82, 153] on button "報表及分析" at bounding box center [83, 166] width 152 height 43
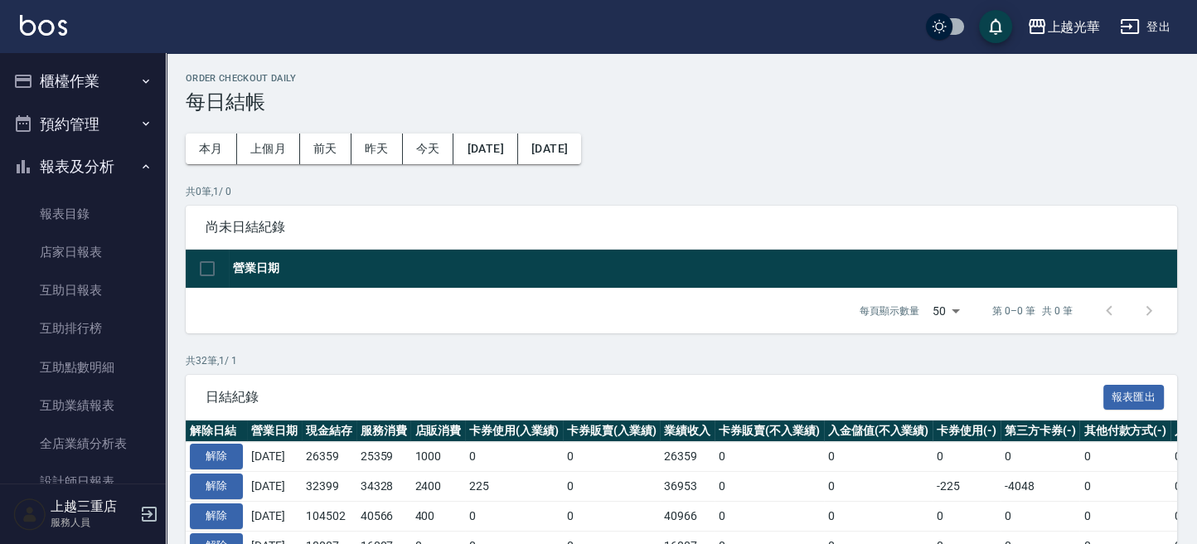
click at [71, 85] on button "櫃檯作業" at bounding box center [83, 81] width 152 height 43
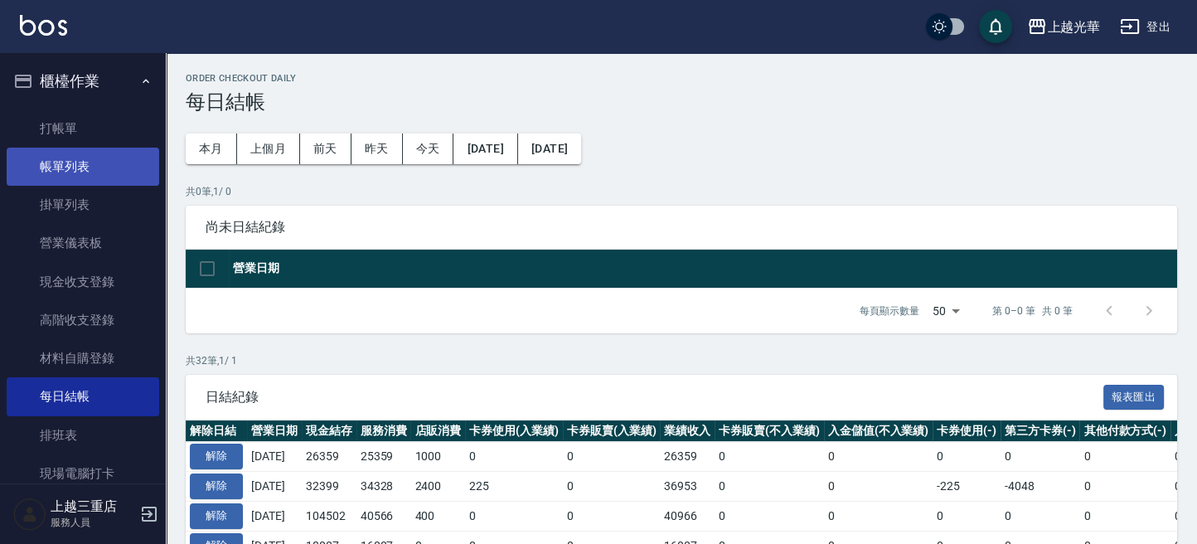
click at [84, 167] on link "帳單列表" at bounding box center [83, 167] width 152 height 38
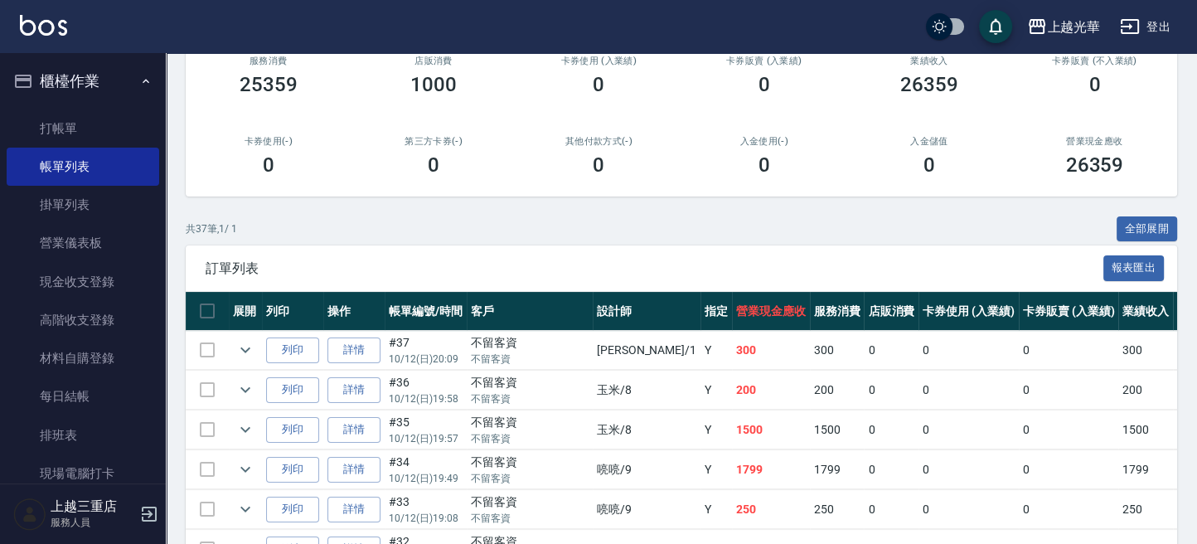
scroll to position [331, 0]
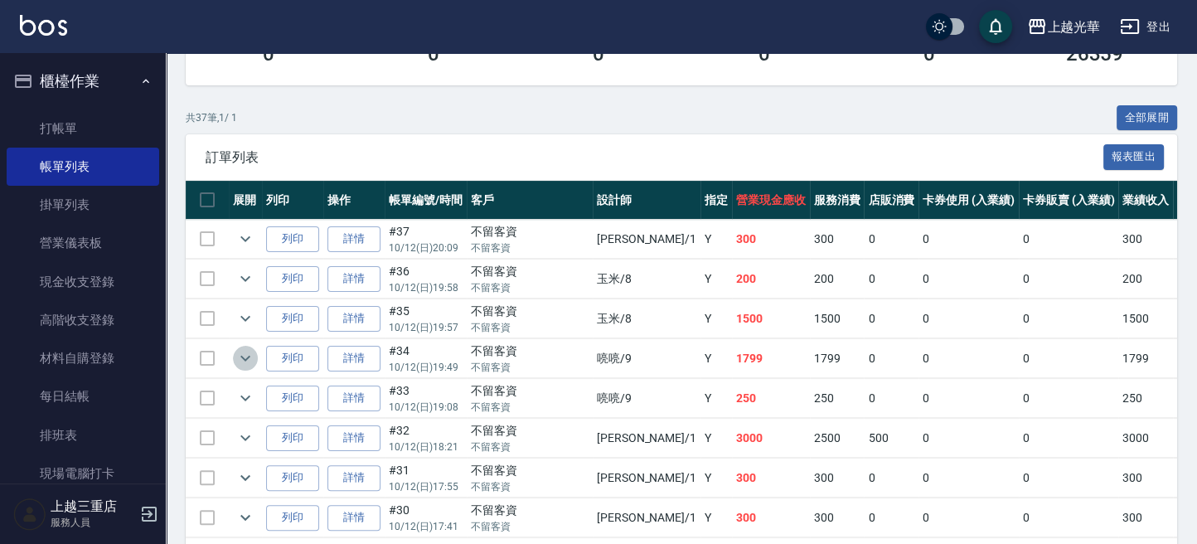
click at [246, 357] on icon "expand row" at bounding box center [245, 358] width 10 height 6
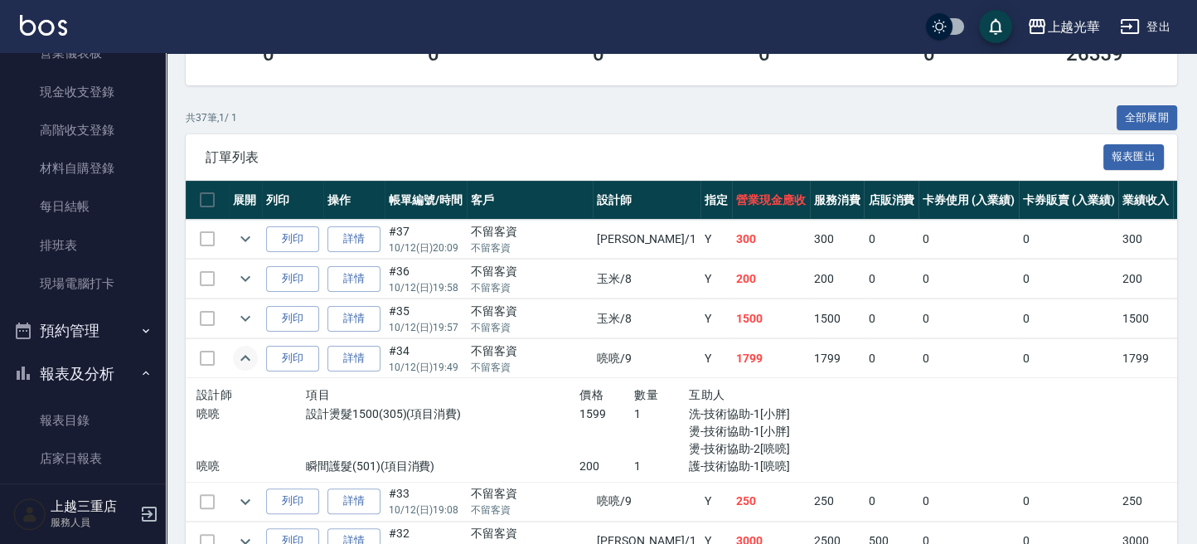
scroll to position [220, 0]
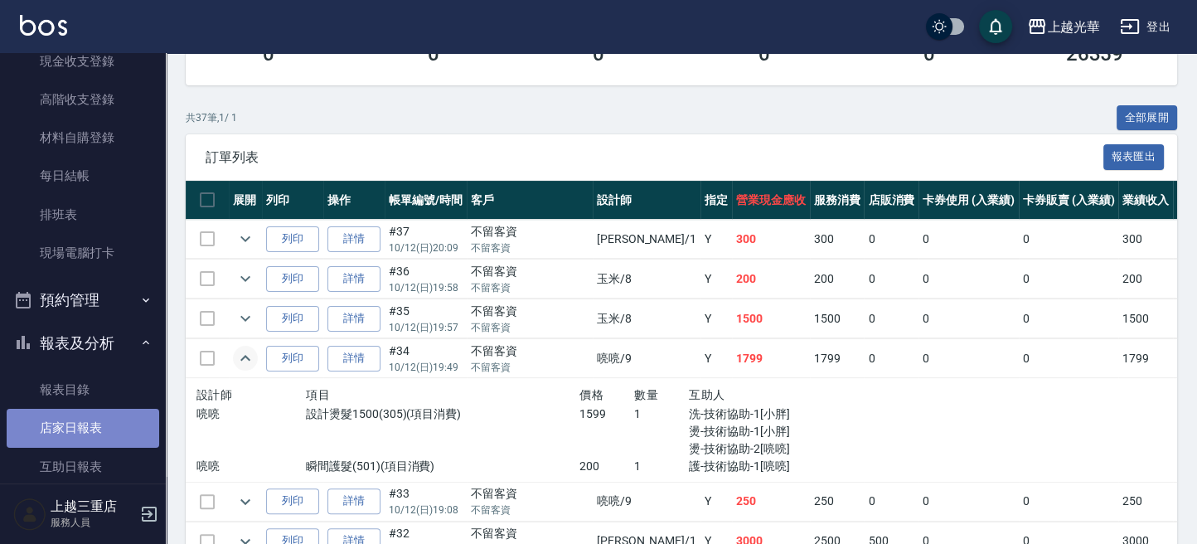
click at [107, 418] on link "店家日報表" at bounding box center [83, 428] width 152 height 38
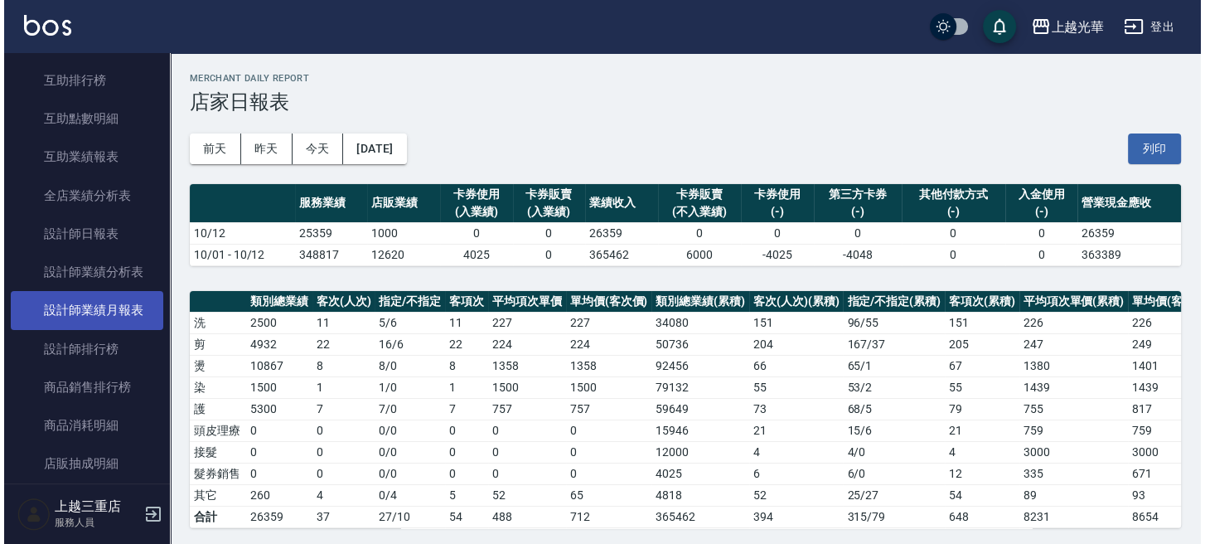
scroll to position [663, 0]
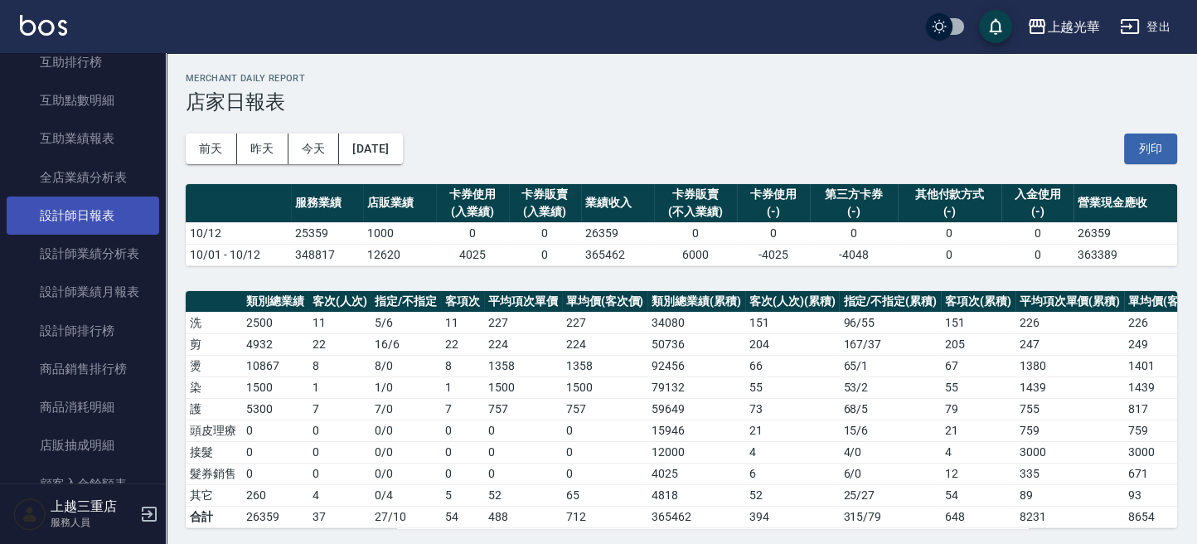
click at [99, 213] on link "設計師日報表" at bounding box center [83, 215] width 152 height 38
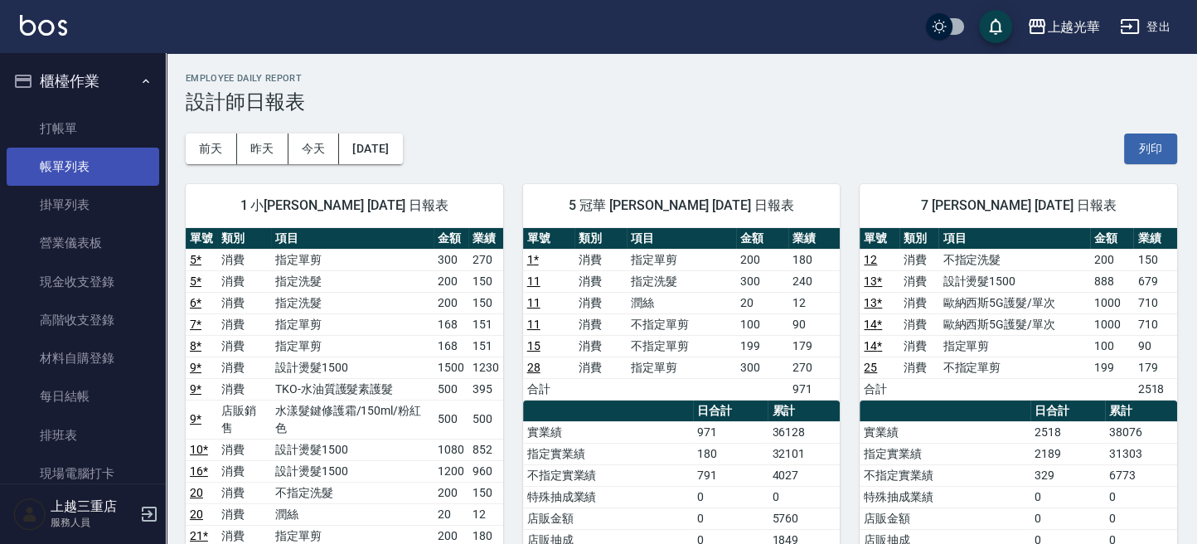
click at [99, 166] on link "帳單列表" at bounding box center [83, 167] width 152 height 38
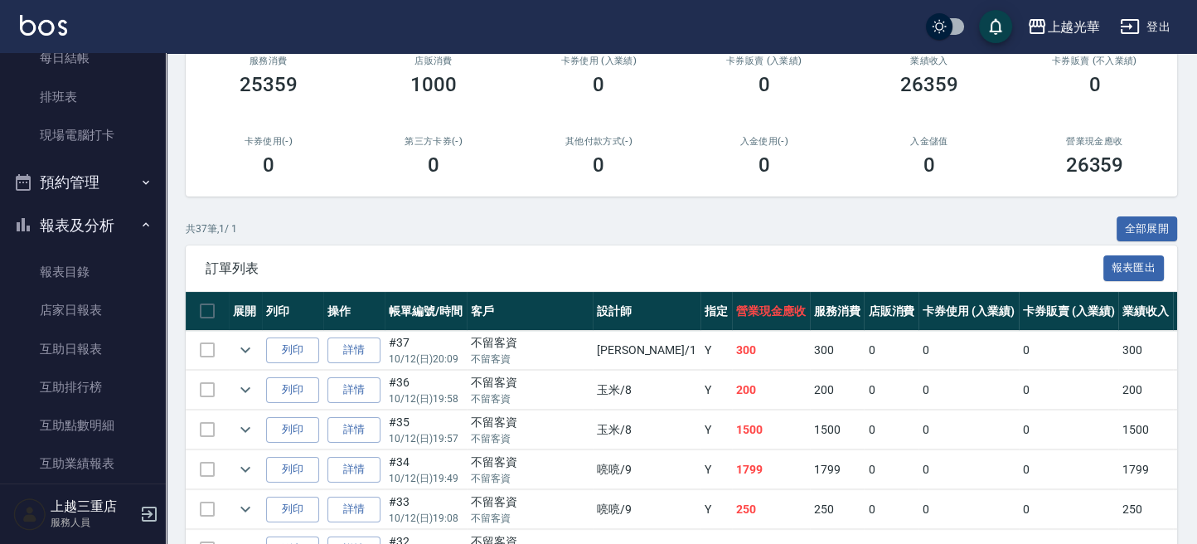
scroll to position [331, 0]
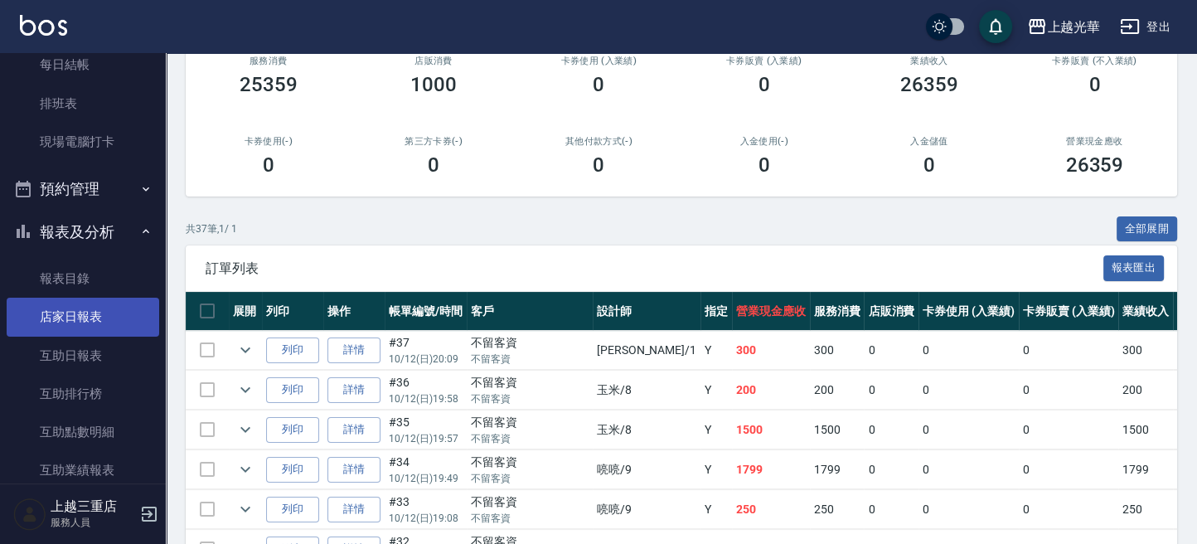
click at [108, 314] on link "店家日報表" at bounding box center [83, 316] width 152 height 38
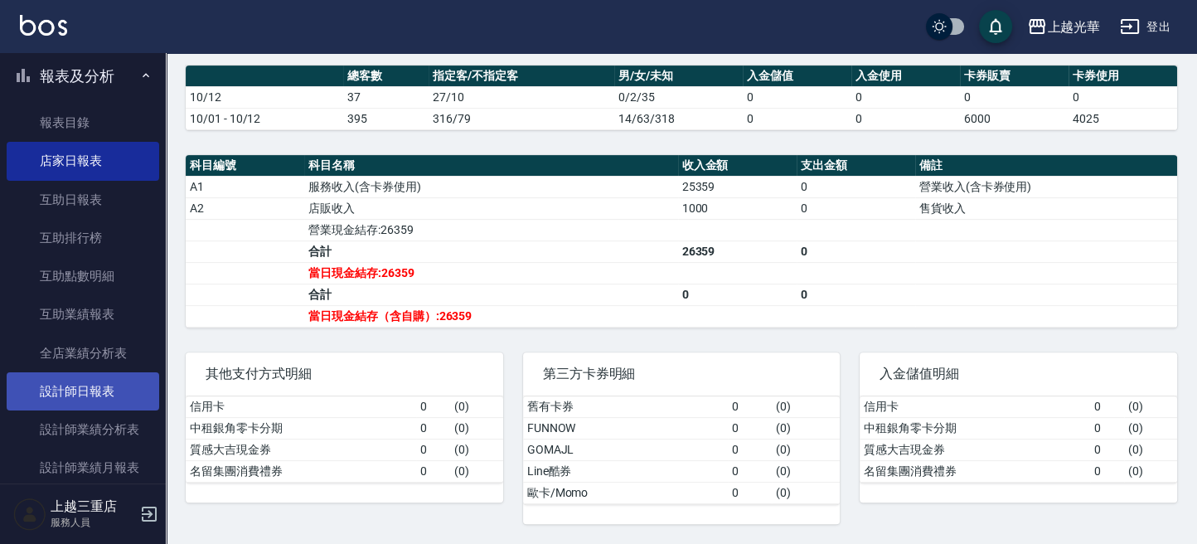
scroll to position [552, 0]
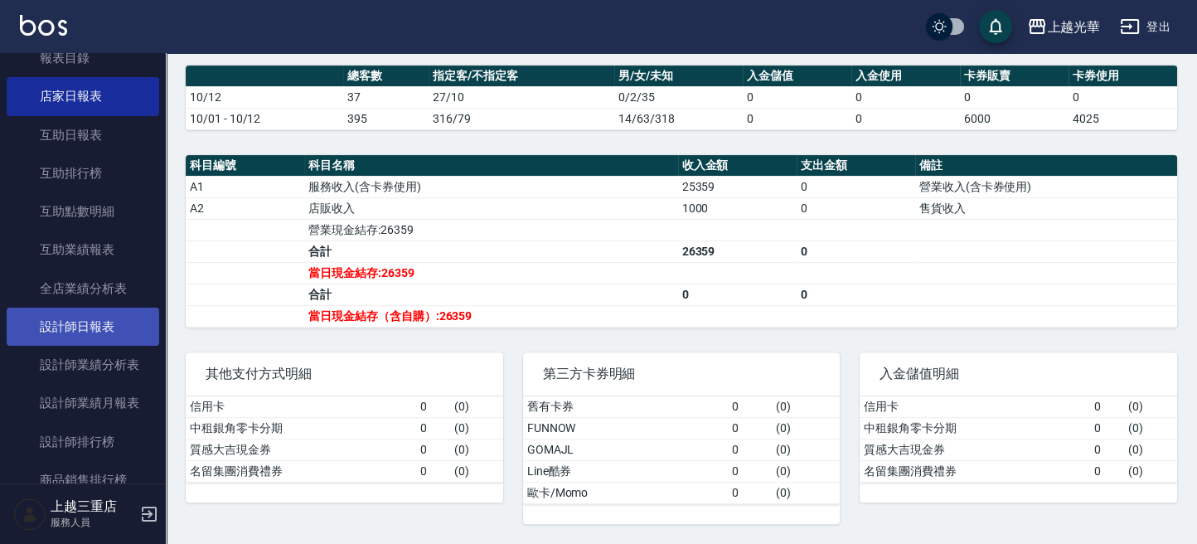
click at [97, 313] on link "設計師日報表" at bounding box center [83, 326] width 152 height 38
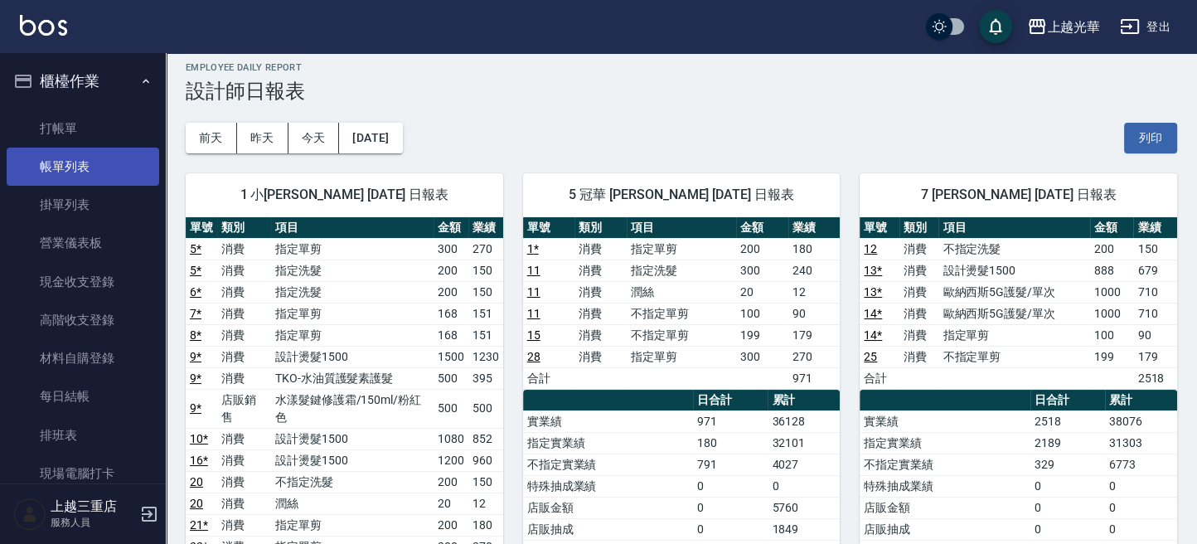
scroll to position [6, 0]
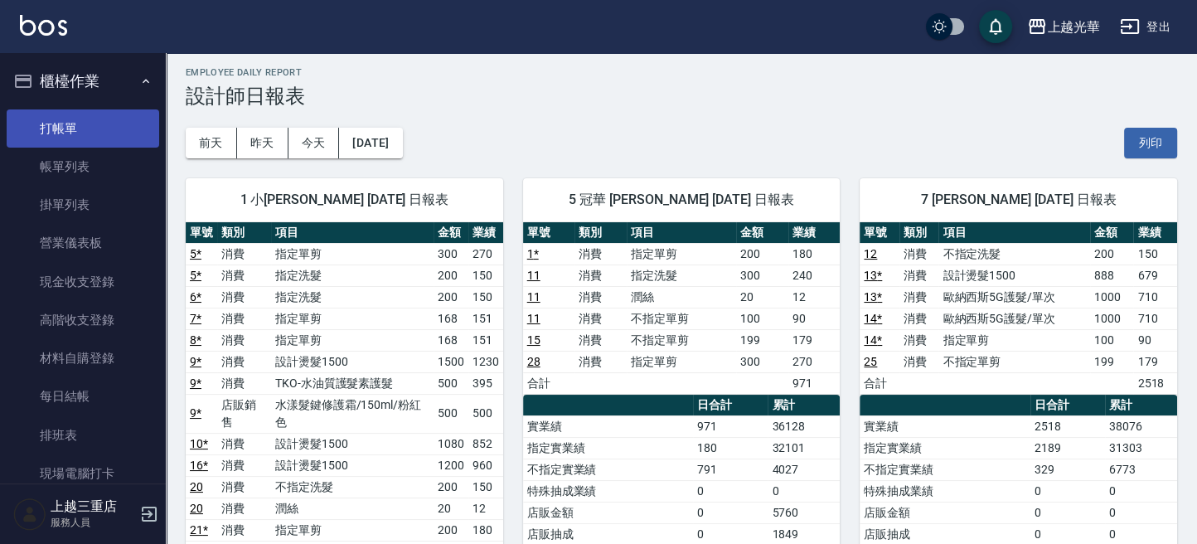
click at [89, 127] on link "打帳單" at bounding box center [83, 128] width 152 height 38
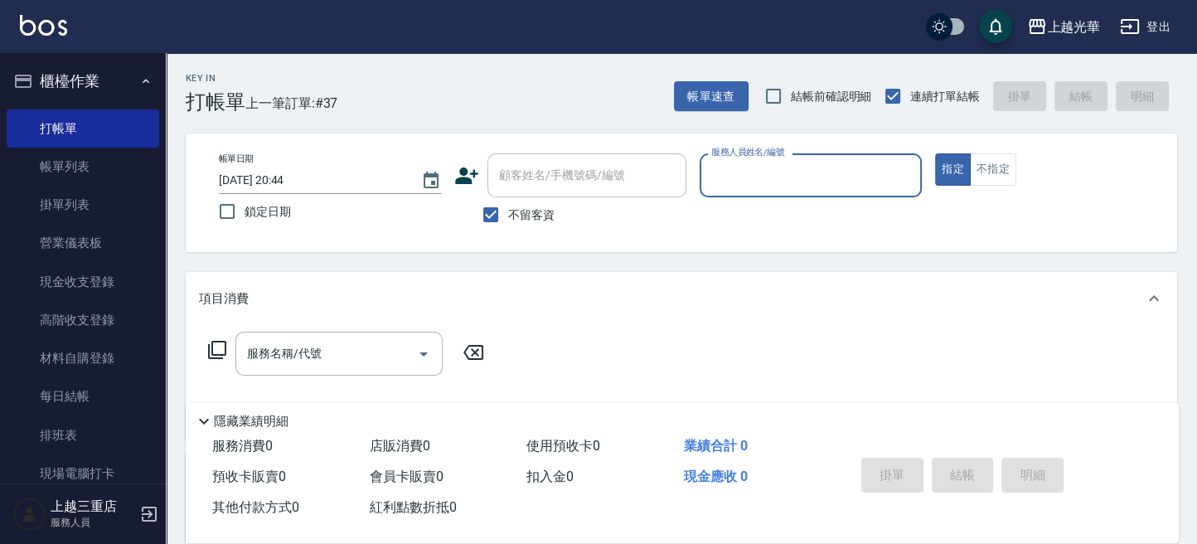
click at [465, 176] on icon at bounding box center [466, 175] width 25 height 25
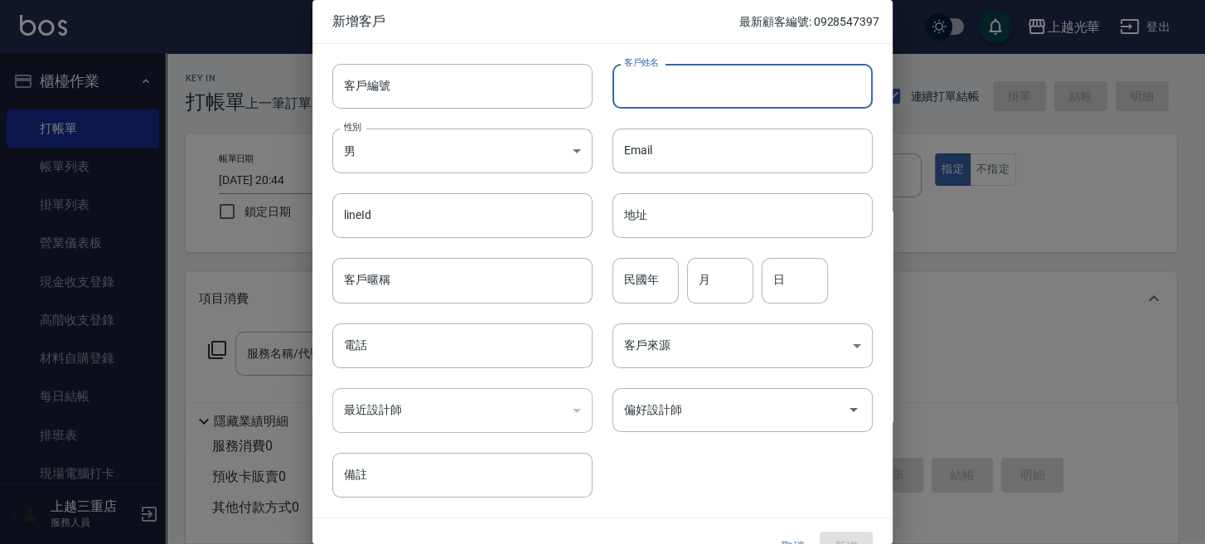
drag, startPoint x: 675, startPoint y: 79, endPoint x: 661, endPoint y: 94, distance: 20.5
click at [662, 89] on input "客戶姓名" at bounding box center [742, 86] width 260 height 45
type input "[PERSON_NAME]"
click at [447, 138] on body "上越光華 登出 櫃檯作業 打帳單 帳單列表 掛單列表 營業儀表板 現金收支登錄 高階收支登錄 材料自購登錄 每日結帳 排班表 現場電腦打卡 預約管理 預約管理…" at bounding box center [602, 384] width 1205 height 768
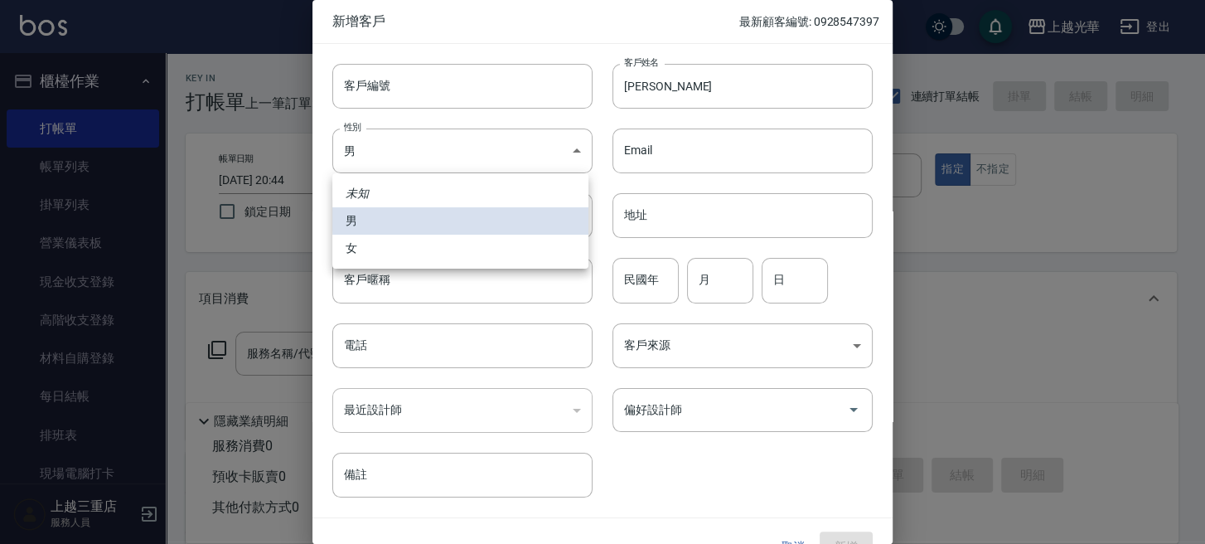
click at [447, 237] on li "女" at bounding box center [460, 248] width 256 height 27
type input "[DEMOGRAPHIC_DATA]"
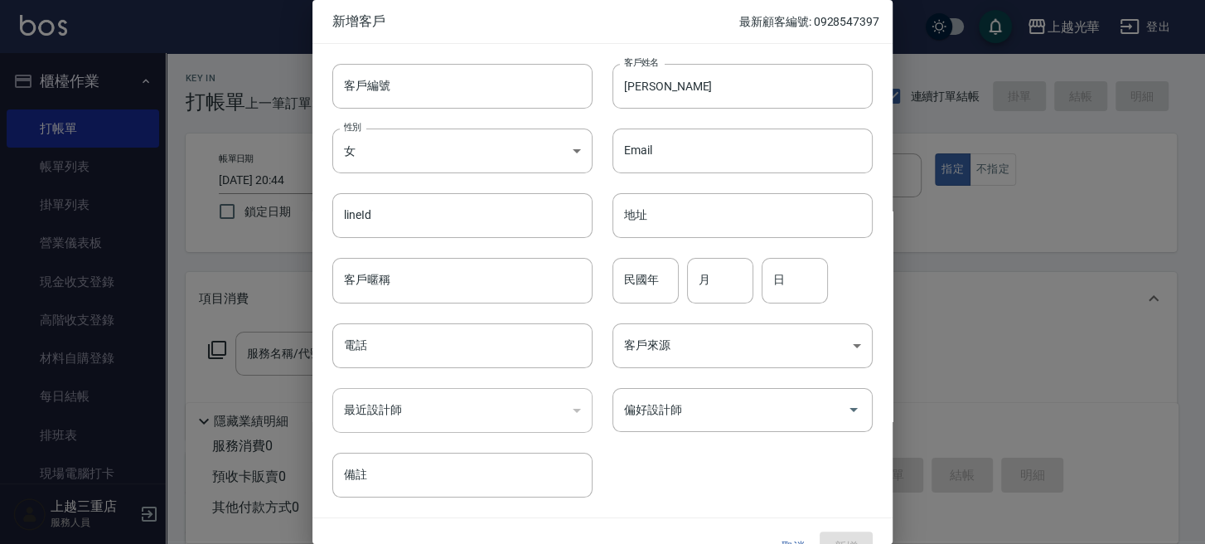
click at [656, 303] on div "客戶來源 ​ 客戶來源" at bounding box center [732, 335] width 280 height 65
drag, startPoint x: 699, startPoint y: 278, endPoint x: 724, endPoint y: 273, distance: 25.2
click at [702, 278] on input "月" at bounding box center [720, 280] width 66 height 45
type input "09"
type input "10"
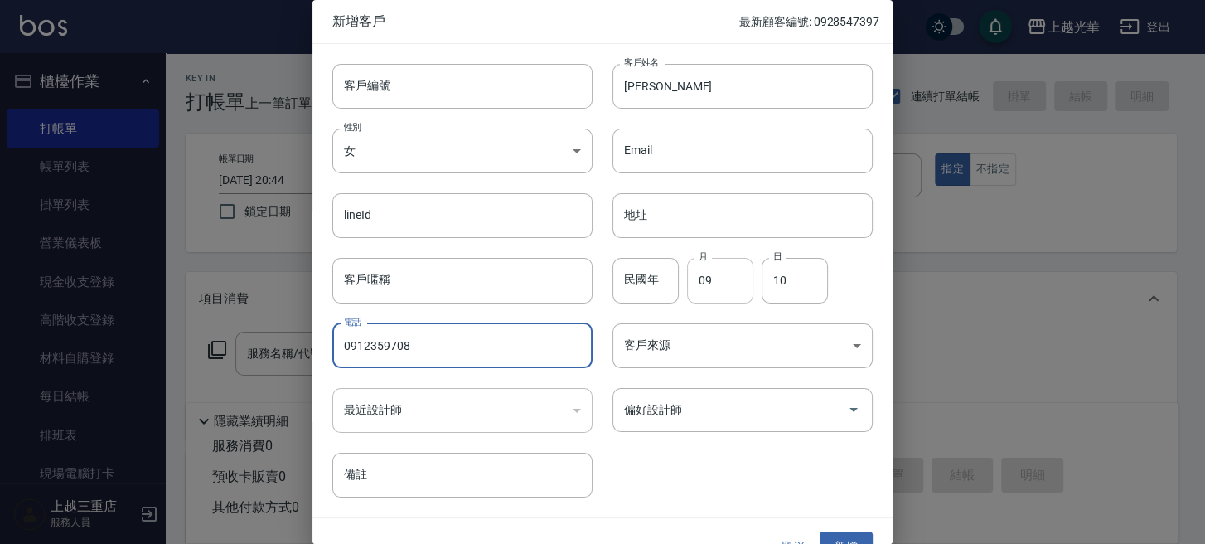
type input "0912359708"
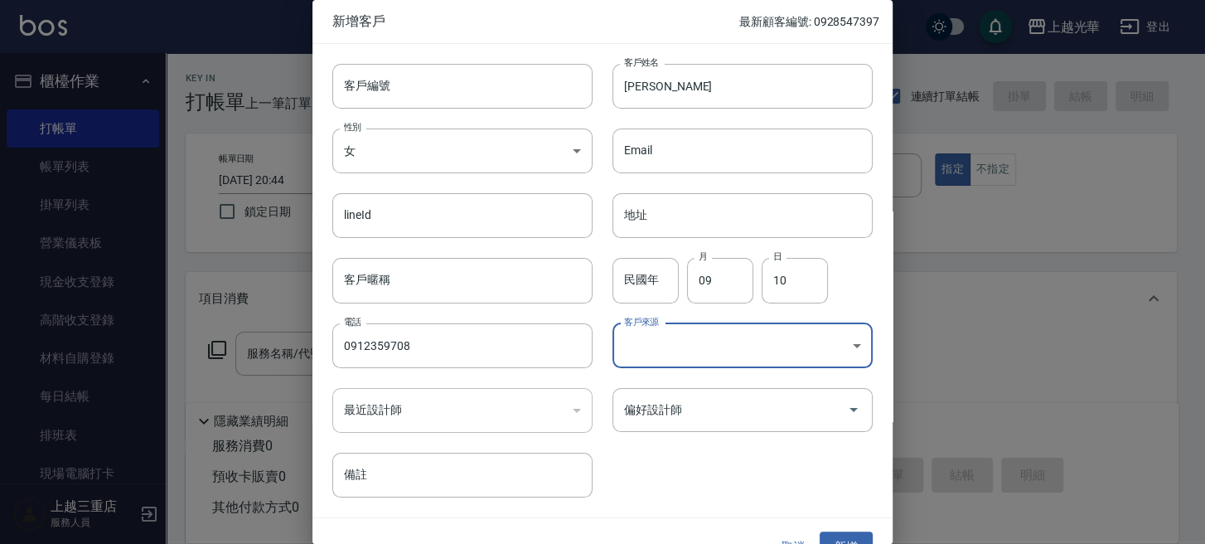
click at [792, 333] on body "上越光華 登出 櫃檯作業 打帳單 帳單列表 掛單列表 營業儀表板 現金收支登錄 高階收支登錄 材料自購登錄 每日結帳 排班表 現場電腦打卡 預約管理 預約管理…" at bounding box center [602, 384] width 1205 height 768
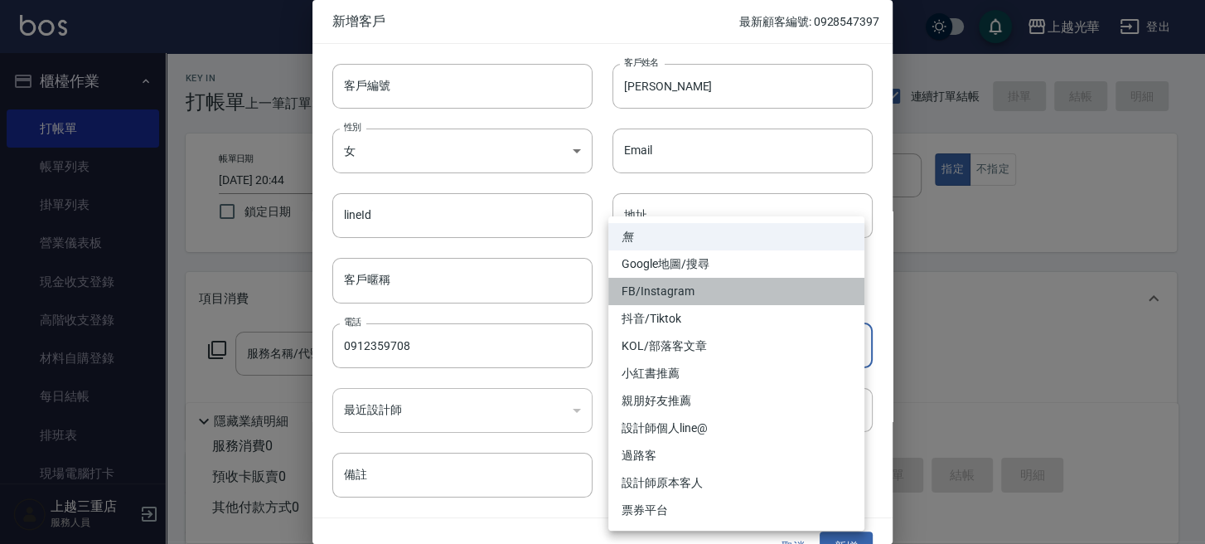
click at [741, 299] on li "FB/Instagram" at bounding box center [736, 291] width 256 height 27
type input "FB/Instagram"
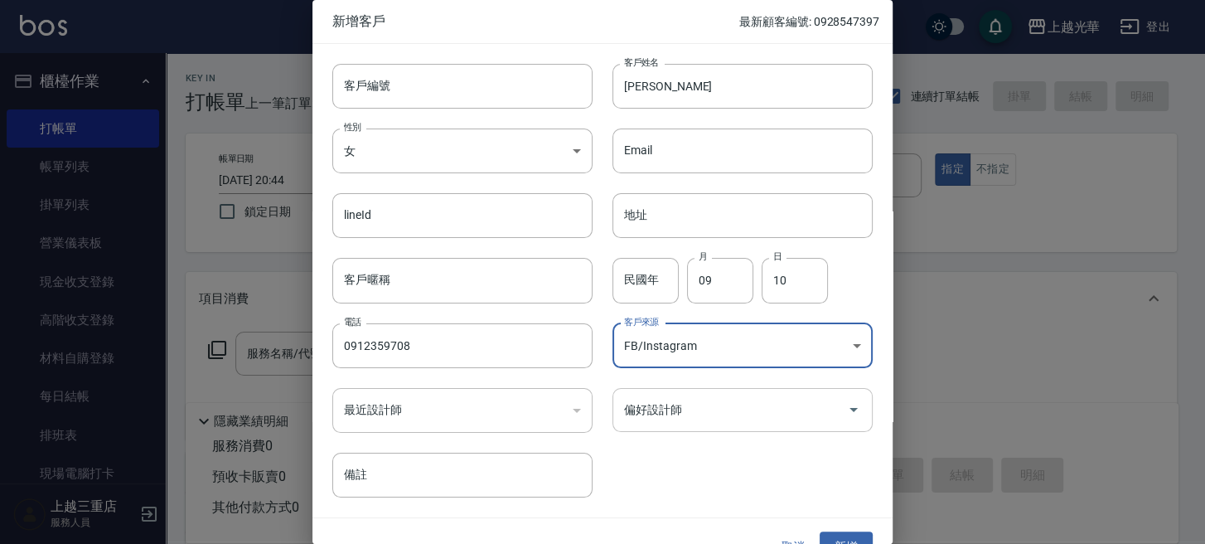
drag, startPoint x: 720, startPoint y: 425, endPoint x: 721, endPoint y: 407, distance: 18.2
click at [721, 422] on div "偏好設計師" at bounding box center [742, 410] width 260 height 44
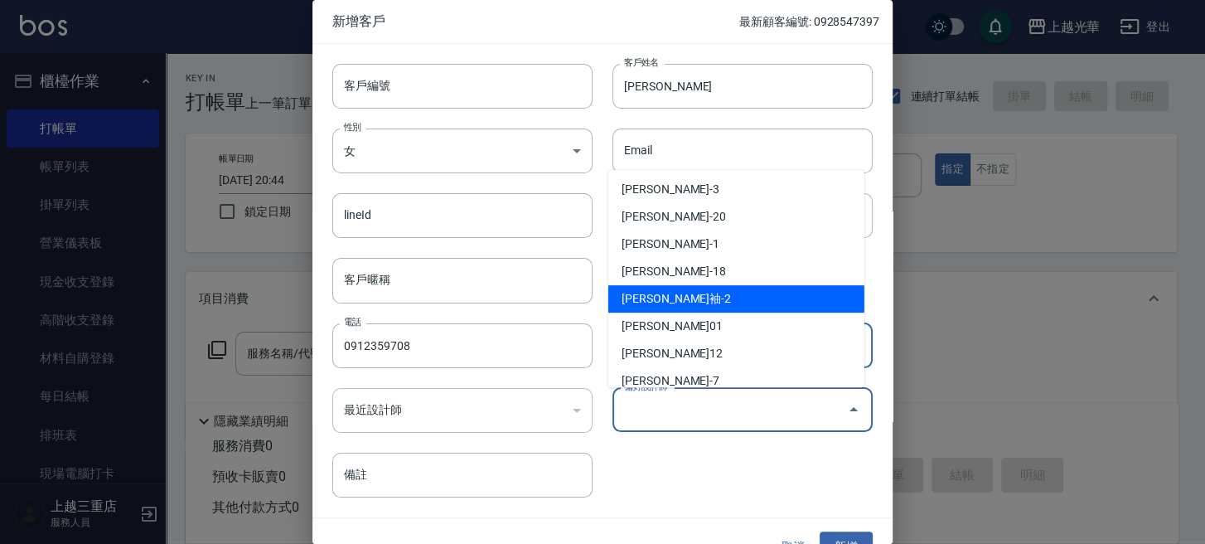
scroll to position [220, 0]
click at [677, 296] on li "[PERSON_NAME]-9" at bounding box center [736, 297] width 256 height 27
type input "施喨齡"
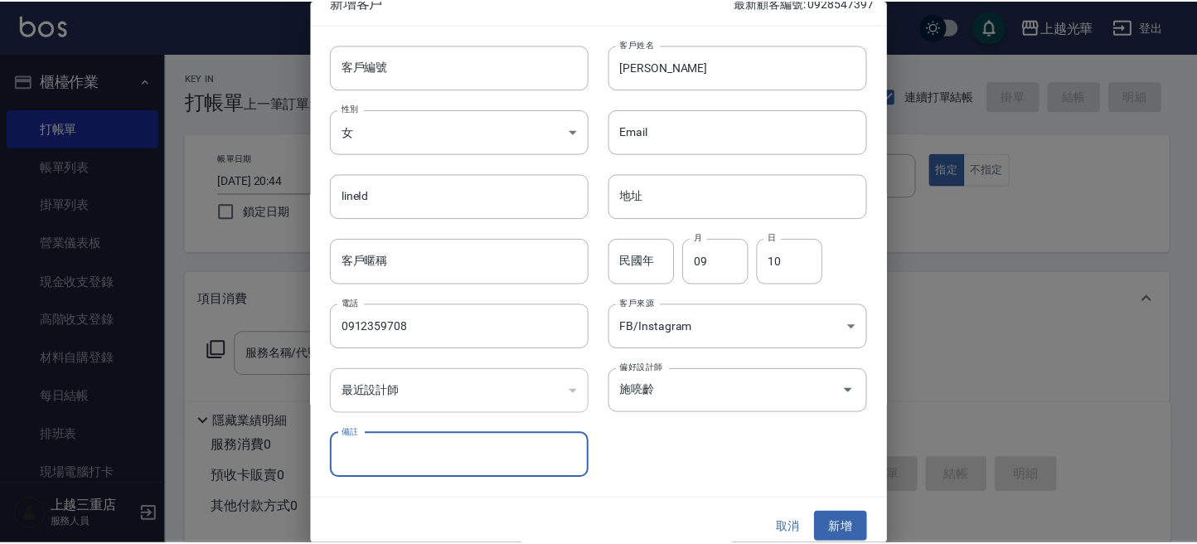
scroll to position [30, 0]
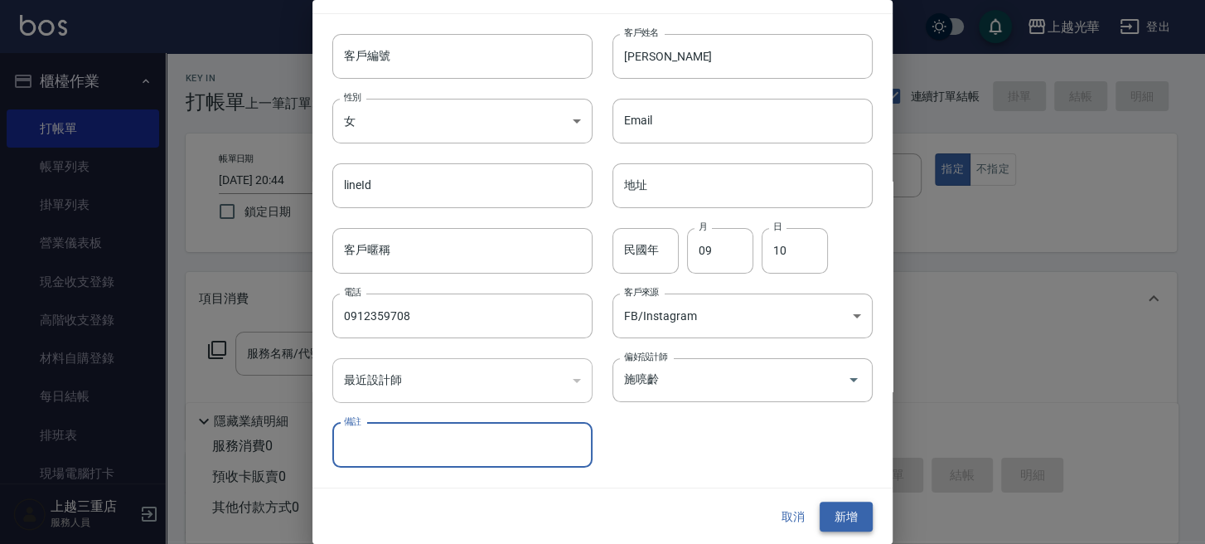
click at [825, 501] on button "新增" at bounding box center [846, 516] width 53 height 31
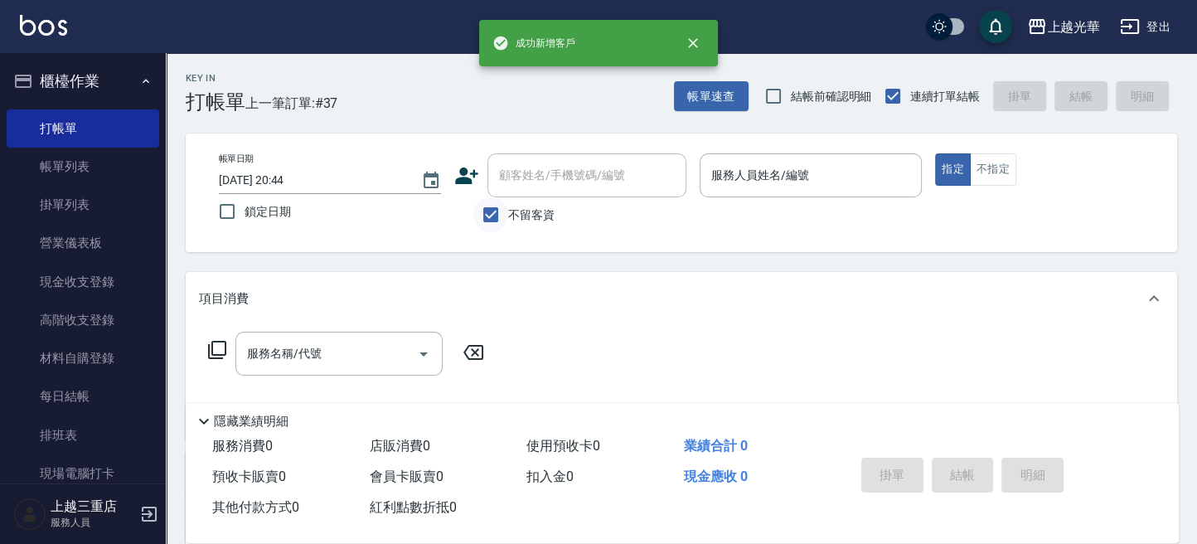
click at [477, 196] on div "顧客姓名/手機號碼/編號 顧客姓名/手機號碼/編號" at bounding box center [570, 175] width 232 height 44
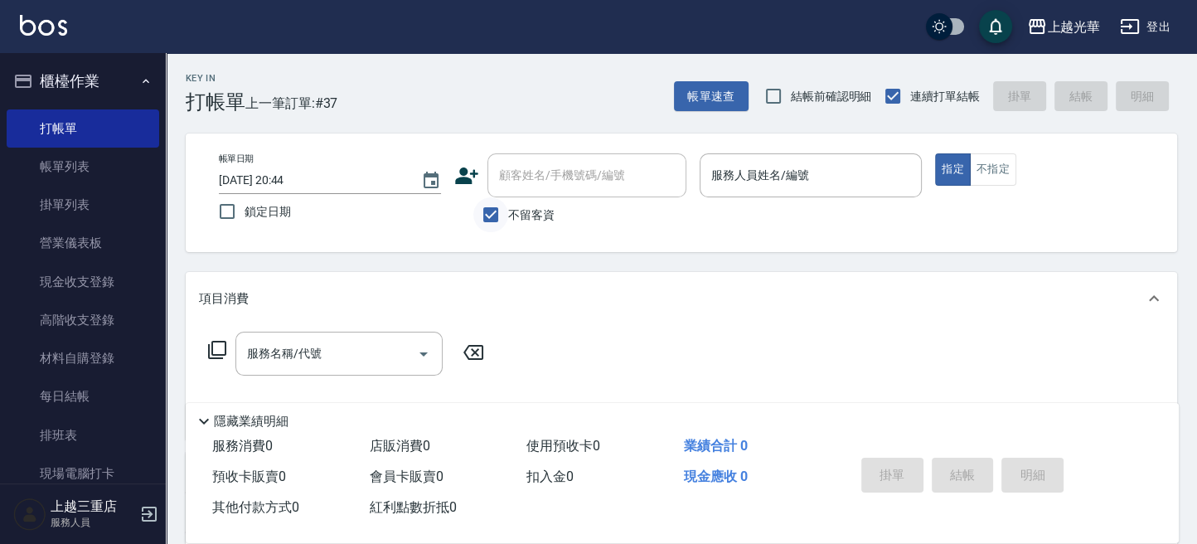
click at [496, 214] on input "不留客資" at bounding box center [490, 214] width 35 height 35
checkbox input "false"
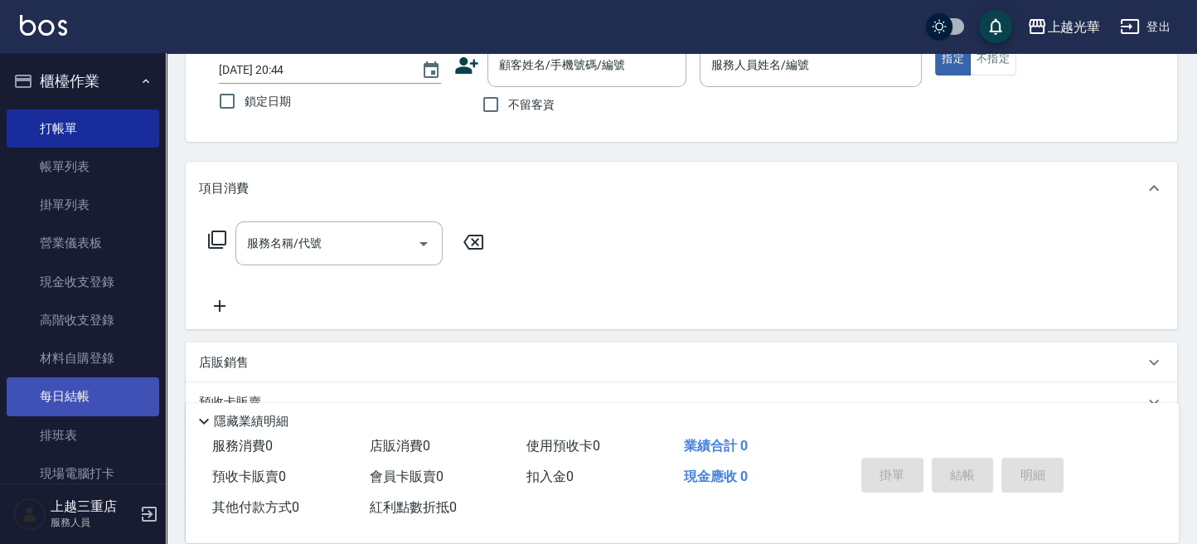
scroll to position [110, 0]
click at [95, 394] on link "每日結帳" at bounding box center [83, 396] width 152 height 38
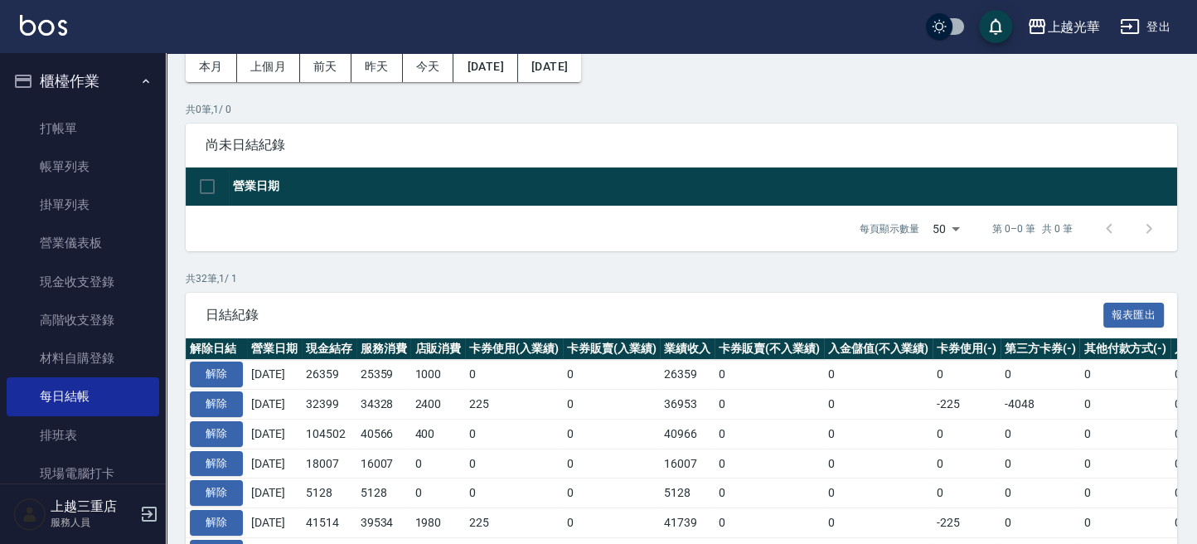
scroll to position [110, 0]
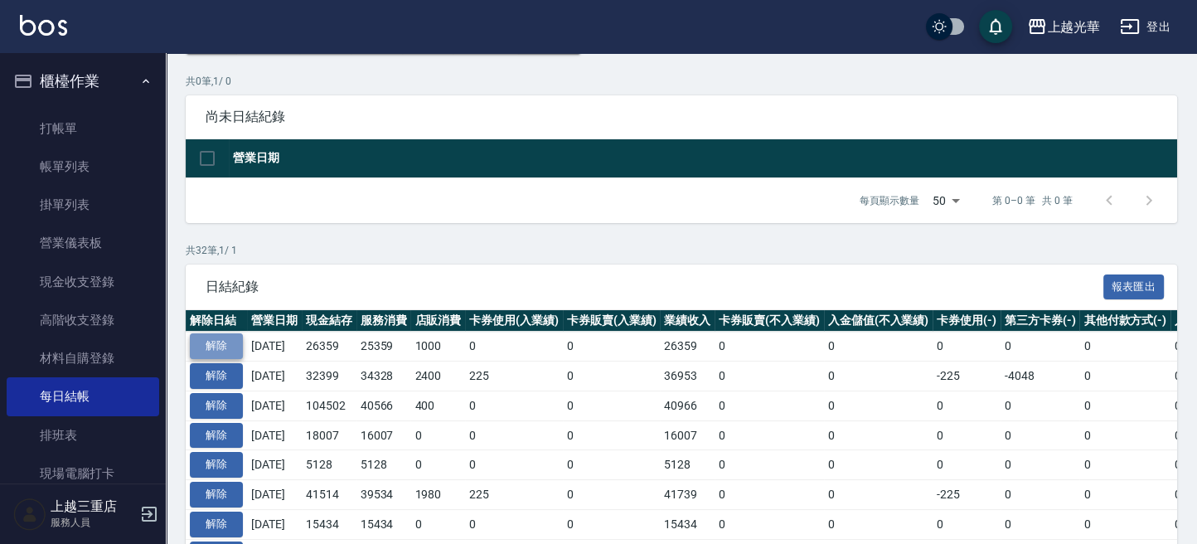
click at [235, 348] on button "解除" at bounding box center [216, 346] width 53 height 26
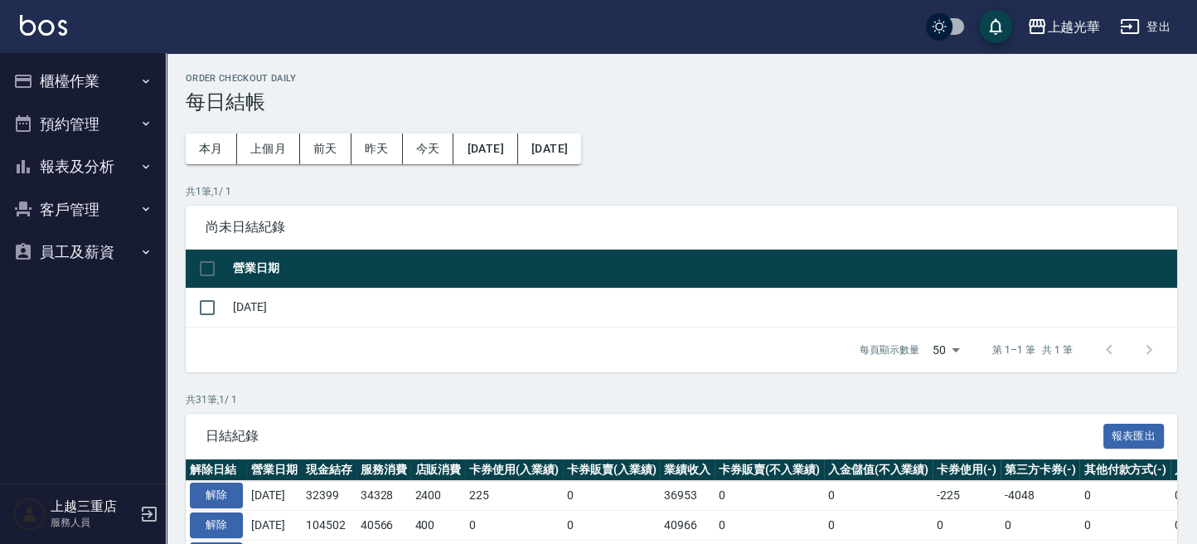
click at [114, 80] on button "櫃檯作業" at bounding box center [83, 81] width 152 height 43
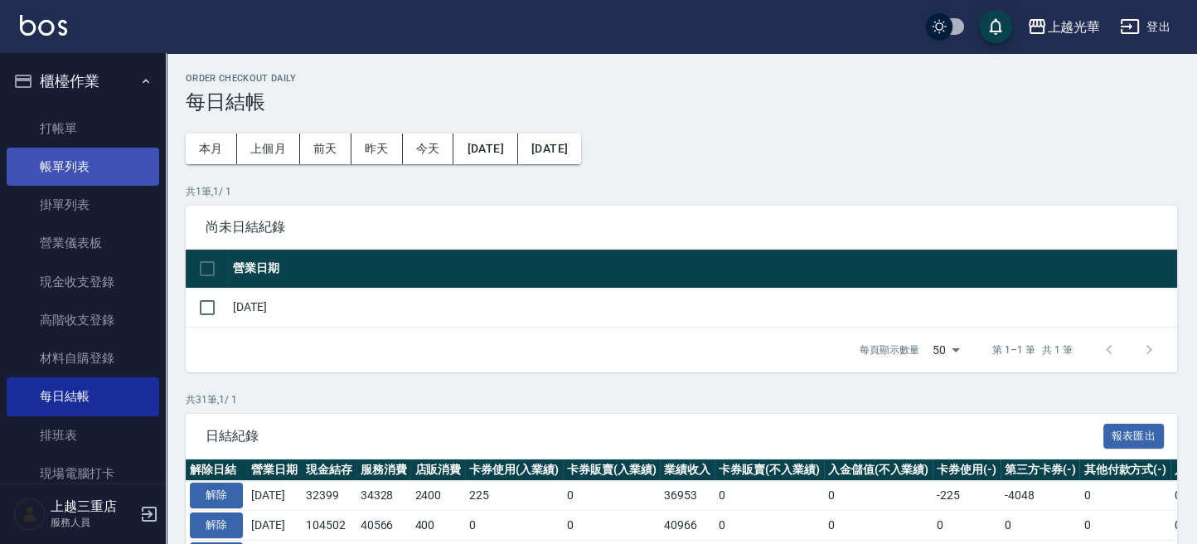
click at [85, 148] on link "帳單列表" at bounding box center [83, 167] width 152 height 38
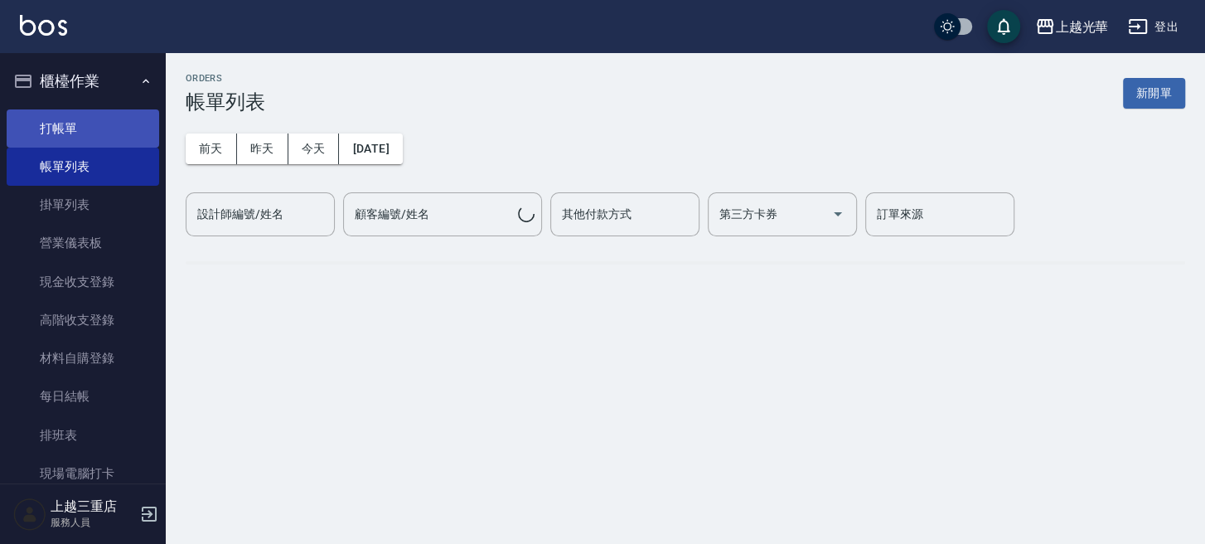
click at [80, 121] on link "打帳單" at bounding box center [83, 128] width 152 height 38
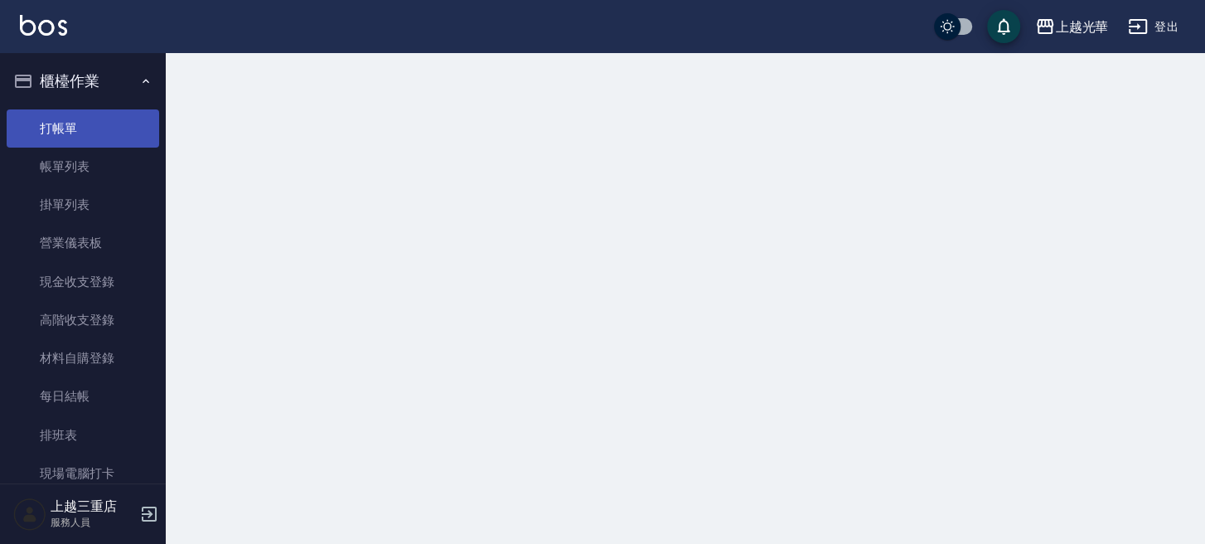
click at [56, 118] on link "打帳單" at bounding box center [83, 128] width 152 height 38
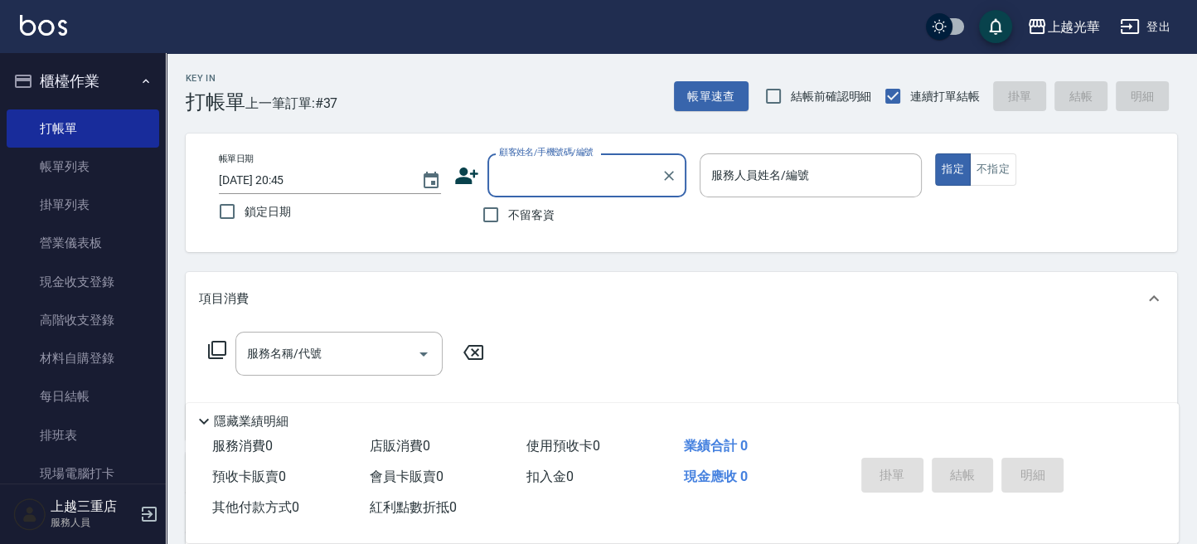
click at [660, 88] on div "Key In 打帳單 上一筆訂單:#37 帳單速查 結帳前確認明細 連續打單結帳 掛單 結帳 明細" at bounding box center [671, 83] width 1011 height 60
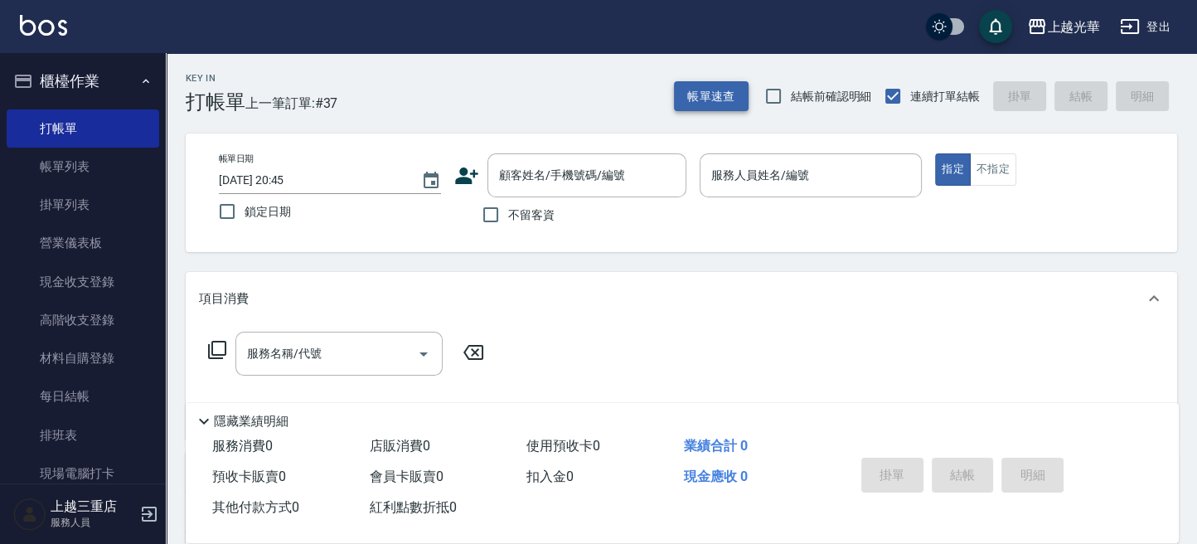
click at [689, 100] on button "帳單速查" at bounding box center [711, 96] width 75 height 31
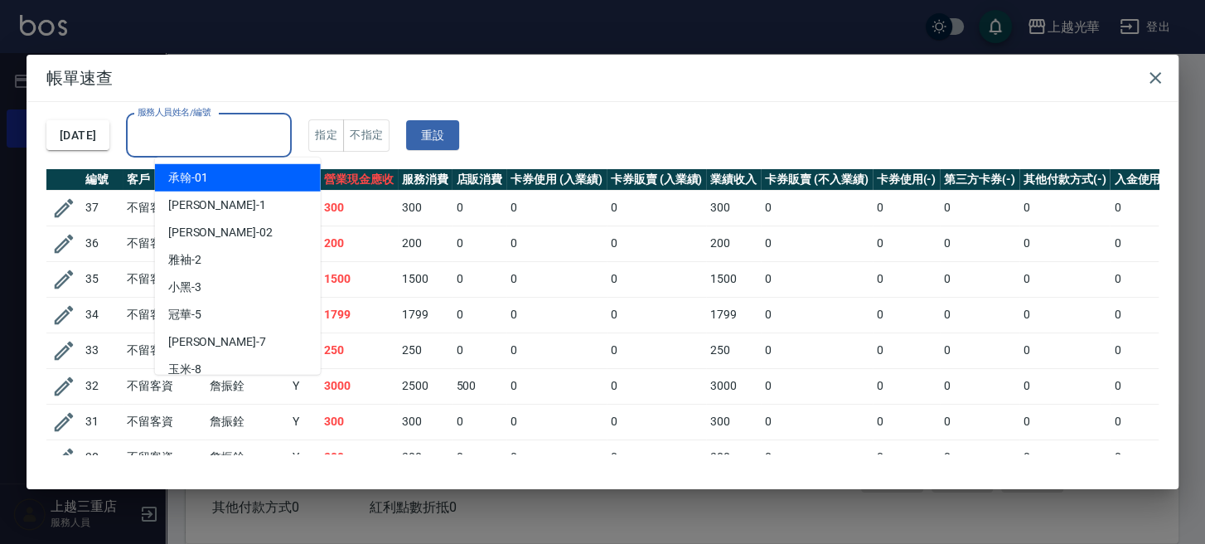
click at [271, 134] on input "服務人員姓名/編號" at bounding box center [208, 135] width 151 height 29
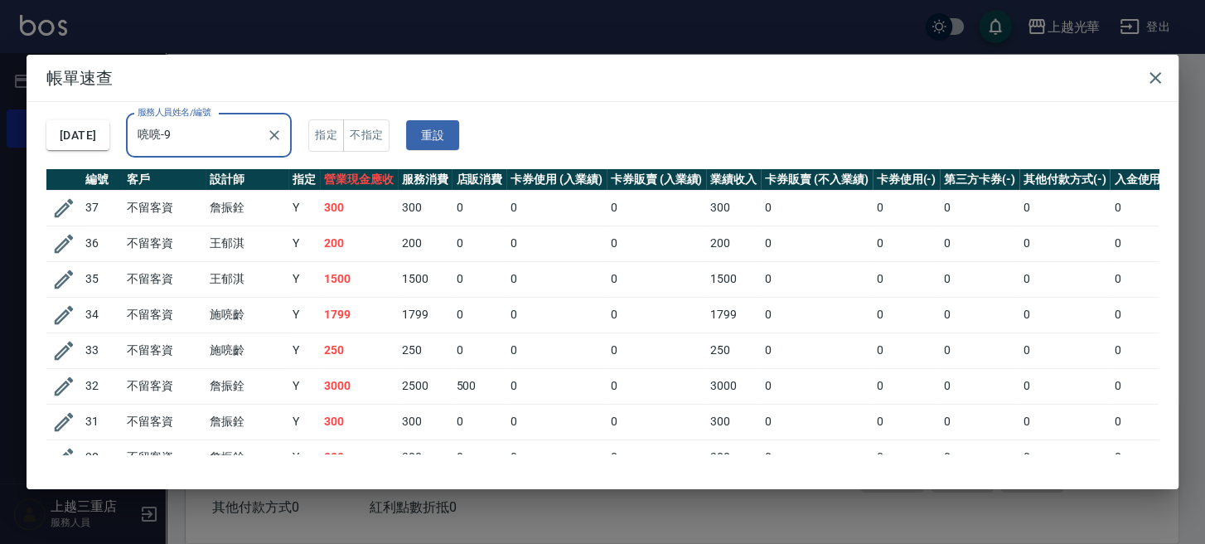
type input "喨喨-9"
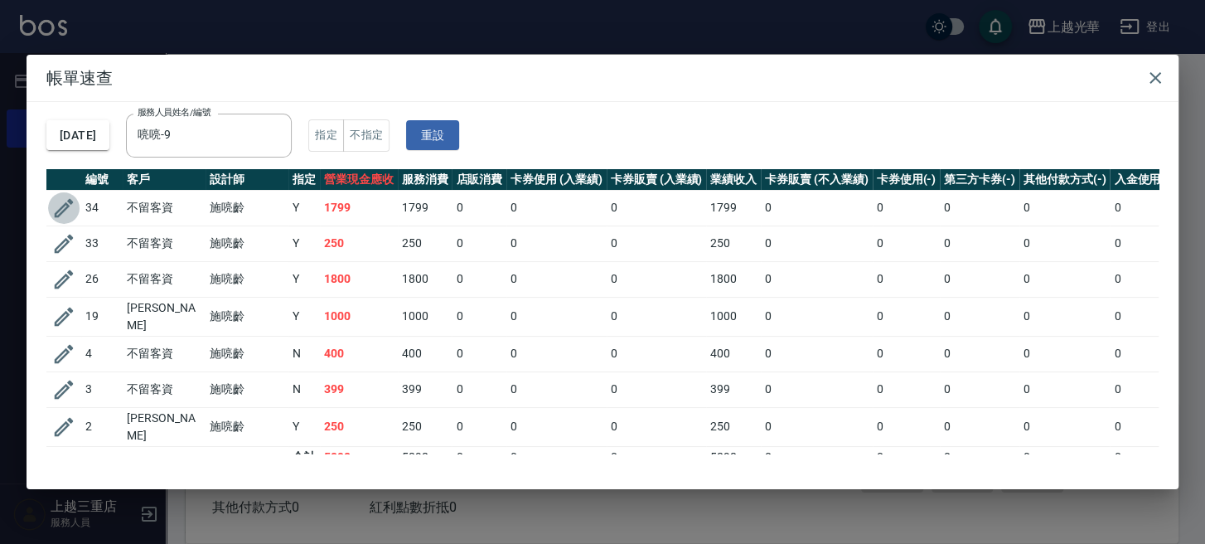
click at [70, 197] on icon "button" at bounding box center [63, 208] width 25 height 25
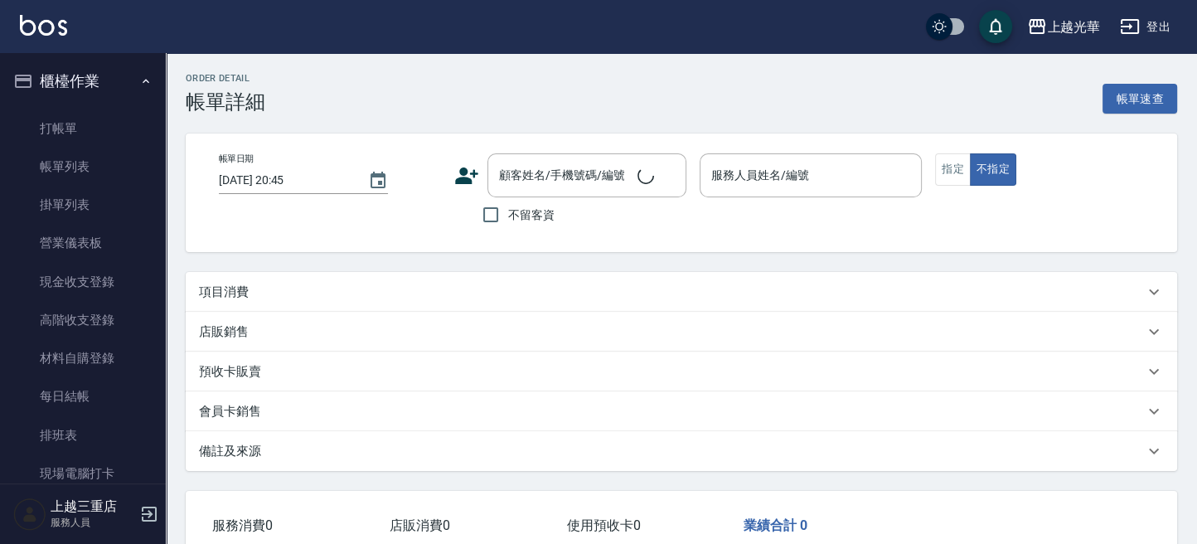
type input "2025/10/12 19:49"
checkbox input "true"
type input "喨喨-9"
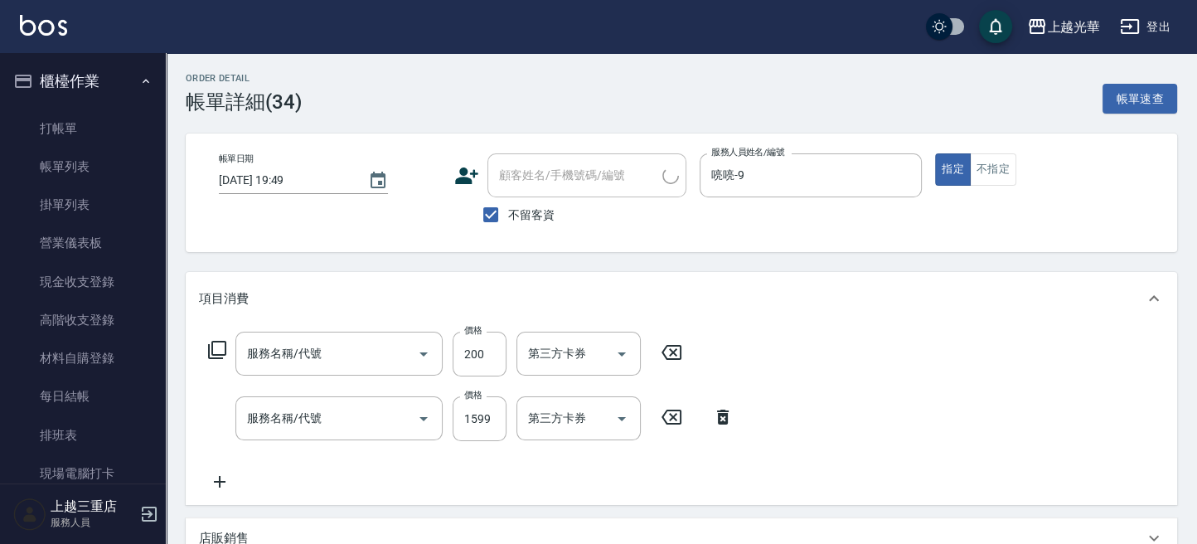
type input "瞬間護髮(501)"
type input "設計燙髮1500(305)"
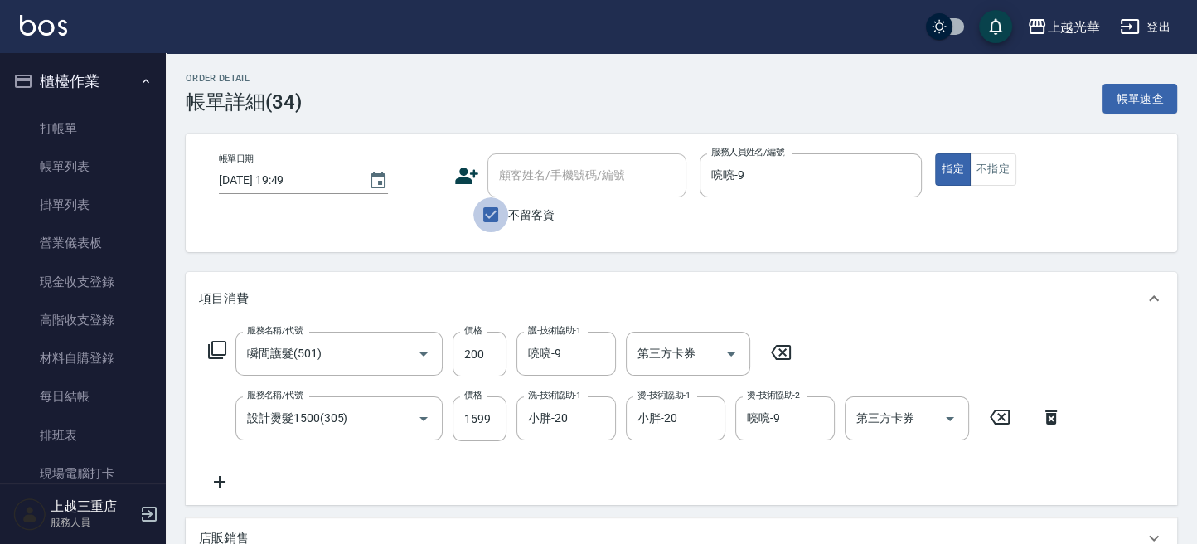
click at [491, 215] on input "不留客資" at bounding box center [490, 214] width 35 height 35
checkbox input "false"
drag, startPoint x: 505, startPoint y: 181, endPoint x: 518, endPoint y: 181, distance: 13.3
click at [505, 181] on input "顧客姓名/手機號碼/編號" at bounding box center [574, 175] width 159 height 29
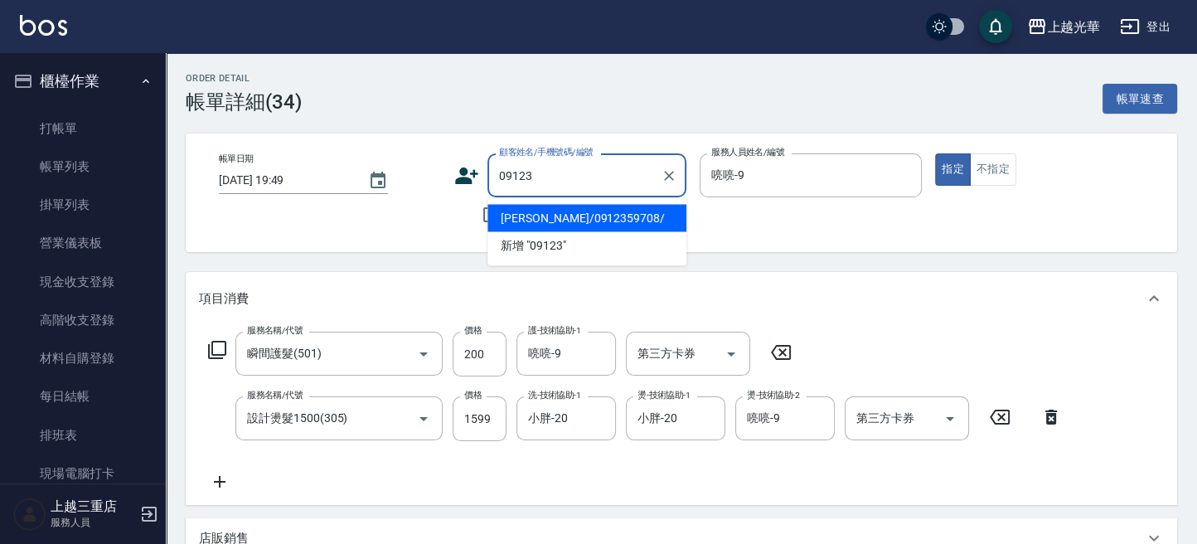
click at [520, 220] on ul "陳采婕/0912359708/ 新增 "09123"" at bounding box center [586, 231] width 199 height 68
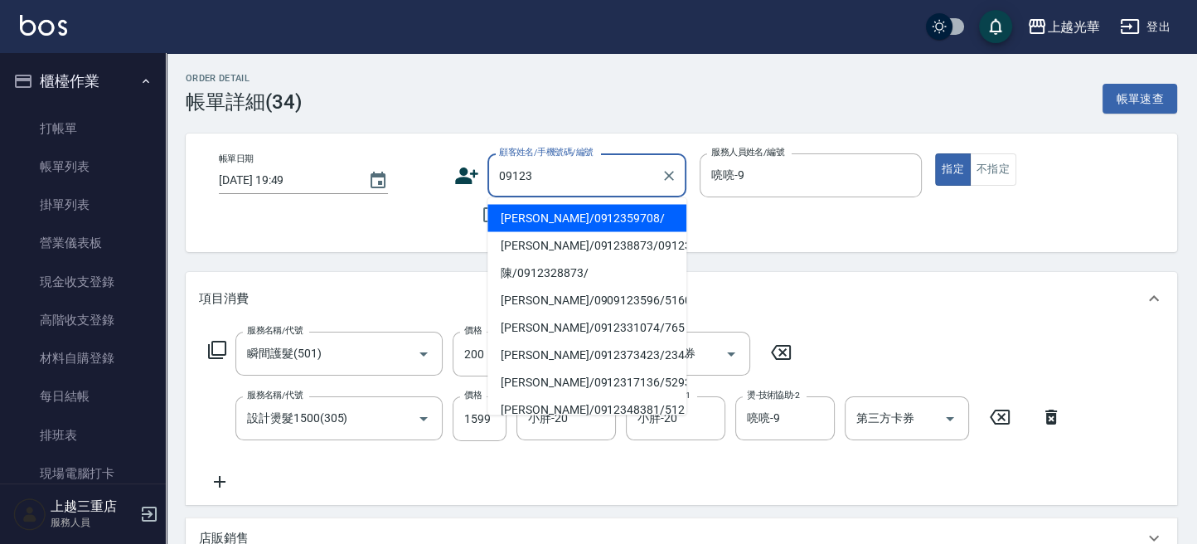
click at [530, 211] on li "陳采婕/0912359708/" at bounding box center [586, 217] width 199 height 27
type input "陳采婕/0912359708/"
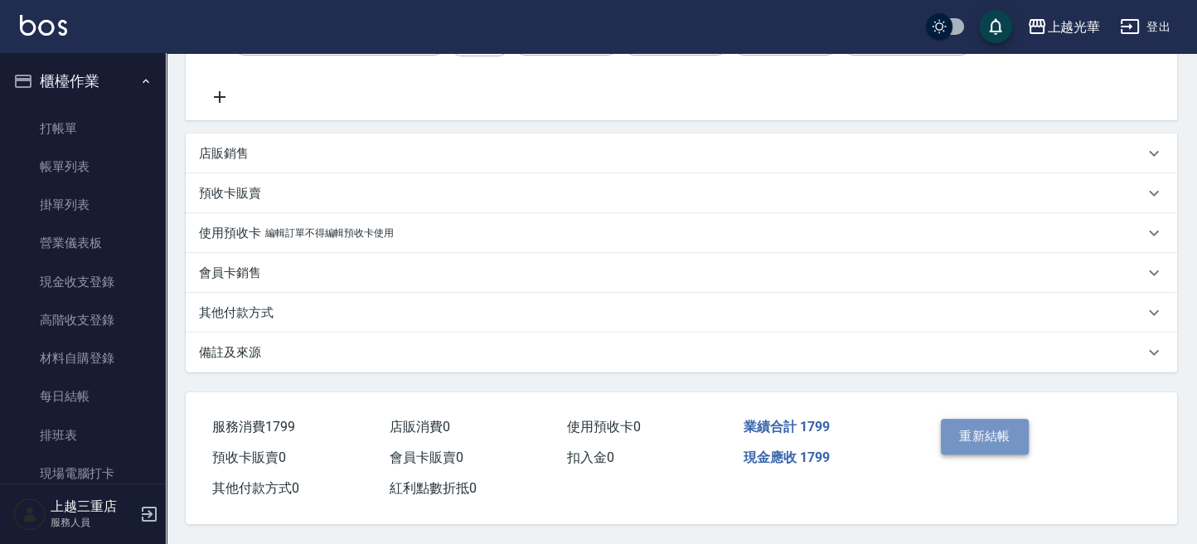
click at [999, 432] on button "重新結帳" at bounding box center [985, 435] width 88 height 35
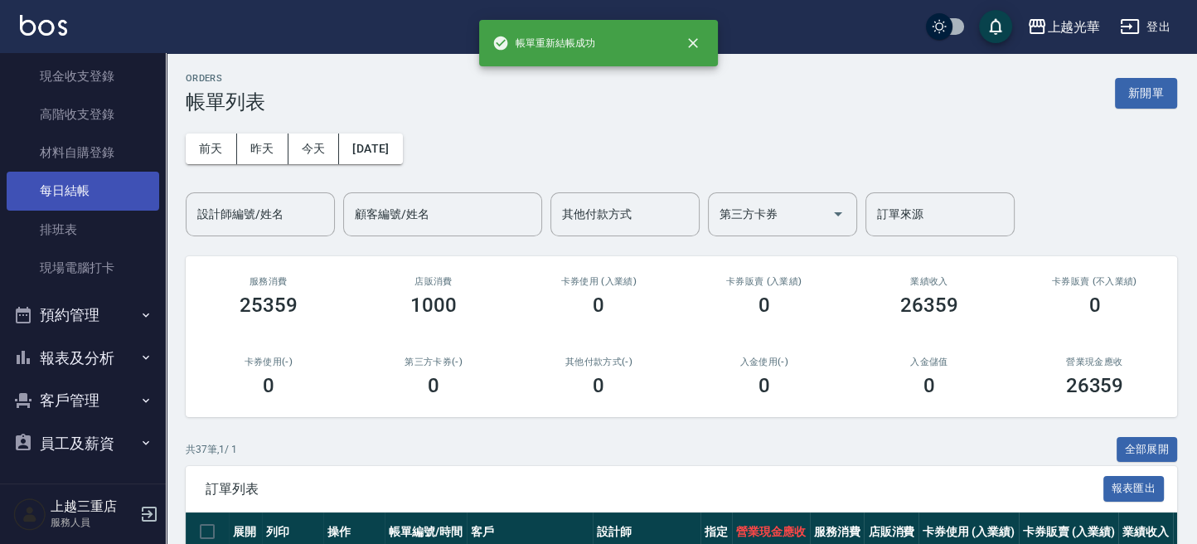
scroll to position [95, 0]
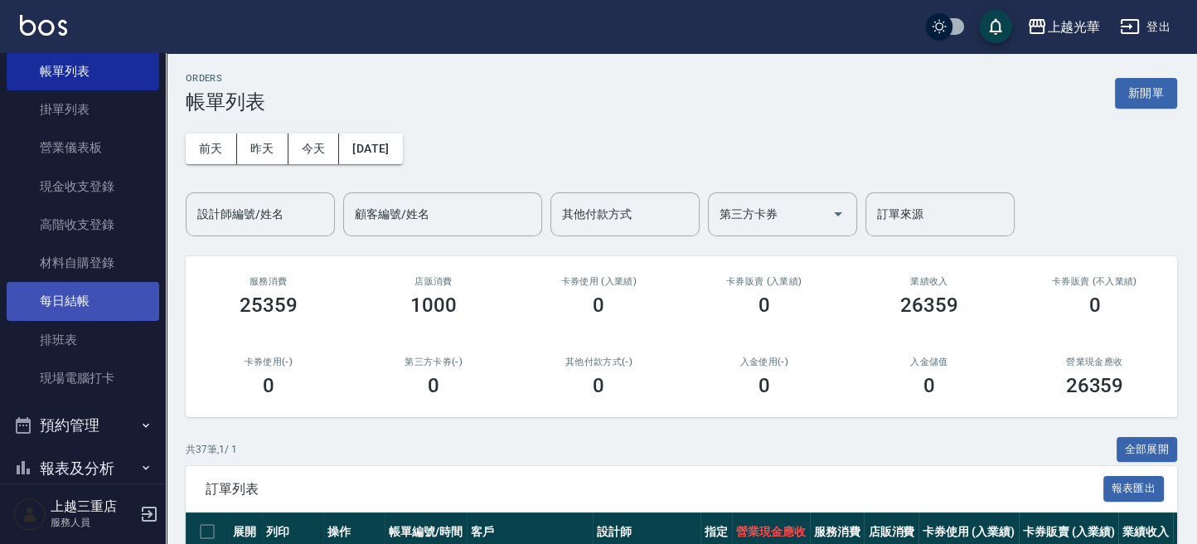
click at [100, 302] on link "每日結帳" at bounding box center [83, 301] width 152 height 38
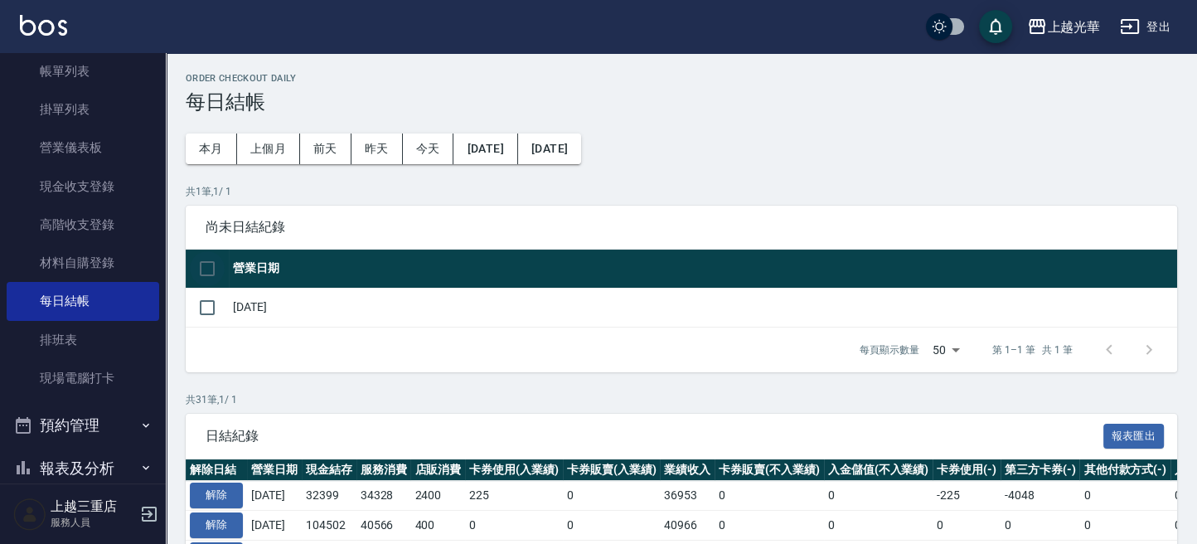
click at [212, 283] on input "checkbox" at bounding box center [207, 268] width 35 height 35
checkbox input "true"
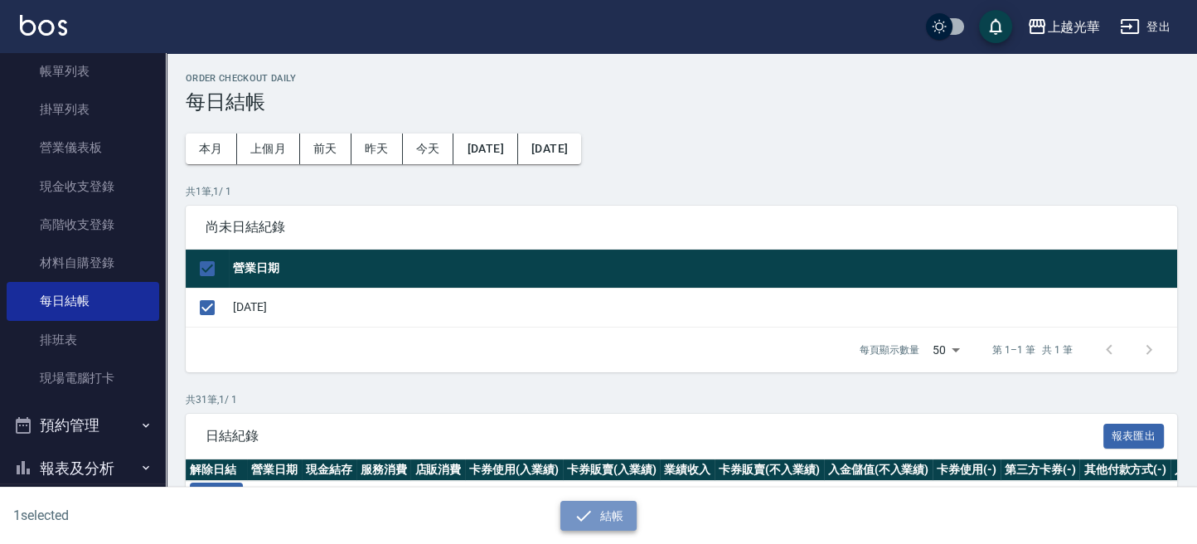
click at [612, 512] on button "結帳" at bounding box center [598, 516] width 77 height 31
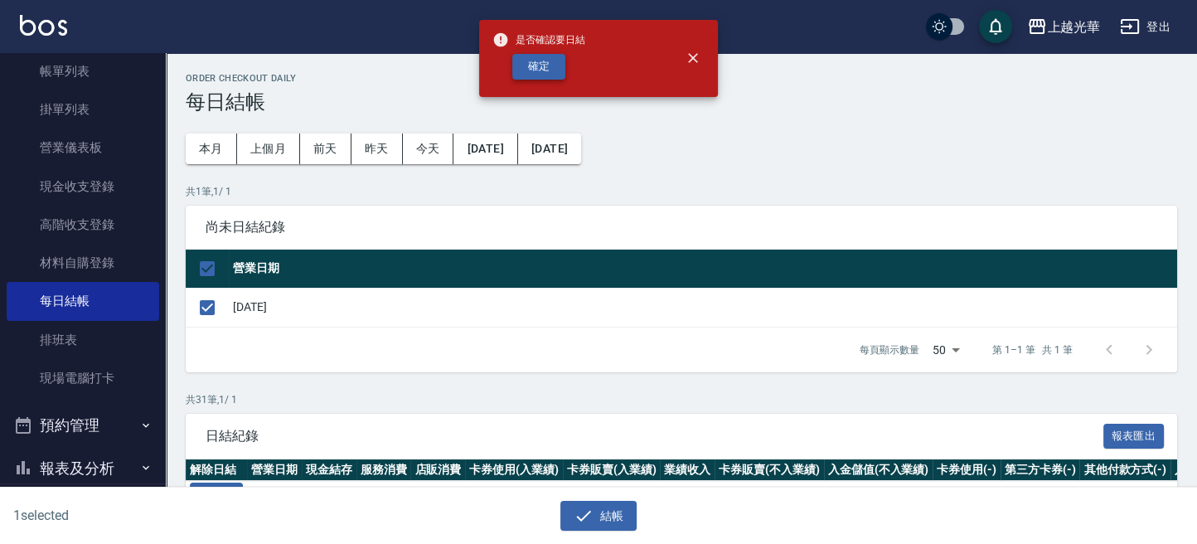
click at [550, 63] on button "確定" at bounding box center [538, 67] width 53 height 26
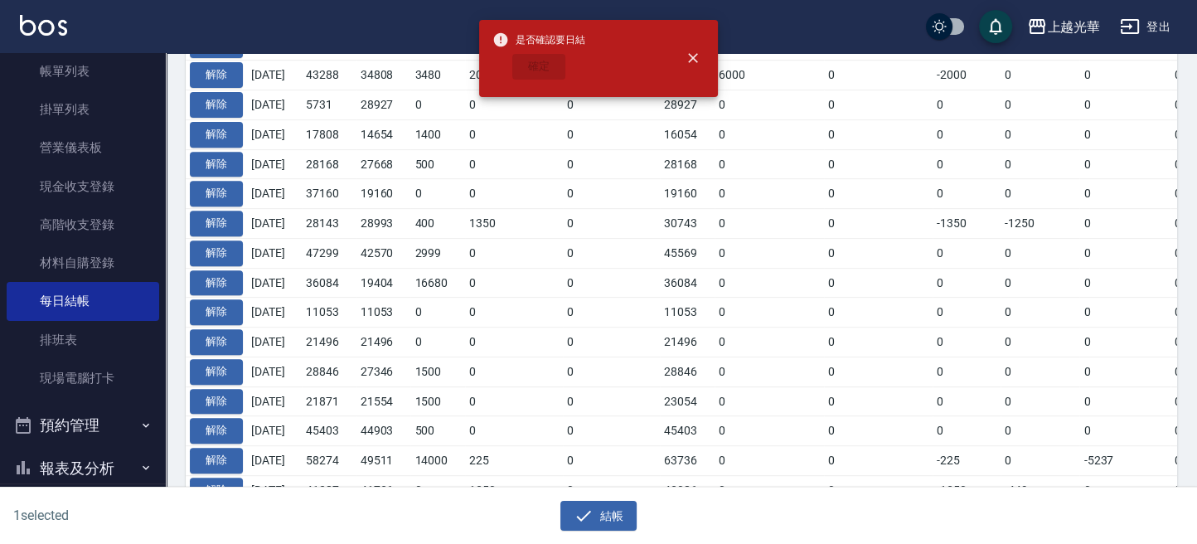
checkbox input "false"
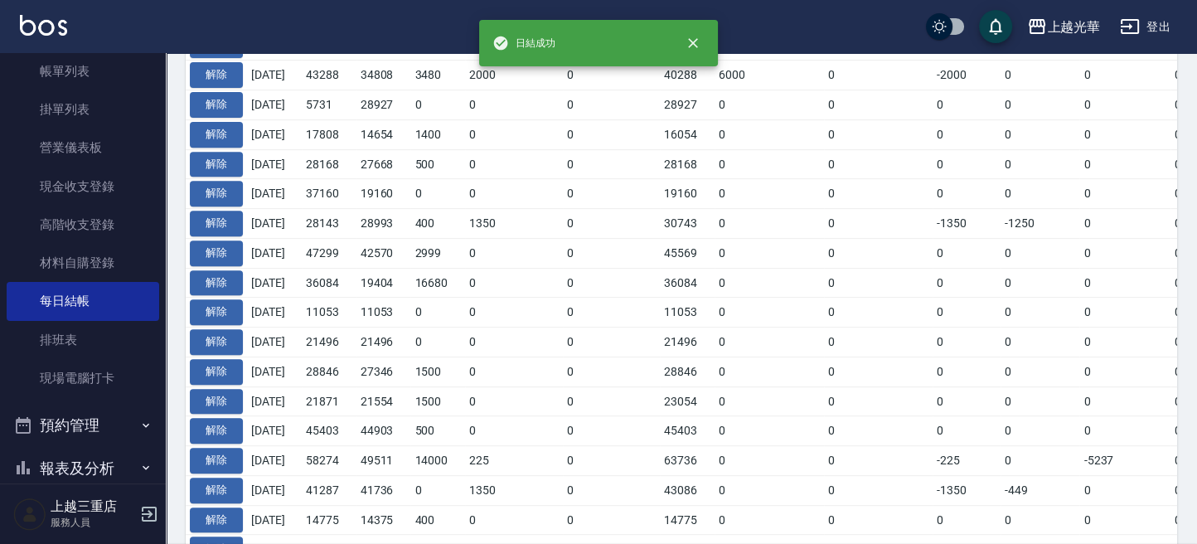
scroll to position [773, 0]
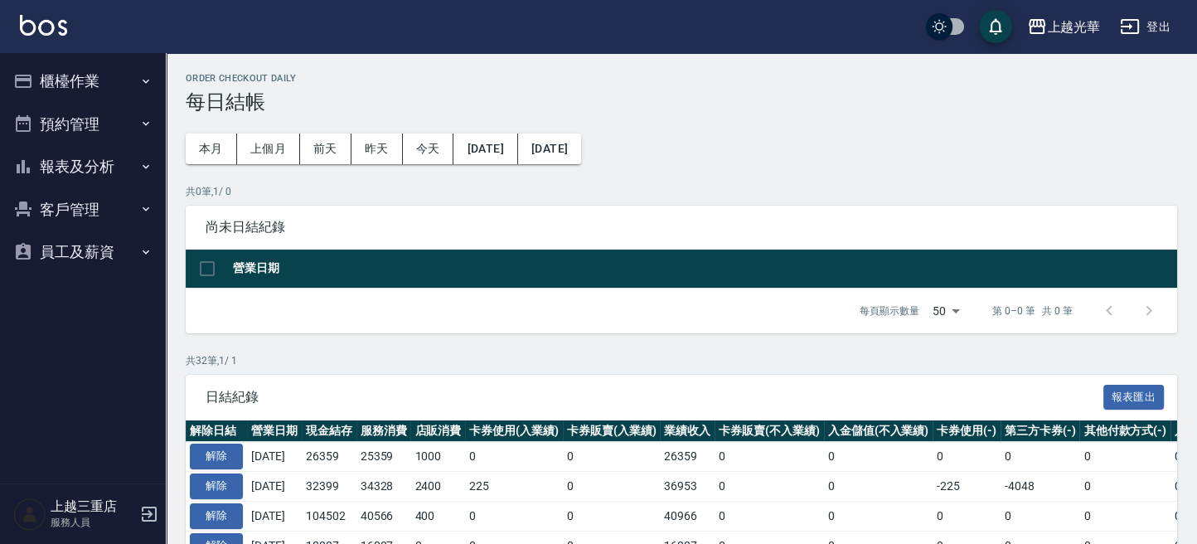
click at [104, 153] on button "報表及分析" at bounding box center [83, 166] width 152 height 43
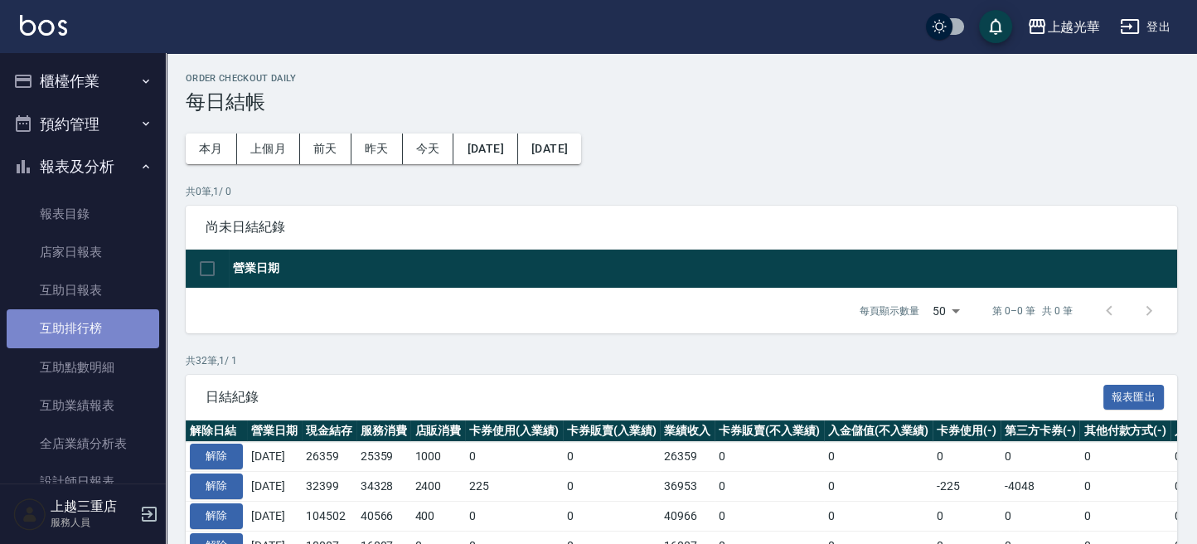
click at [92, 324] on link "互助排行榜" at bounding box center [83, 328] width 152 height 38
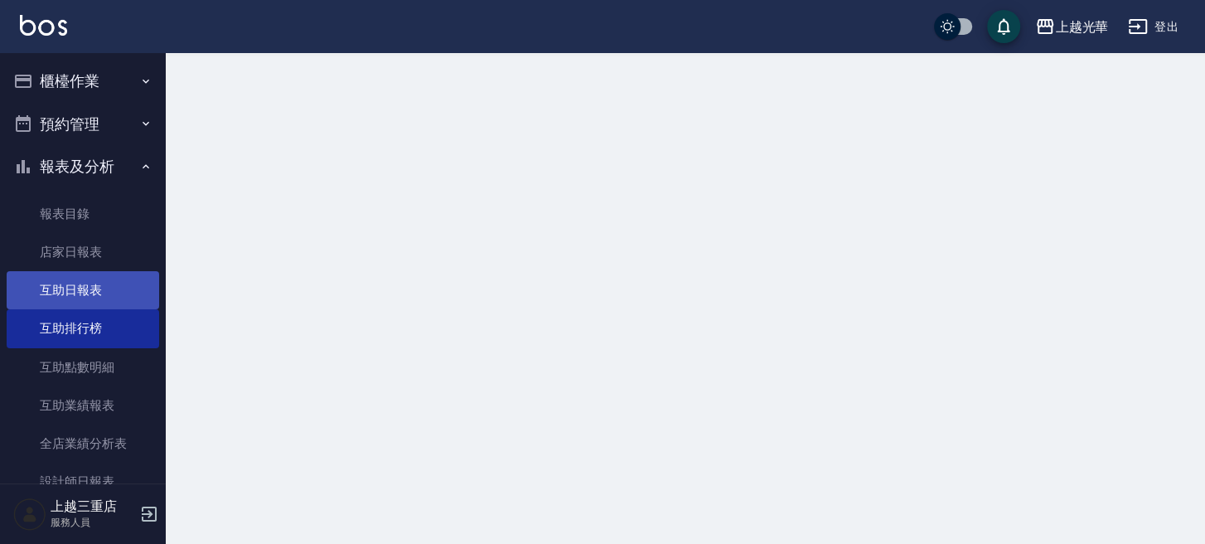
click at [89, 288] on link "互助日報表" at bounding box center [83, 290] width 152 height 38
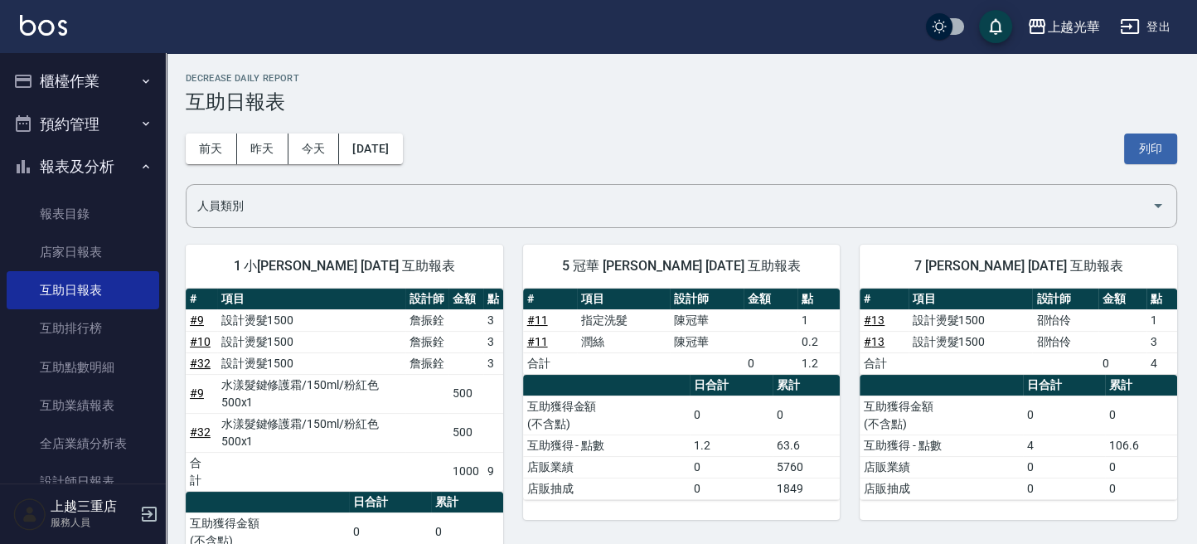
drag, startPoint x: 103, startPoint y: 77, endPoint x: 79, endPoint y: 132, distance: 59.7
click at [102, 78] on button "櫃檯作業" at bounding box center [83, 81] width 152 height 43
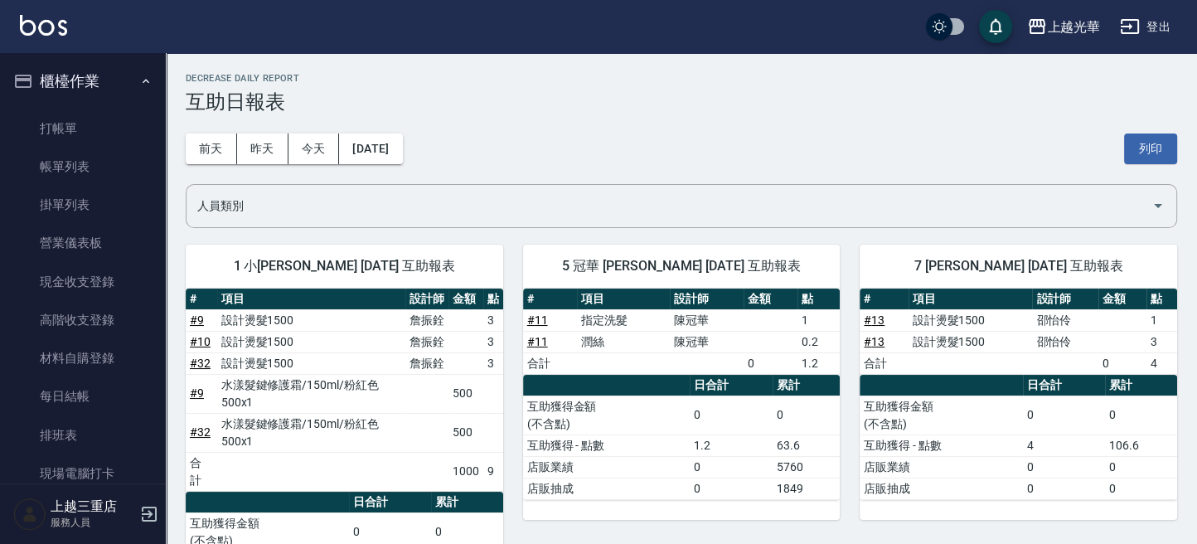
scroll to position [220, 0]
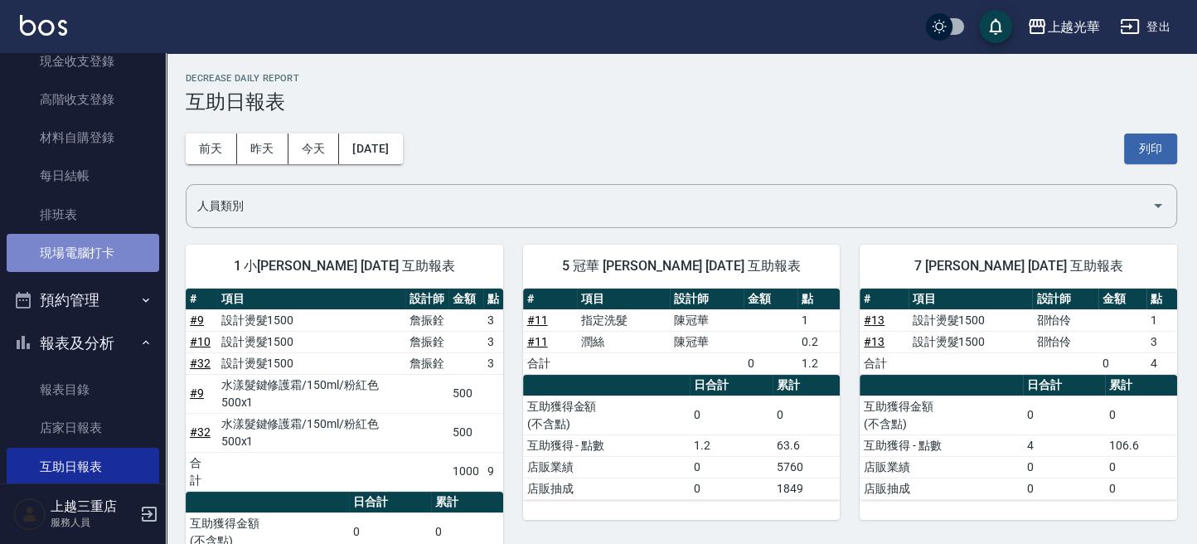
click at [103, 257] on link "現場電腦打卡" at bounding box center [83, 253] width 152 height 38
